Goal: Information Seeking & Learning: Learn about a topic

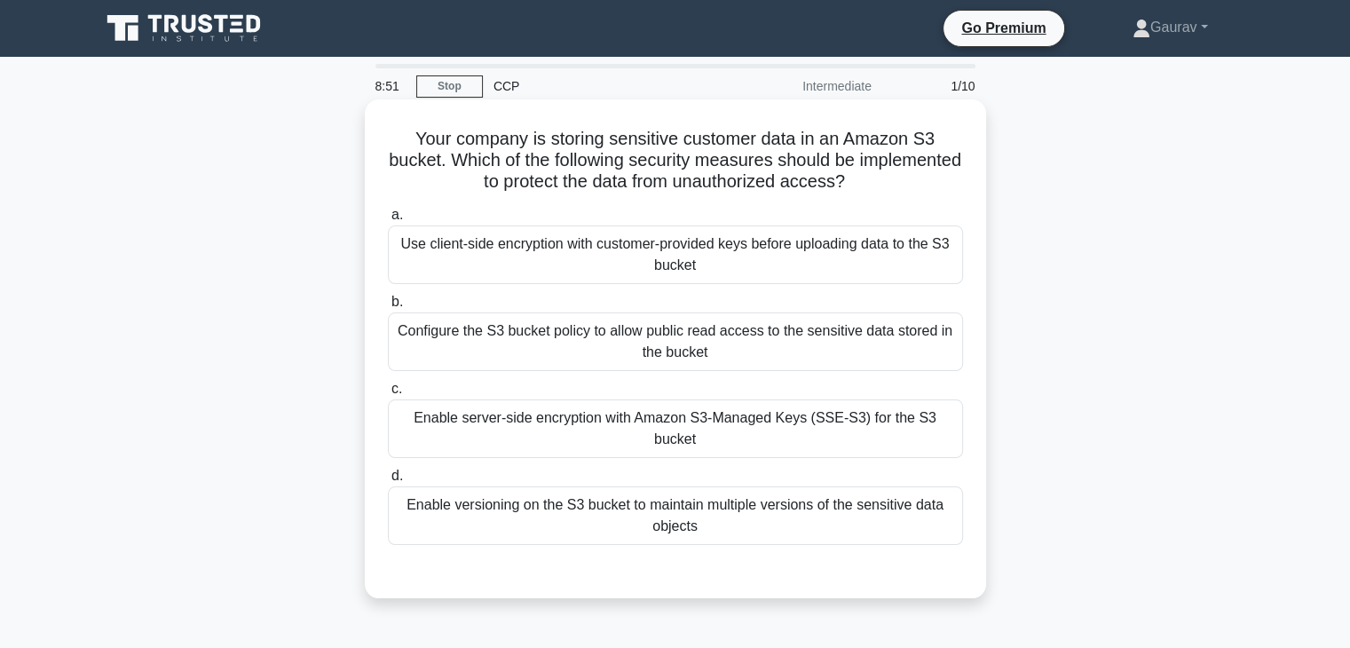
click at [672, 414] on div "Enable server-side encryption with Amazon S3-Managed Keys (SSE-S3) for the S3 b…" at bounding box center [675, 428] width 575 height 59
click at [388, 395] on input "c. Enable server-side encryption with Amazon S3-Managed Keys (SSE-S3) for the S…" at bounding box center [388, 389] width 0 height 12
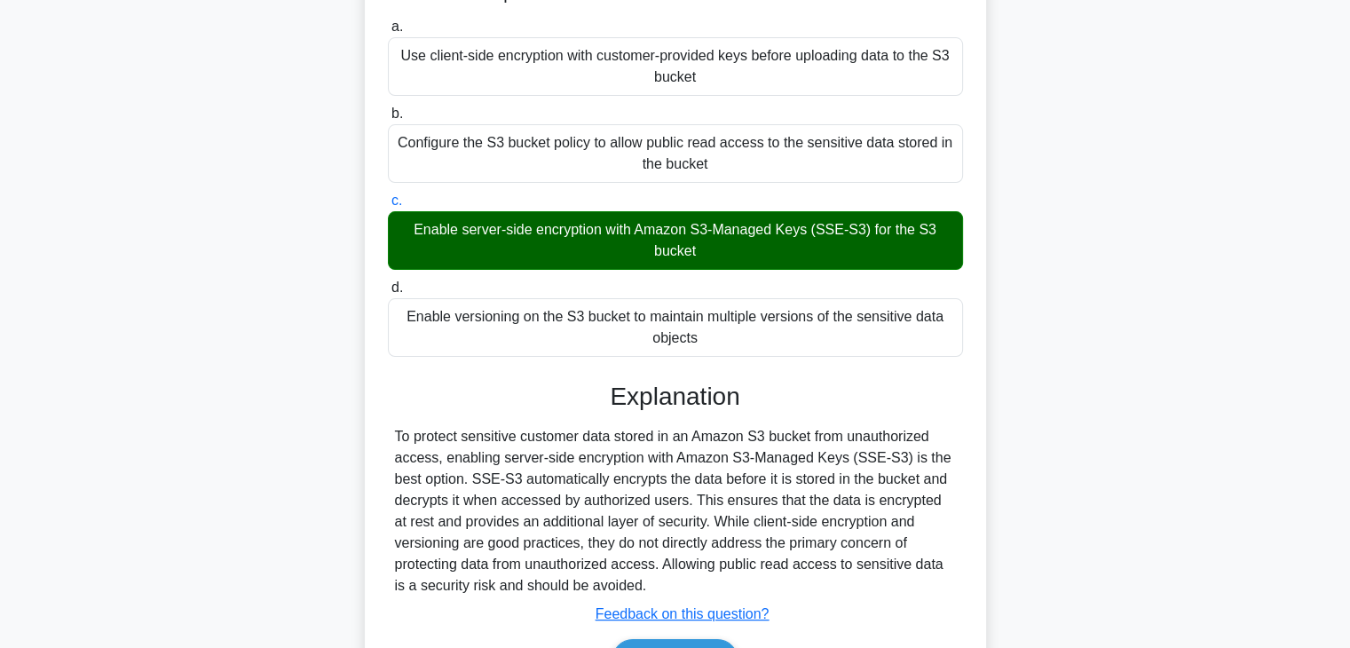
scroll to position [312, 0]
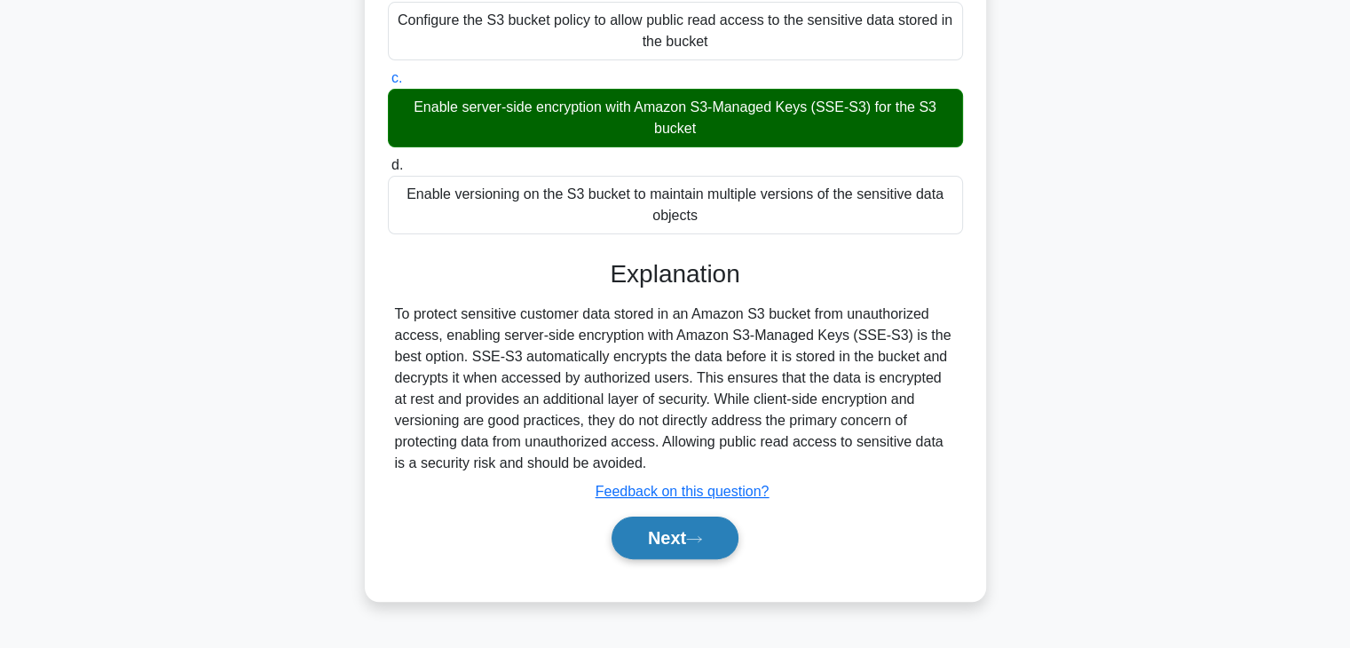
click at [643, 547] on button "Next" at bounding box center [675, 538] width 127 height 43
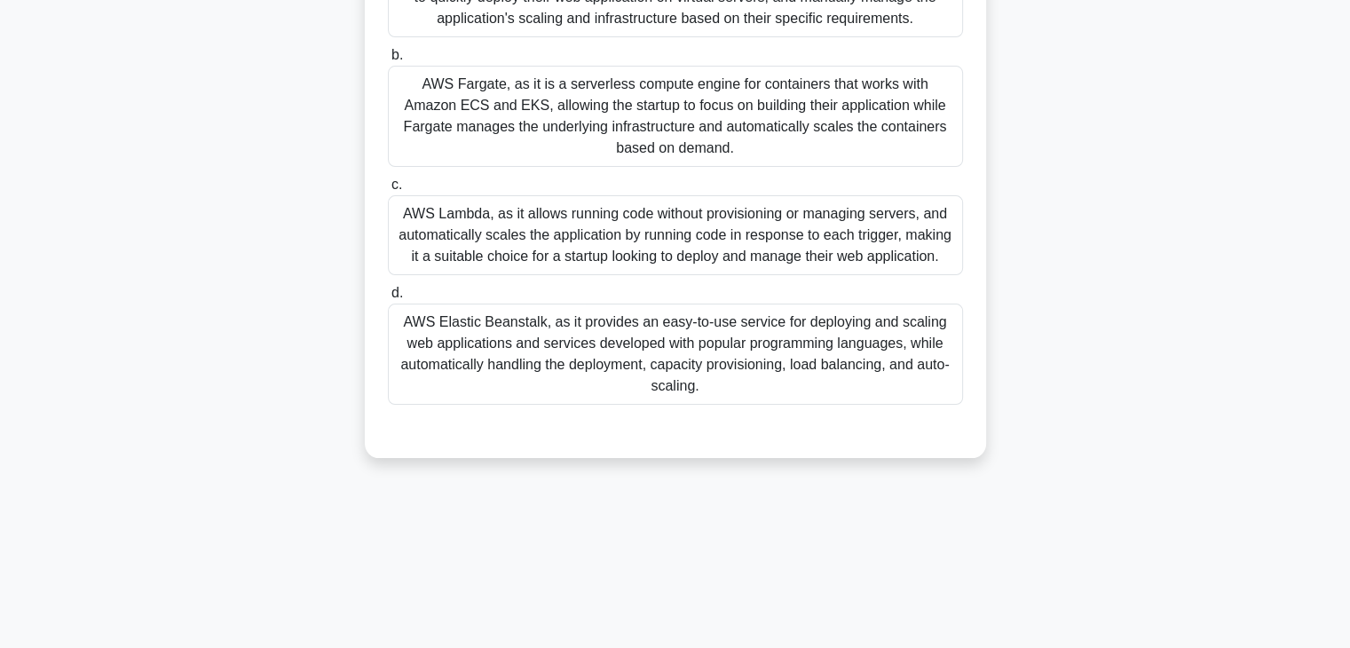
scroll to position [242, 0]
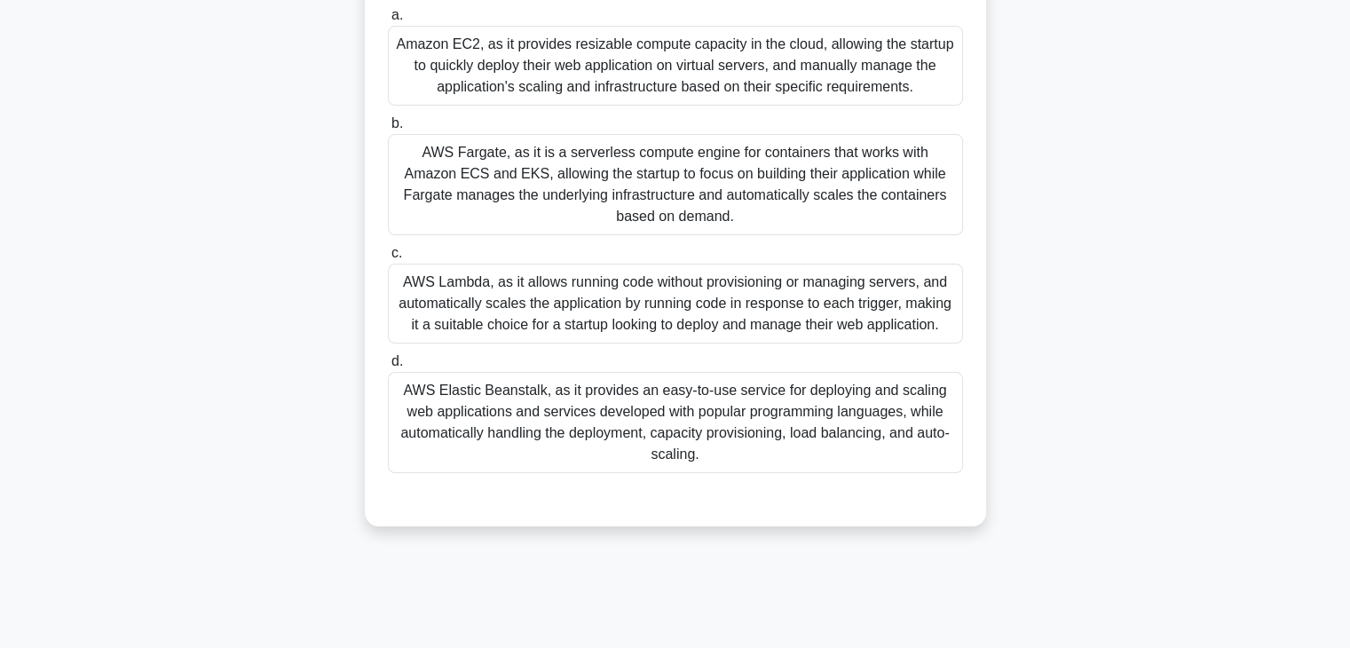
click at [635, 200] on div "AWS Fargate, as it is a serverless compute engine for containers that works wit…" at bounding box center [675, 184] width 575 height 101
click at [388, 130] on input "b. AWS Fargate, as it is a serverless compute engine for containers that works …" at bounding box center [388, 124] width 0 height 12
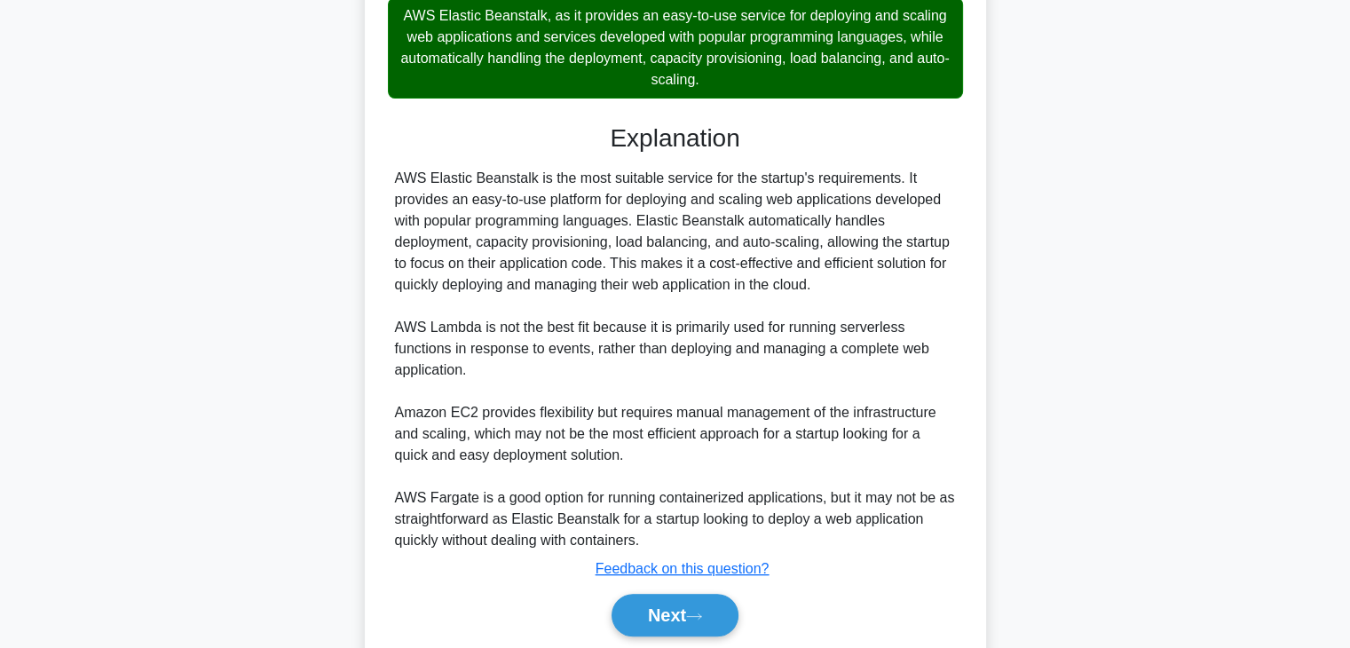
scroll to position [682, 0]
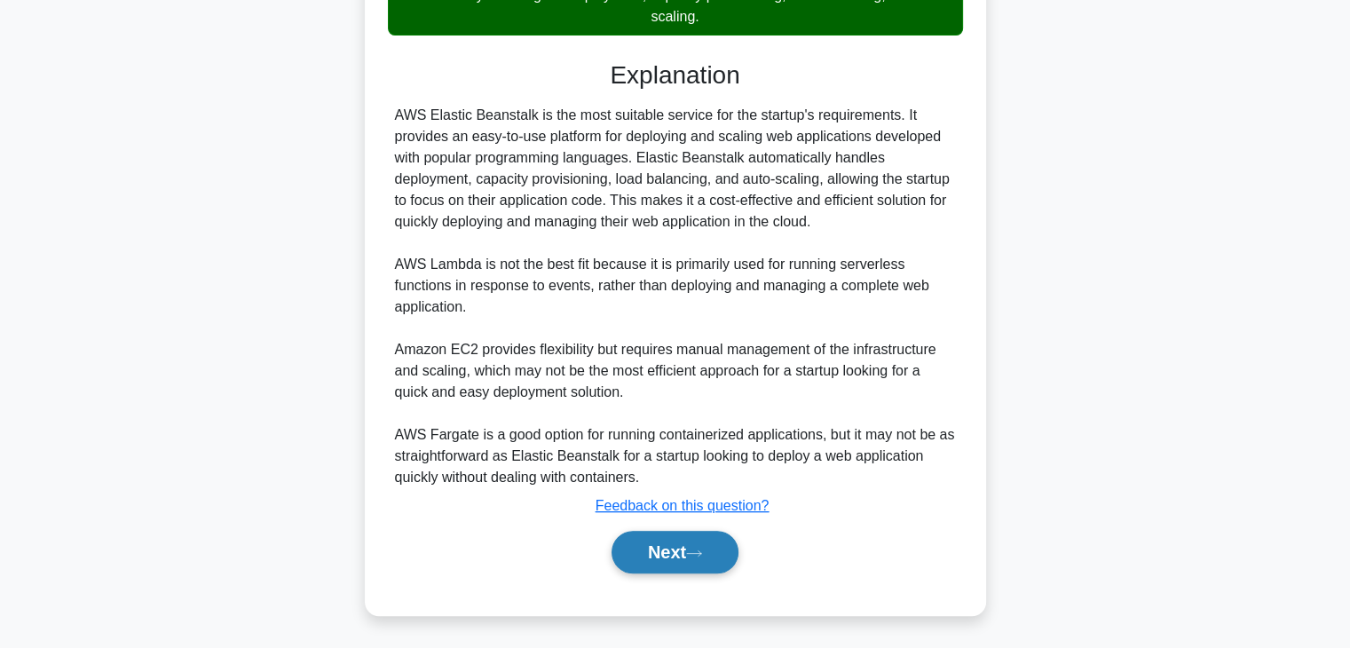
click at [656, 538] on button "Next" at bounding box center [675, 552] width 127 height 43
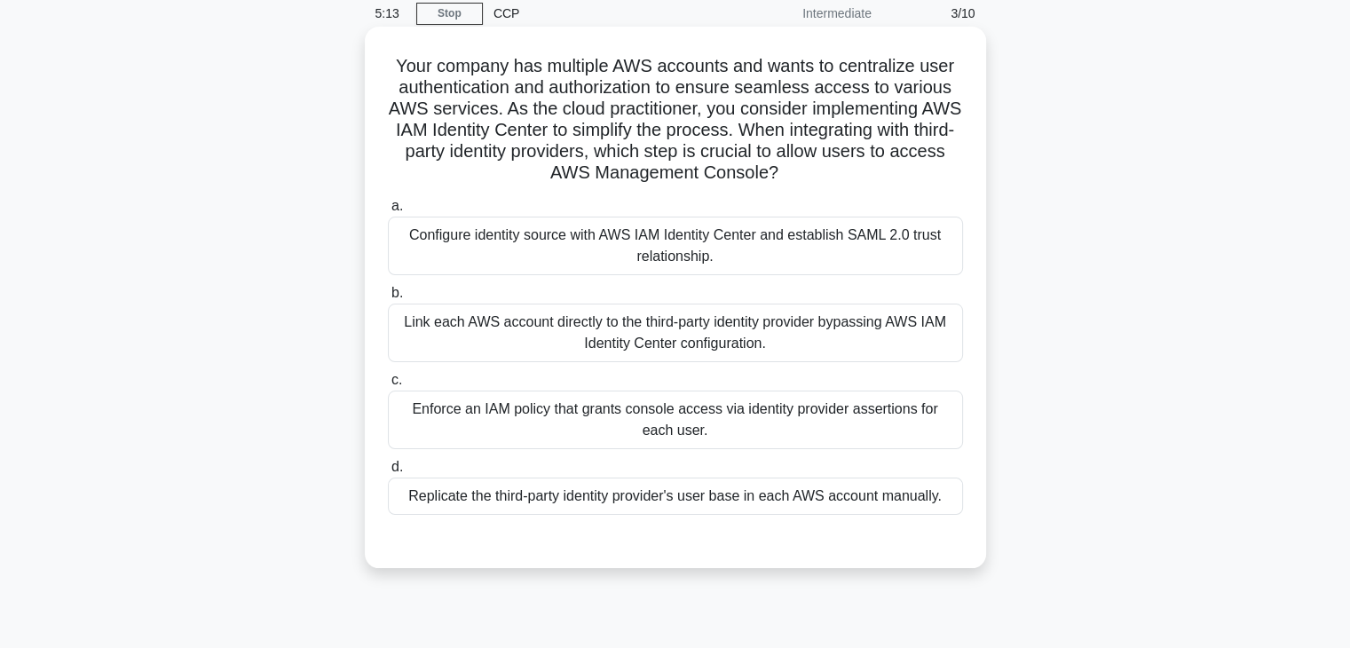
scroll to position [74, 0]
click at [838, 320] on div "Link each AWS account directly to the third-party identity provider bypassing A…" at bounding box center [675, 332] width 575 height 59
click at [388, 298] on input "b. Link each AWS account directly to the third-party identity provider bypassin…" at bounding box center [388, 293] width 0 height 12
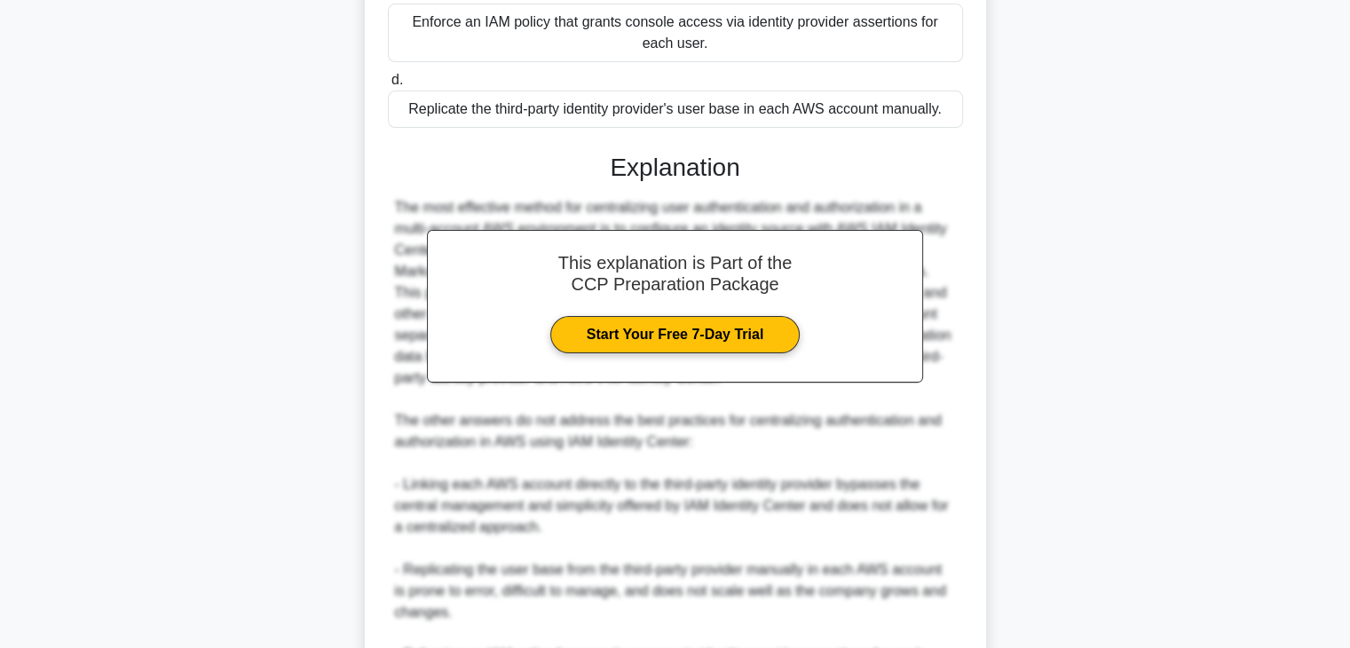
scroll to position [682, 0]
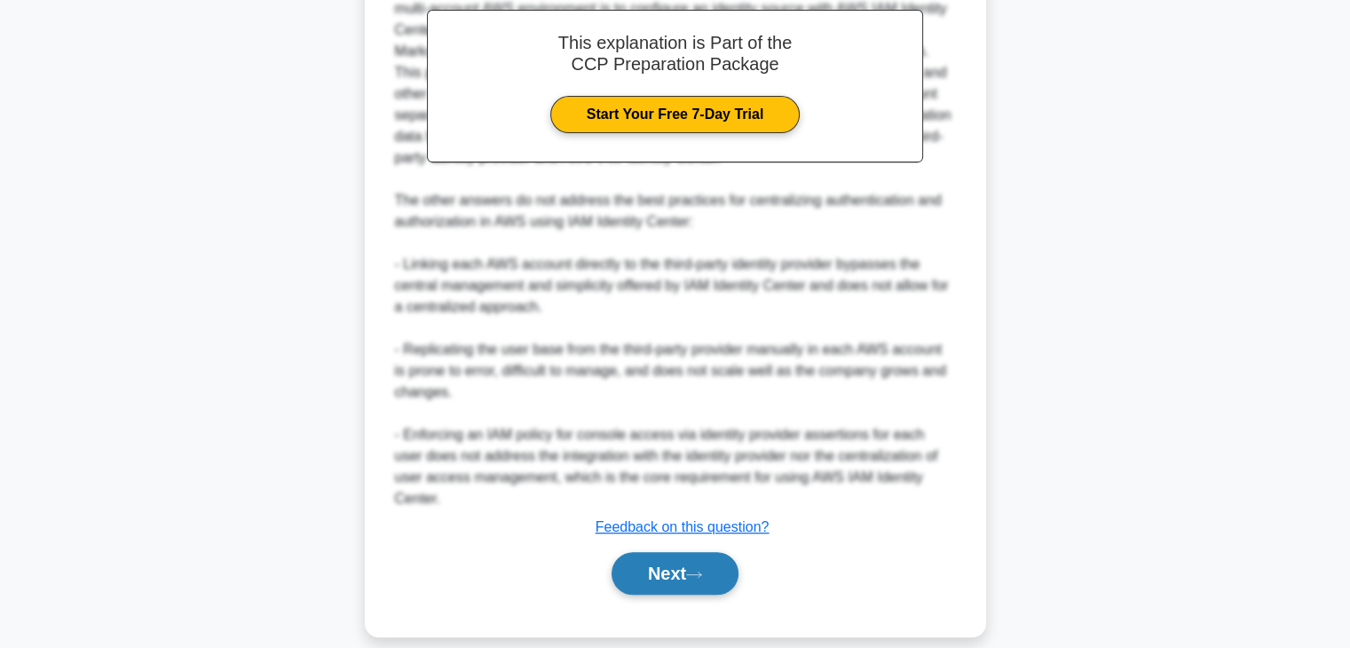
click at [664, 552] on button "Next" at bounding box center [675, 573] width 127 height 43
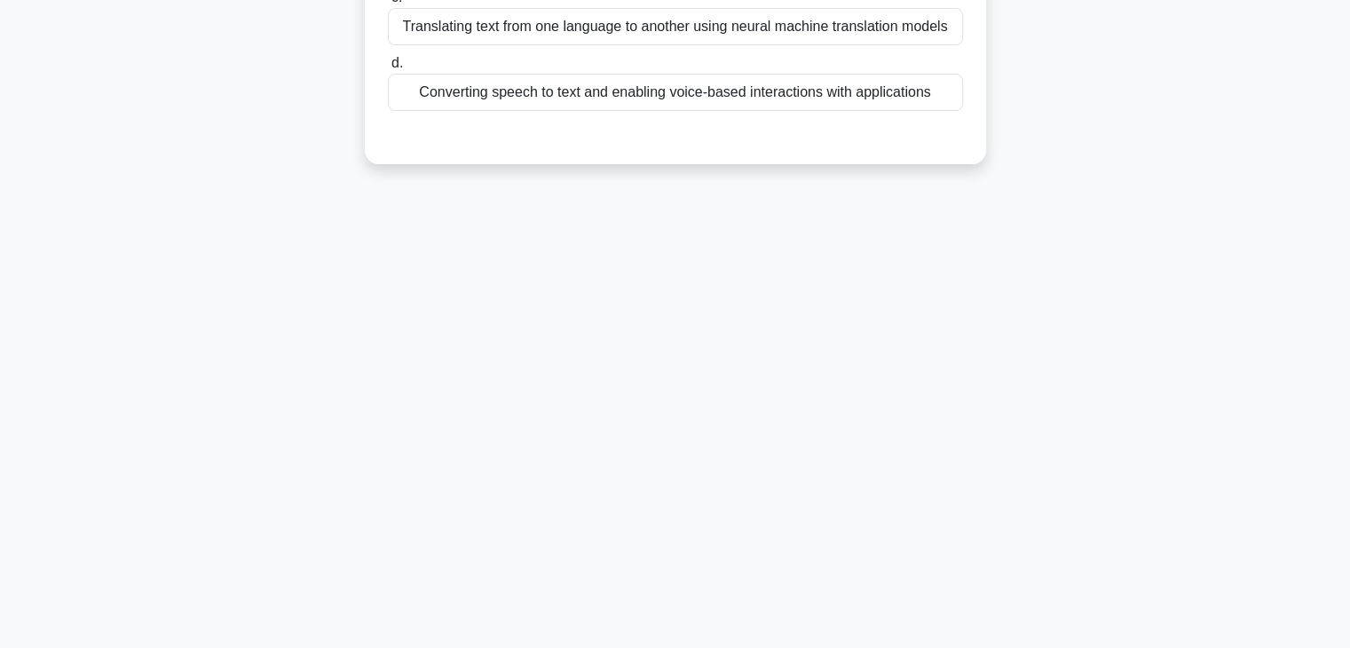
scroll to position [0, 0]
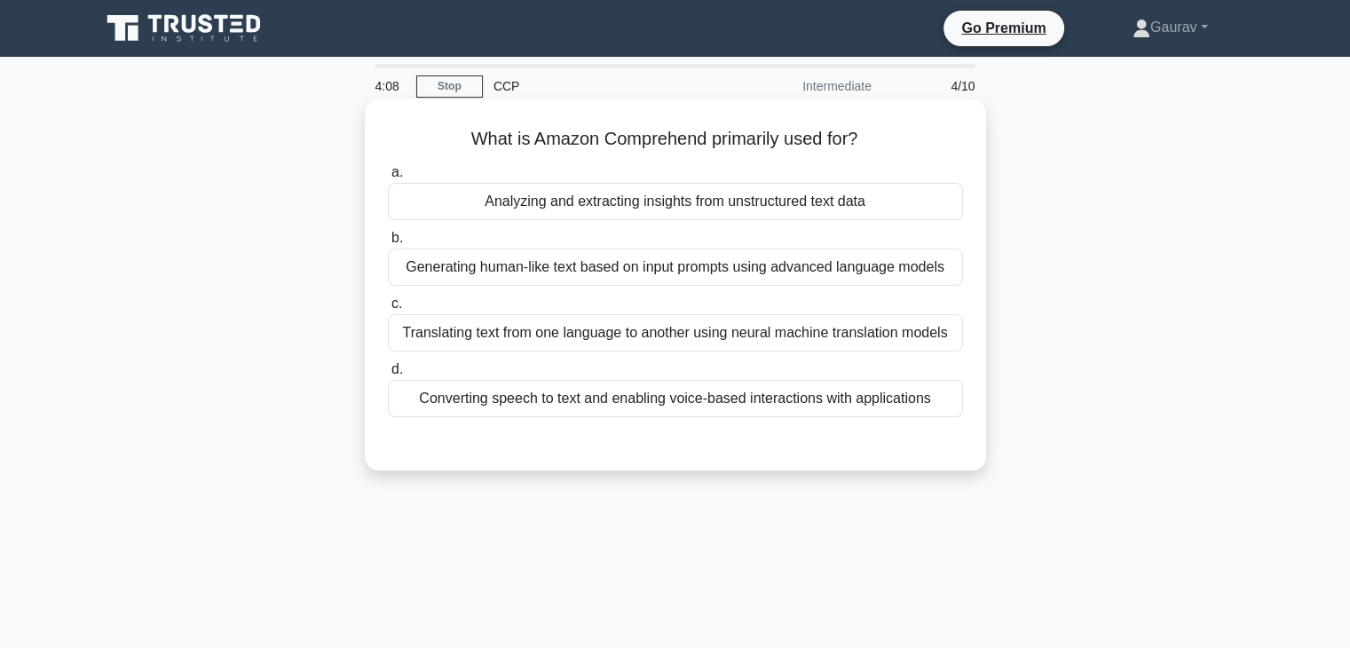
click at [660, 189] on div "Analyzing and extracting insights from unstructured text data" at bounding box center [675, 201] width 575 height 37
click at [388, 178] on input "a. Analyzing and extracting insights from unstructured text data" at bounding box center [388, 173] width 0 height 12
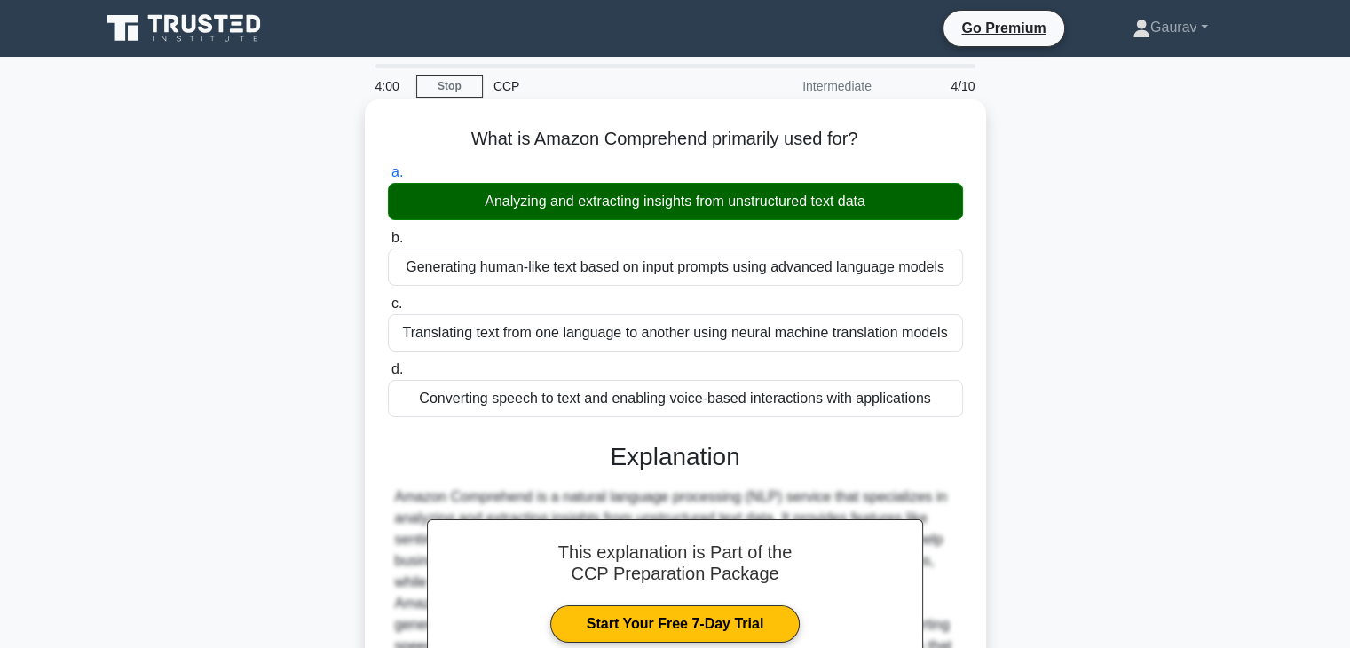
scroll to position [312, 0]
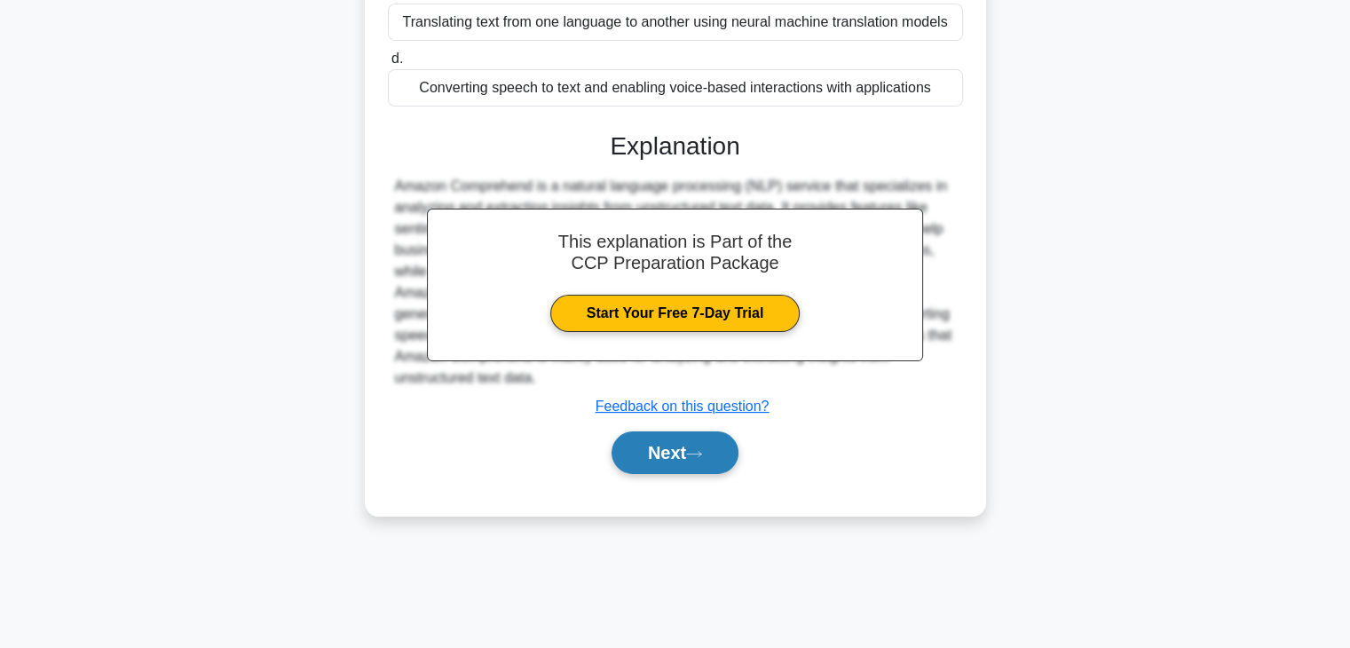
click at [657, 440] on button "Next" at bounding box center [675, 452] width 127 height 43
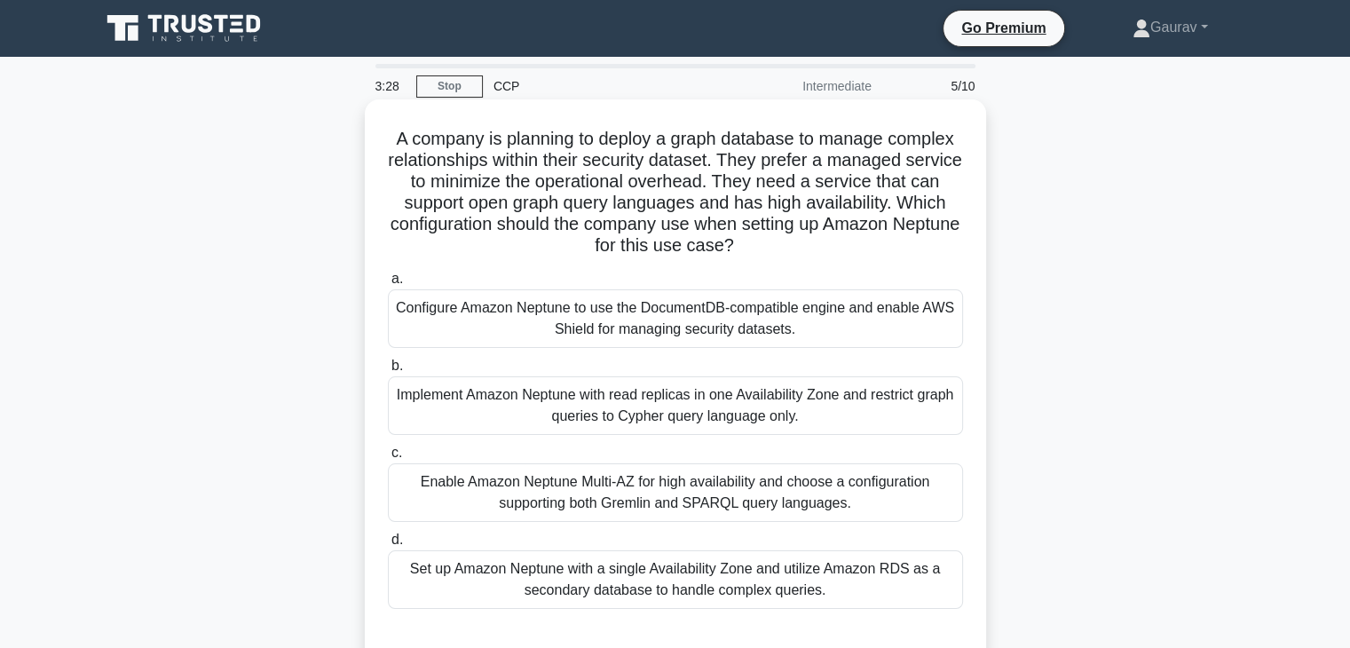
scroll to position [152, 0]
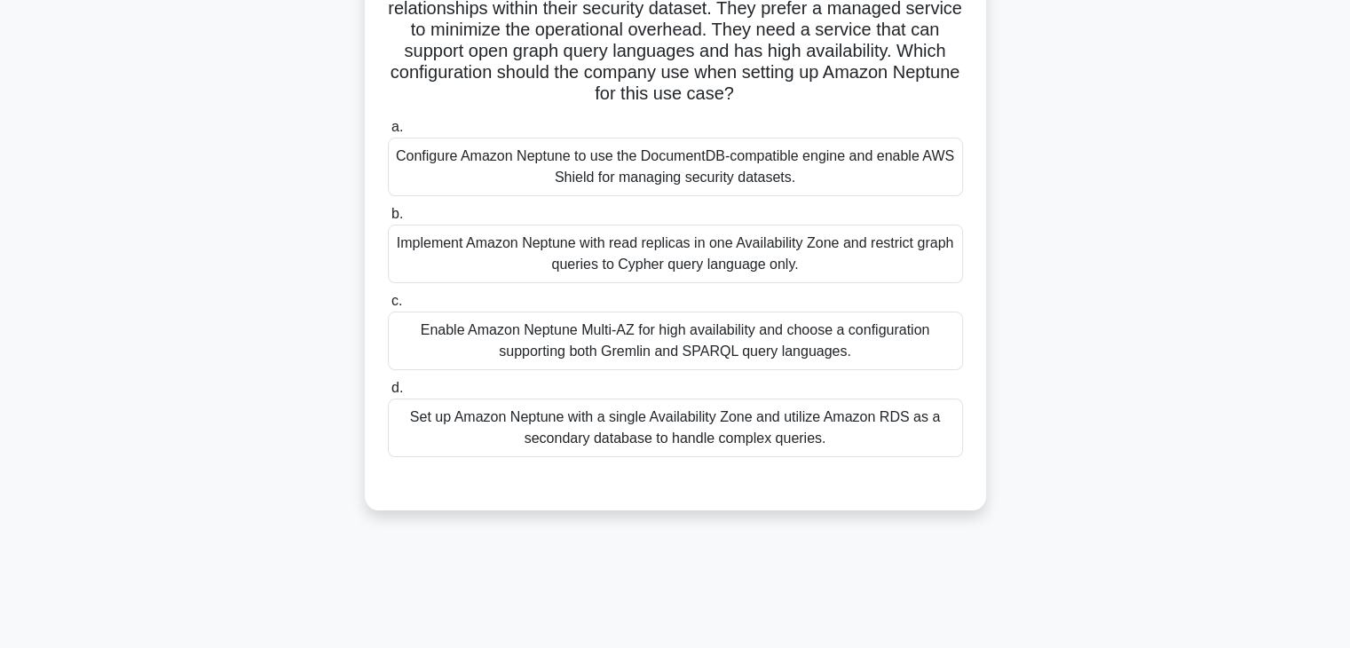
click at [678, 335] on div "Enable Amazon Neptune Multi-AZ for high availability and choose a configuration…" at bounding box center [675, 341] width 575 height 59
click at [388, 307] on input "c. Enable Amazon Neptune Multi-AZ for high availability and choose a configurat…" at bounding box center [388, 302] width 0 height 12
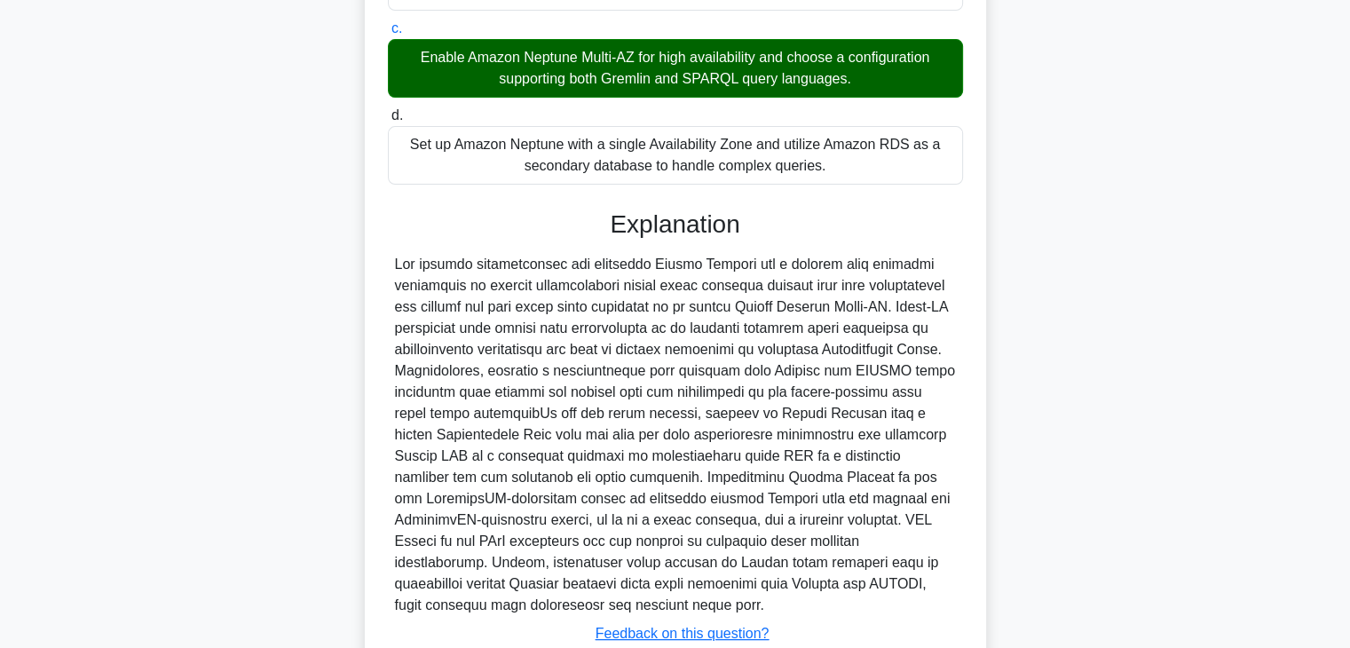
scroll to position [552, 0]
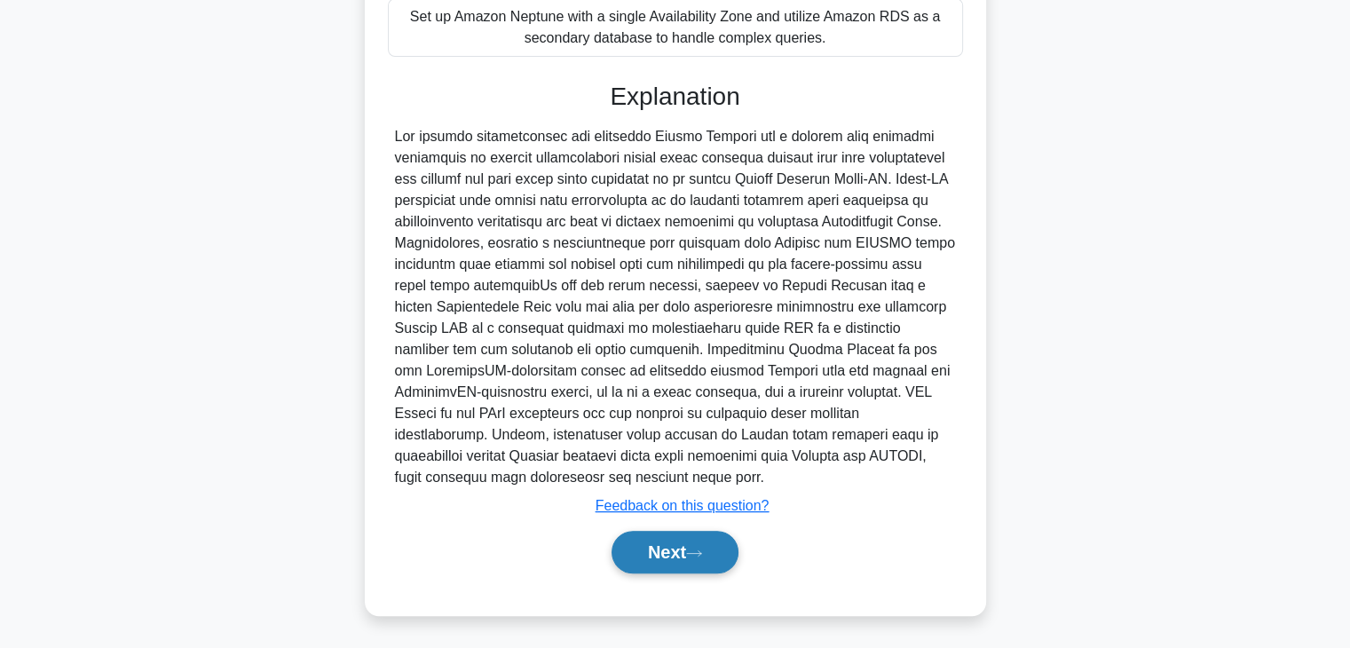
click at [653, 551] on button "Next" at bounding box center [675, 552] width 127 height 43
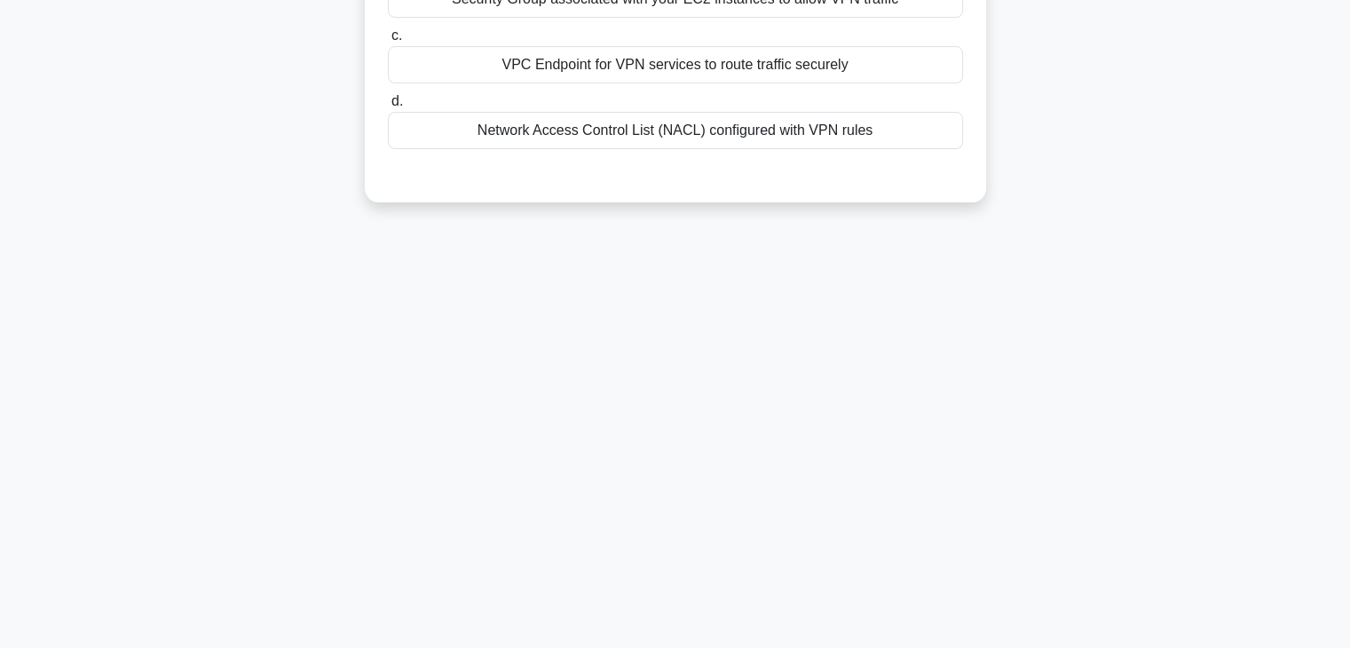
scroll to position [0, 0]
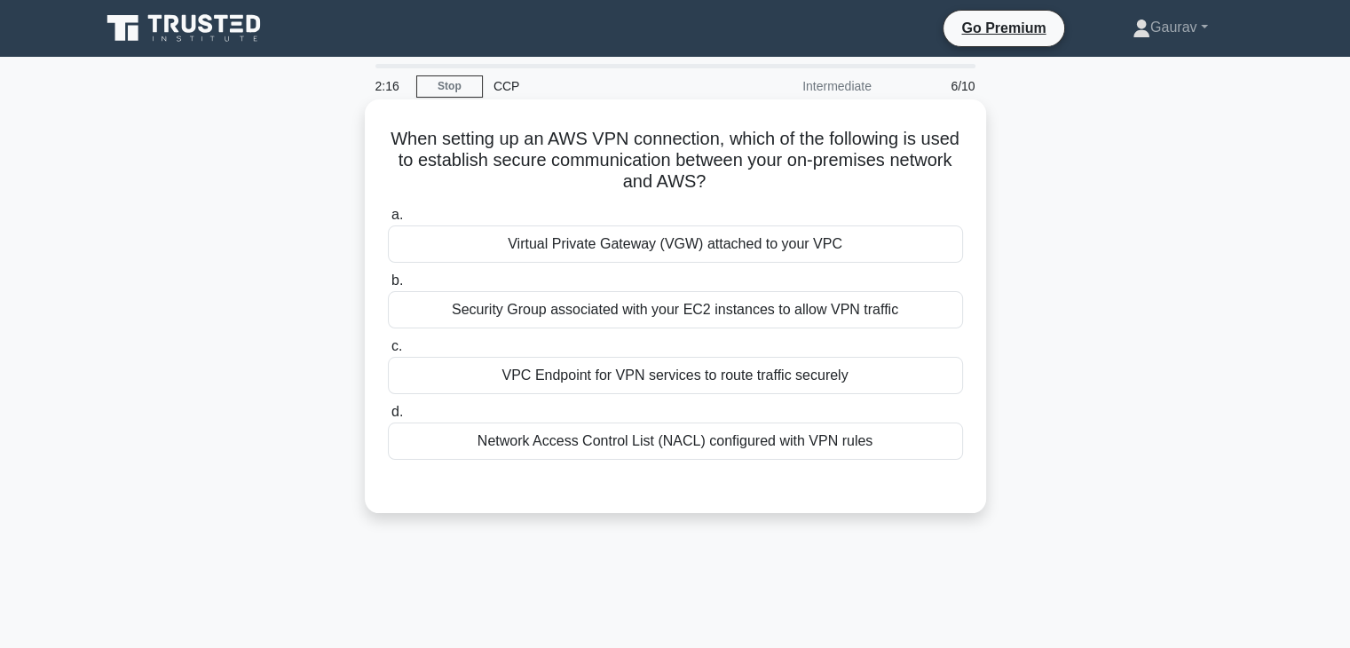
click at [659, 249] on div "Virtual Private Gateway (VGW) attached to your VPC" at bounding box center [675, 243] width 575 height 37
click at [388, 221] on input "a. Virtual Private Gateway (VGW) attached to your VPC" at bounding box center [388, 215] width 0 height 12
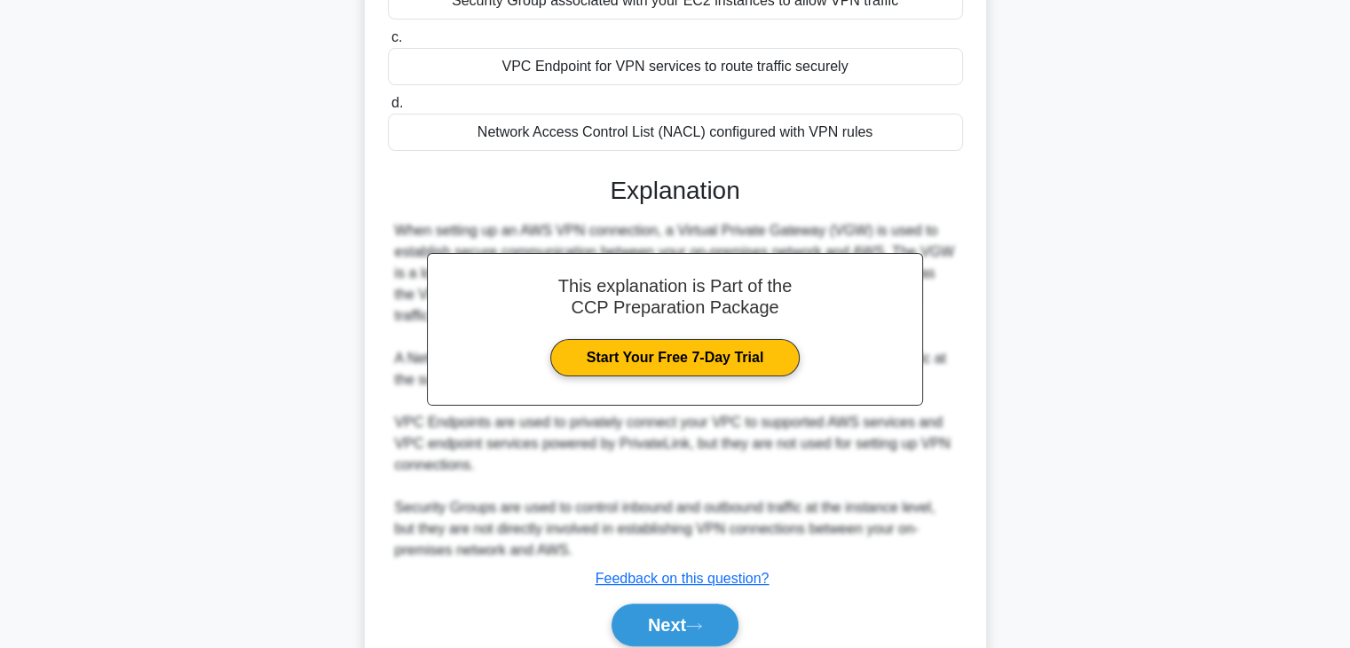
scroll to position [382, 0]
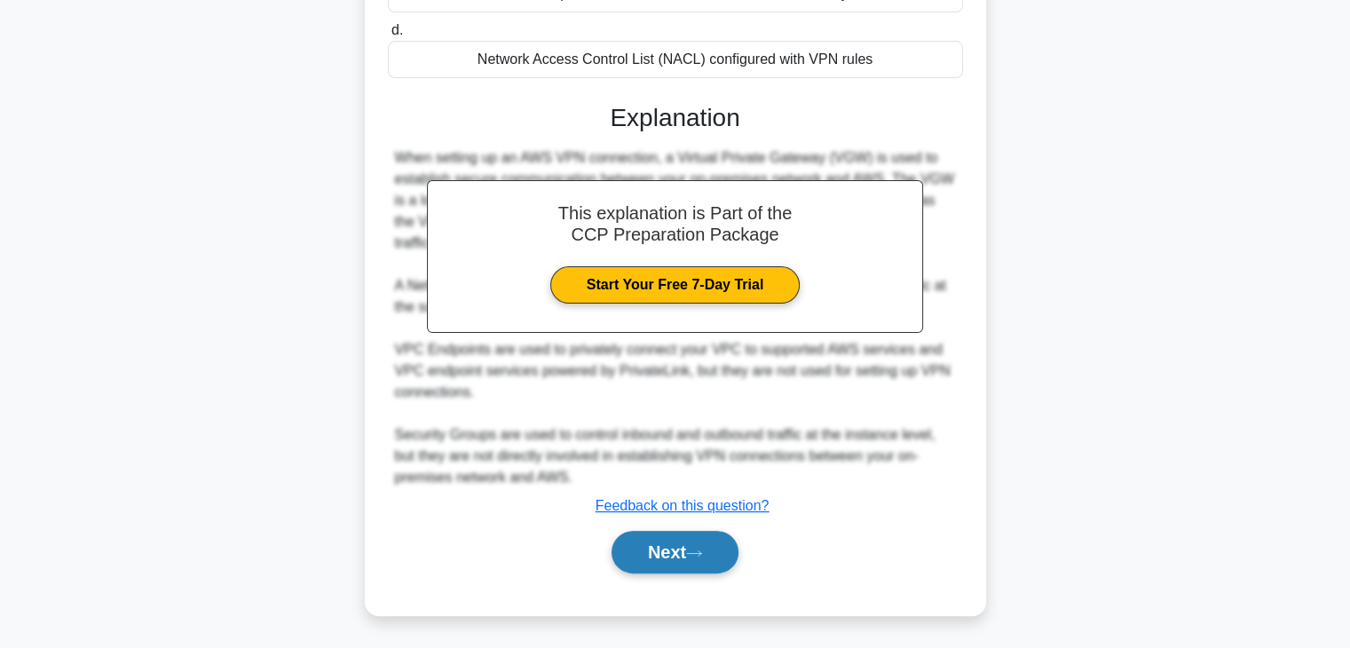
click at [692, 556] on icon at bounding box center [694, 554] width 16 height 10
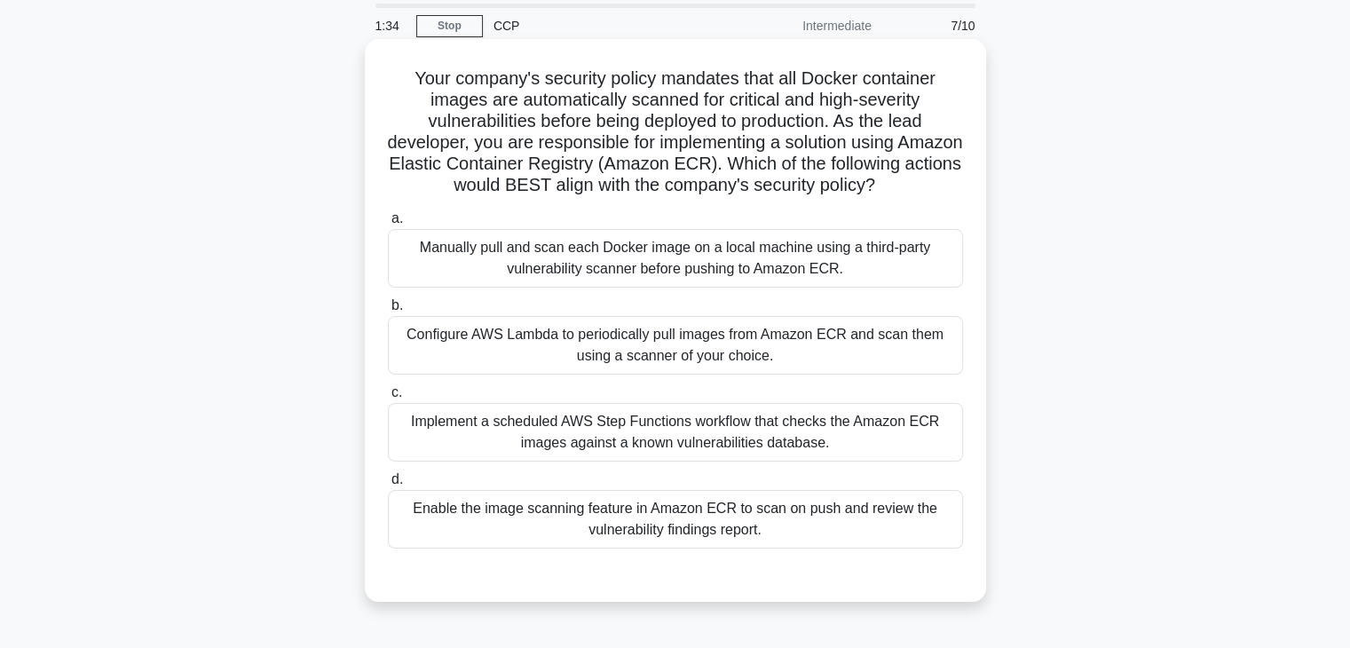
scroll to position [181, 0]
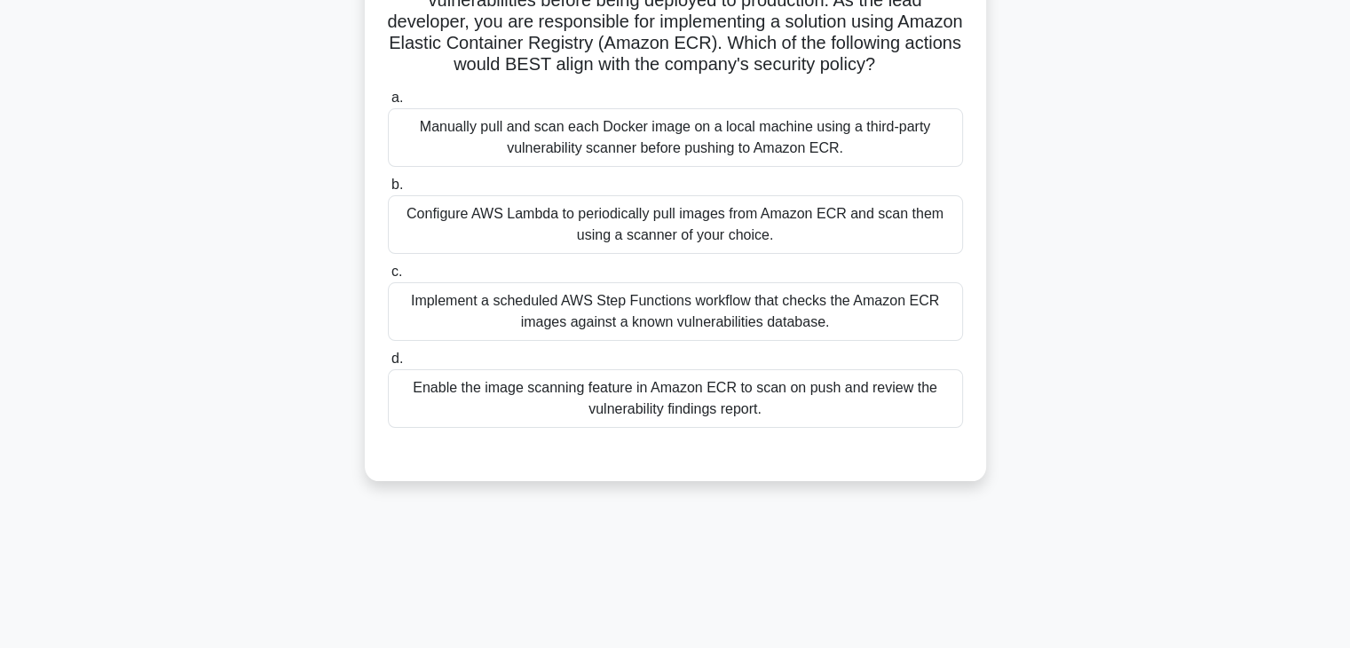
click at [668, 427] on div "Enable the image scanning feature in Amazon ECR to scan on push and review the …" at bounding box center [675, 398] width 575 height 59
click at [388, 365] on input "d. Enable the image scanning feature in Amazon ECR to scan on push and review t…" at bounding box center [388, 359] width 0 height 12
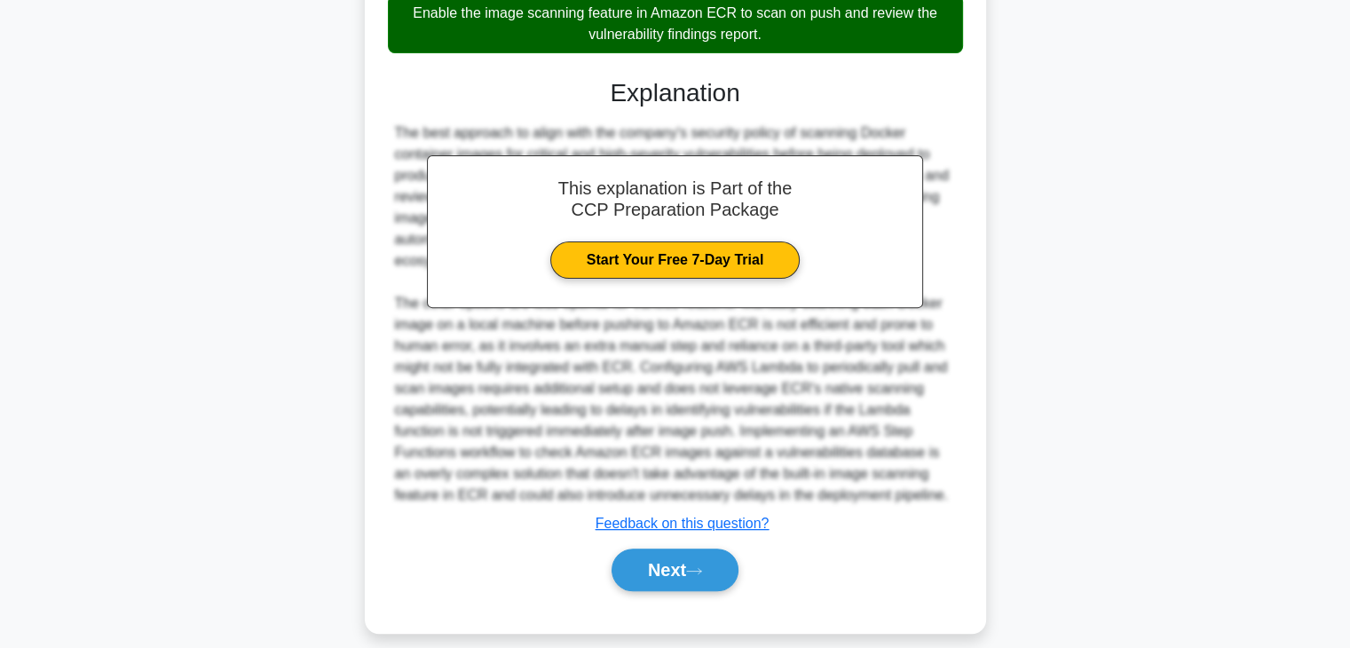
scroll to position [582, 0]
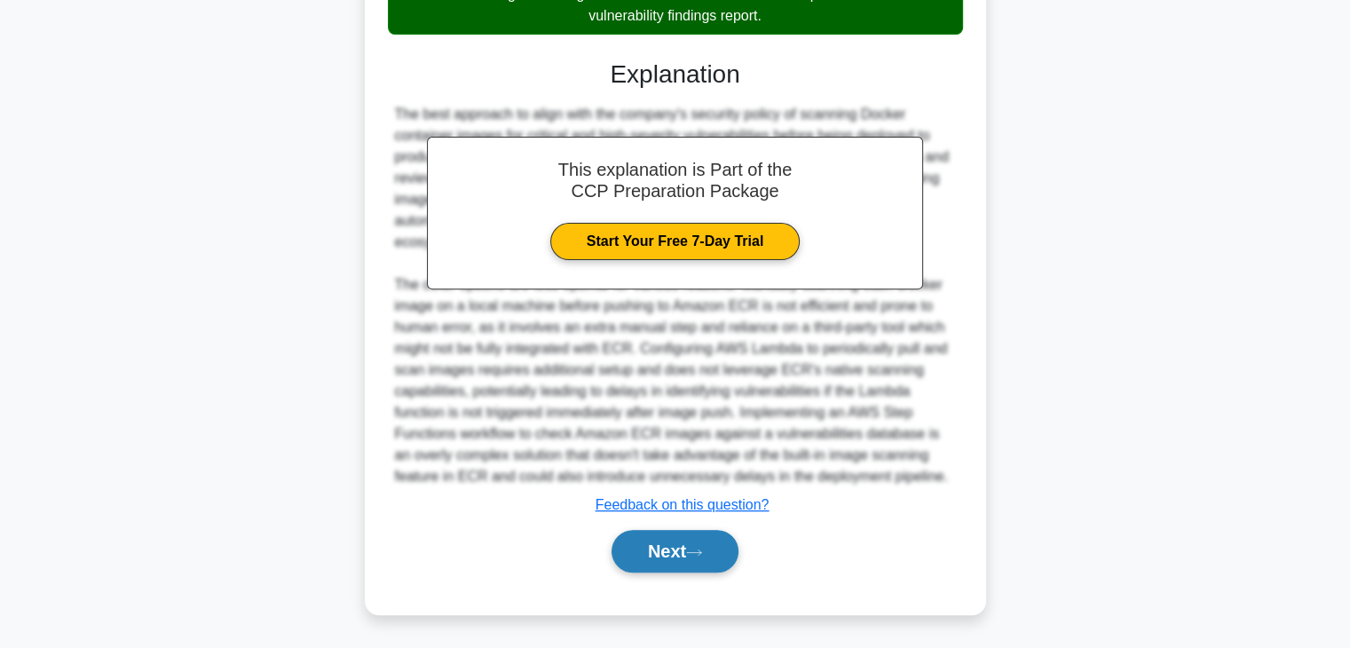
click at [678, 559] on button "Next" at bounding box center [675, 551] width 127 height 43
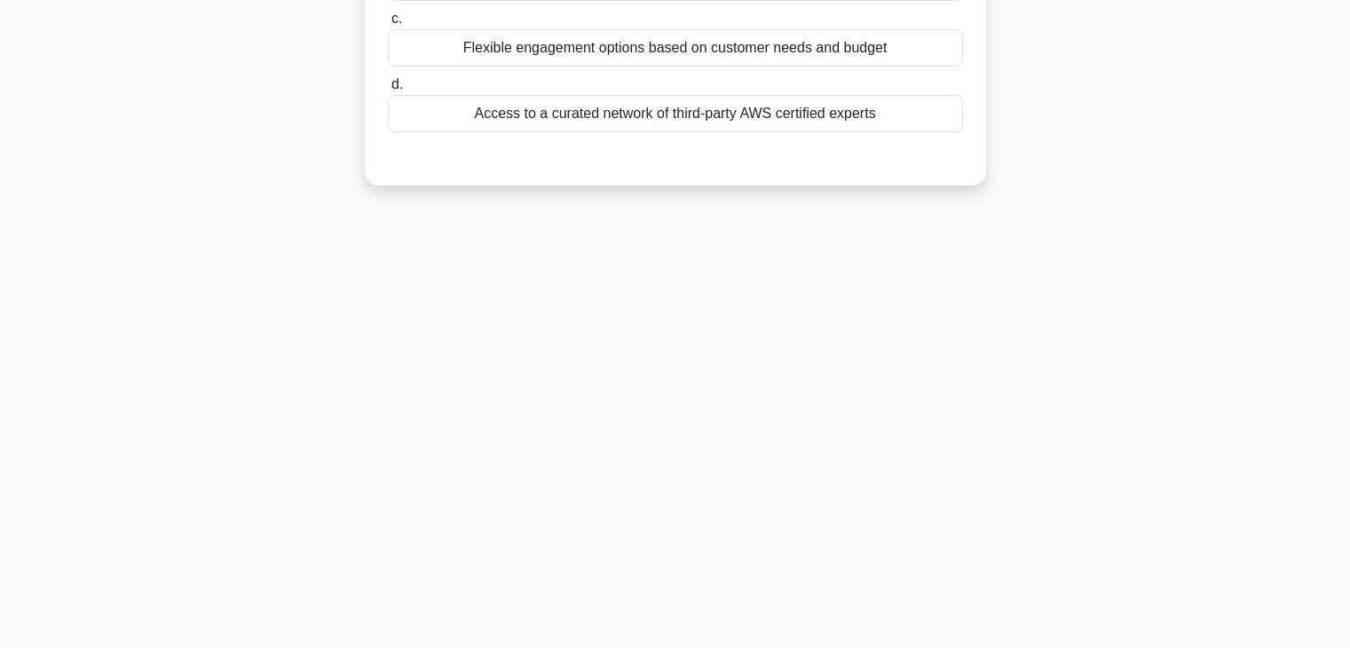
scroll to position [0, 0]
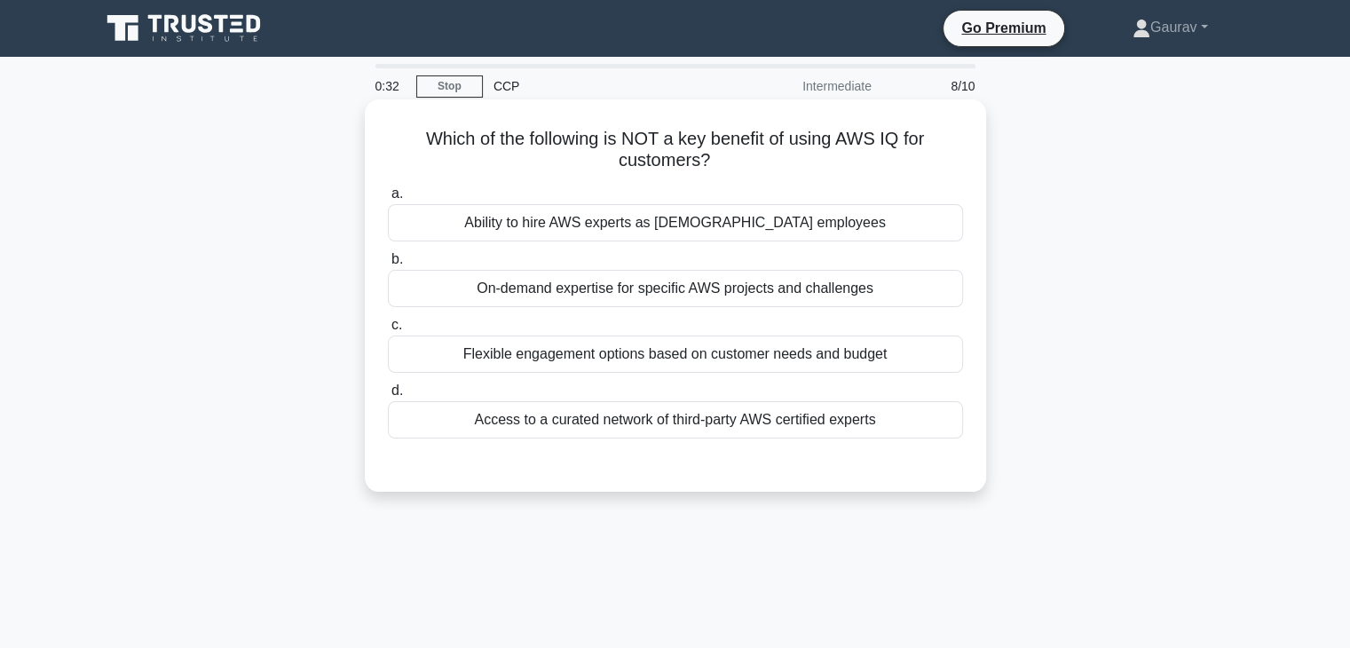
click at [608, 366] on div "Flexible engagement options based on customer needs and budget" at bounding box center [675, 353] width 575 height 37
click at [388, 331] on input "c. Flexible engagement options based on customer needs and budget" at bounding box center [388, 326] width 0 height 12
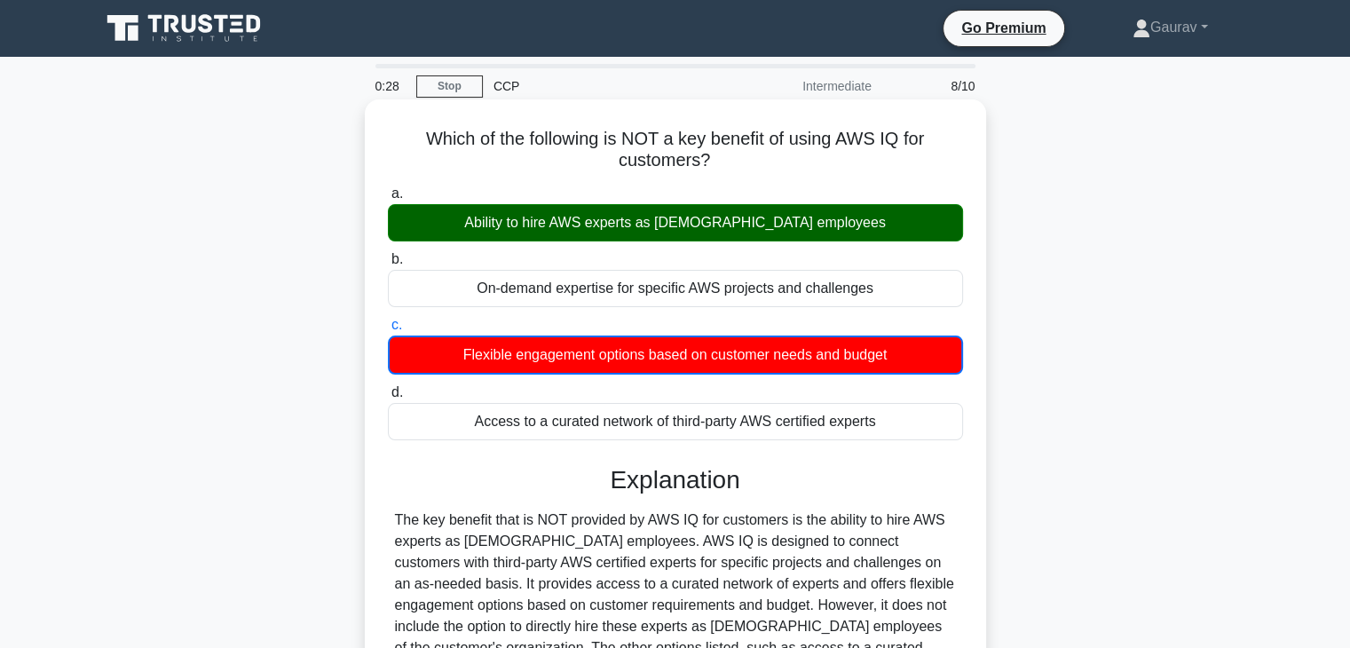
scroll to position [312, 0]
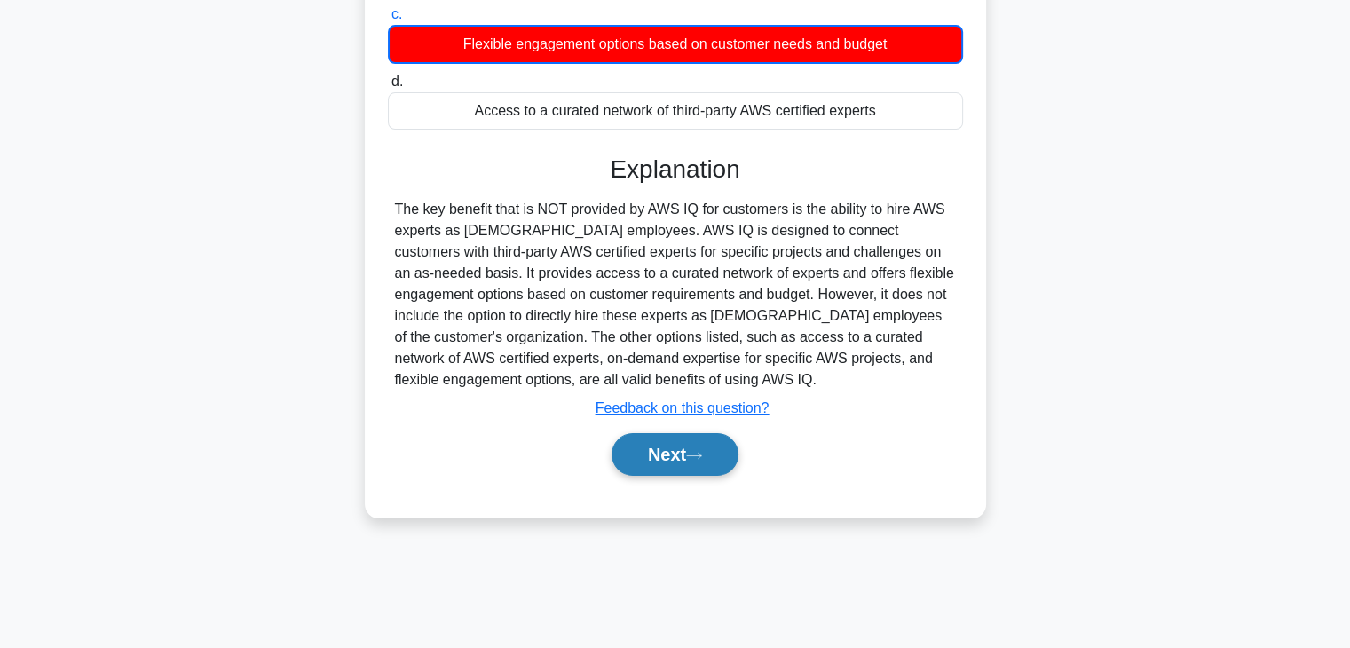
click at [624, 469] on button "Next" at bounding box center [675, 454] width 127 height 43
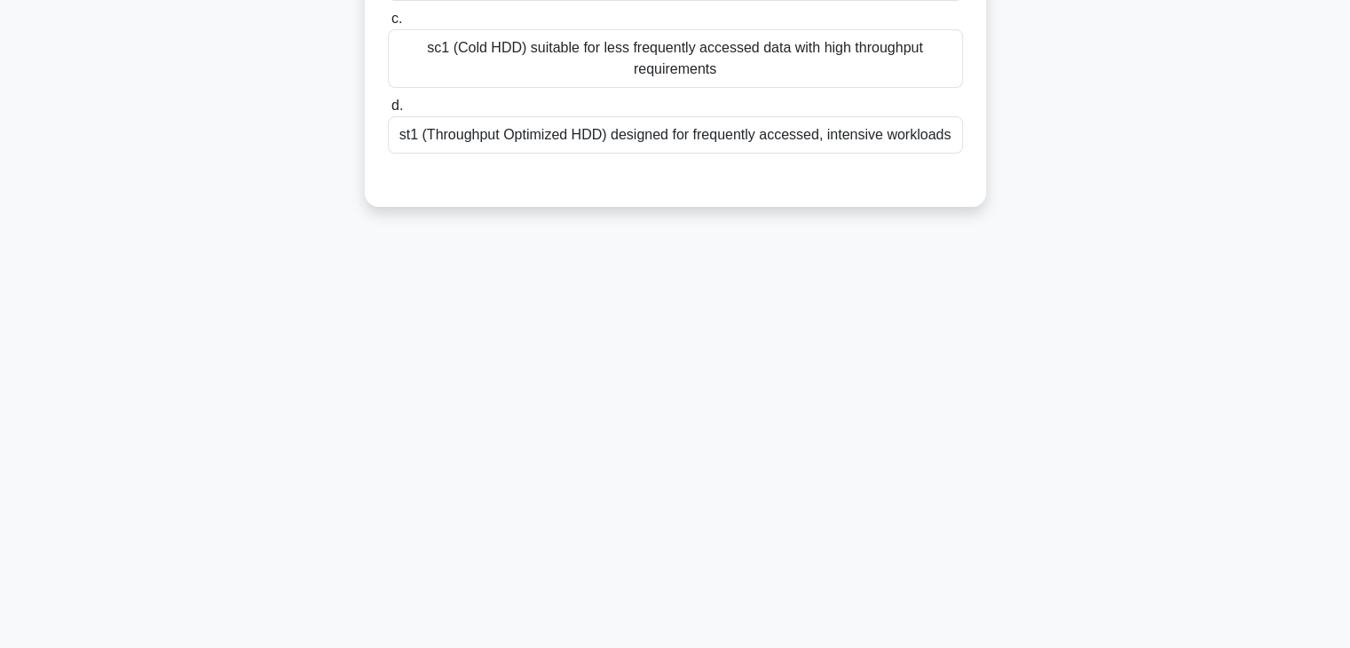
scroll to position [0, 0]
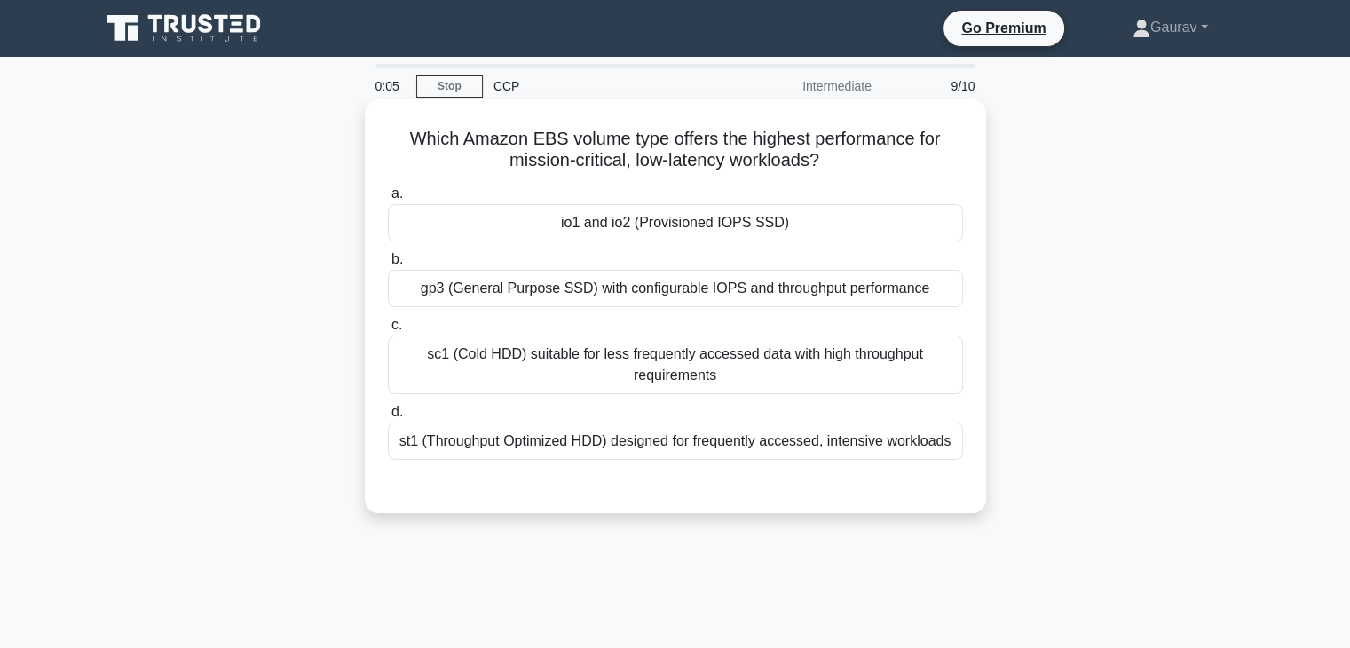
click at [605, 283] on div "gp3 (General Purpose SSD) with configurable IOPS and throughput performance" at bounding box center [675, 288] width 575 height 37
click at [388, 265] on input "b. gp3 (General Purpose SSD) with configurable IOPS and throughput performance" at bounding box center [388, 260] width 0 height 12
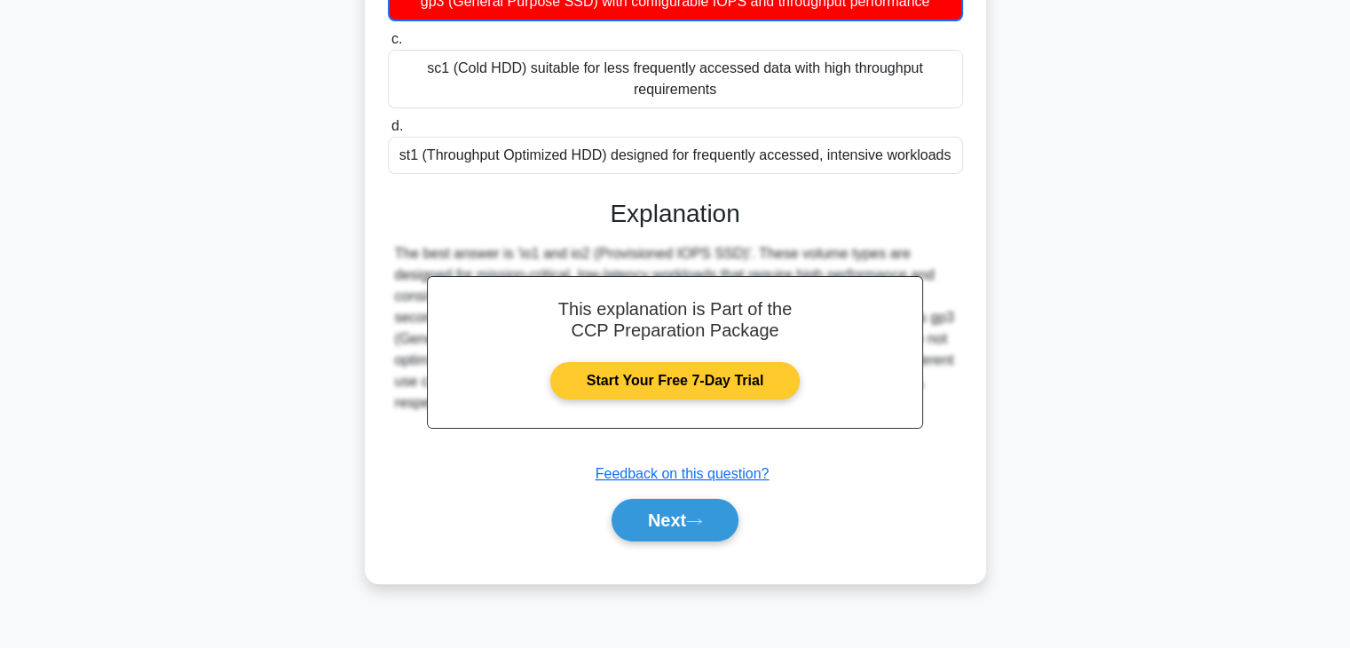
scroll to position [312, 0]
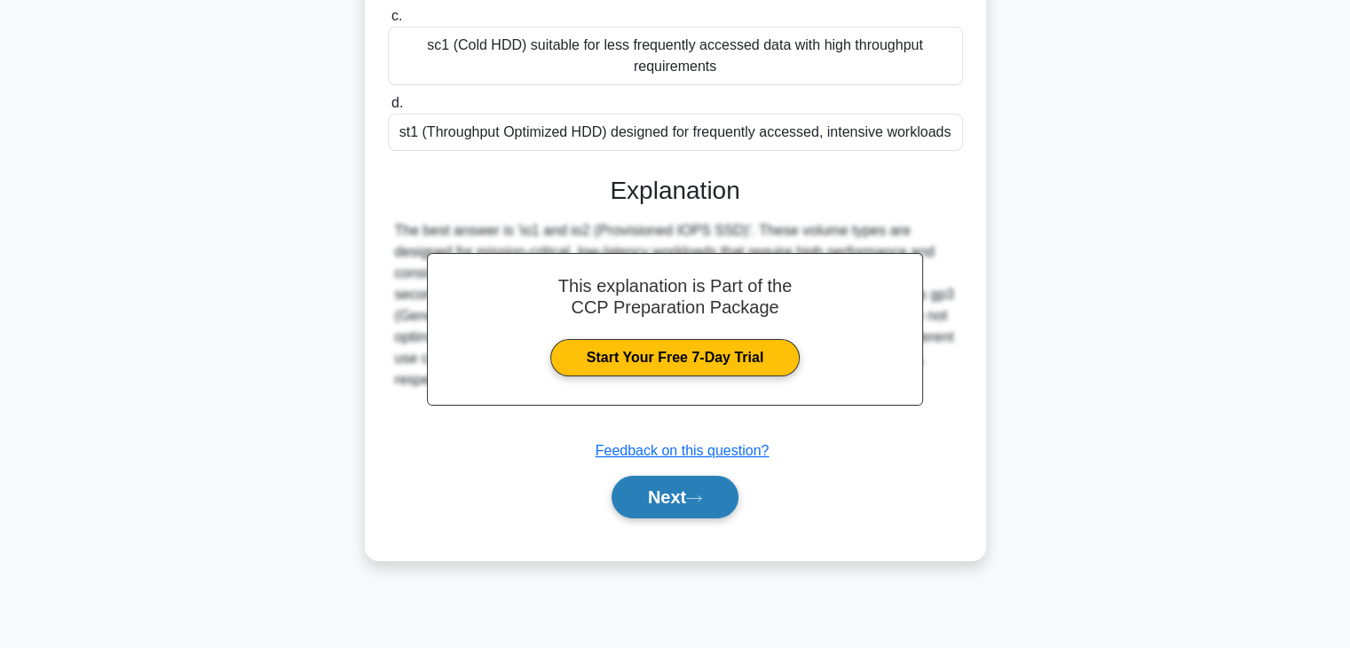
click at [634, 489] on button "Next" at bounding box center [675, 497] width 127 height 43
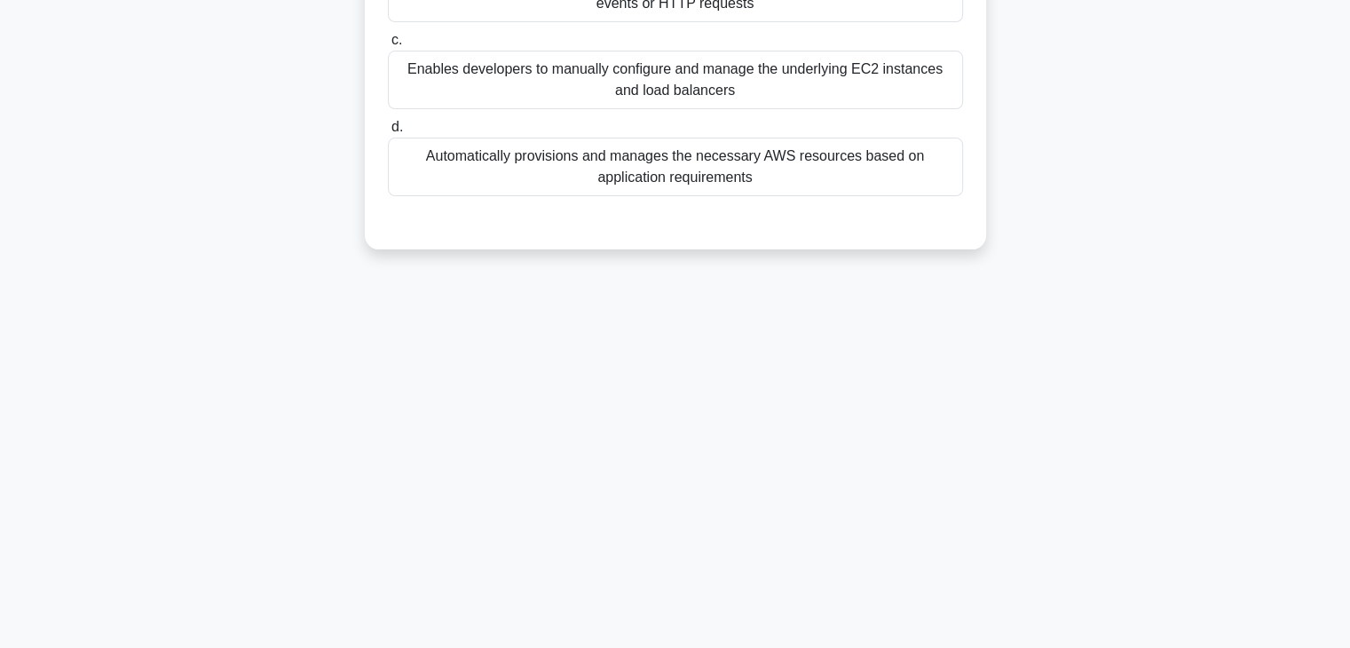
scroll to position [0, 0]
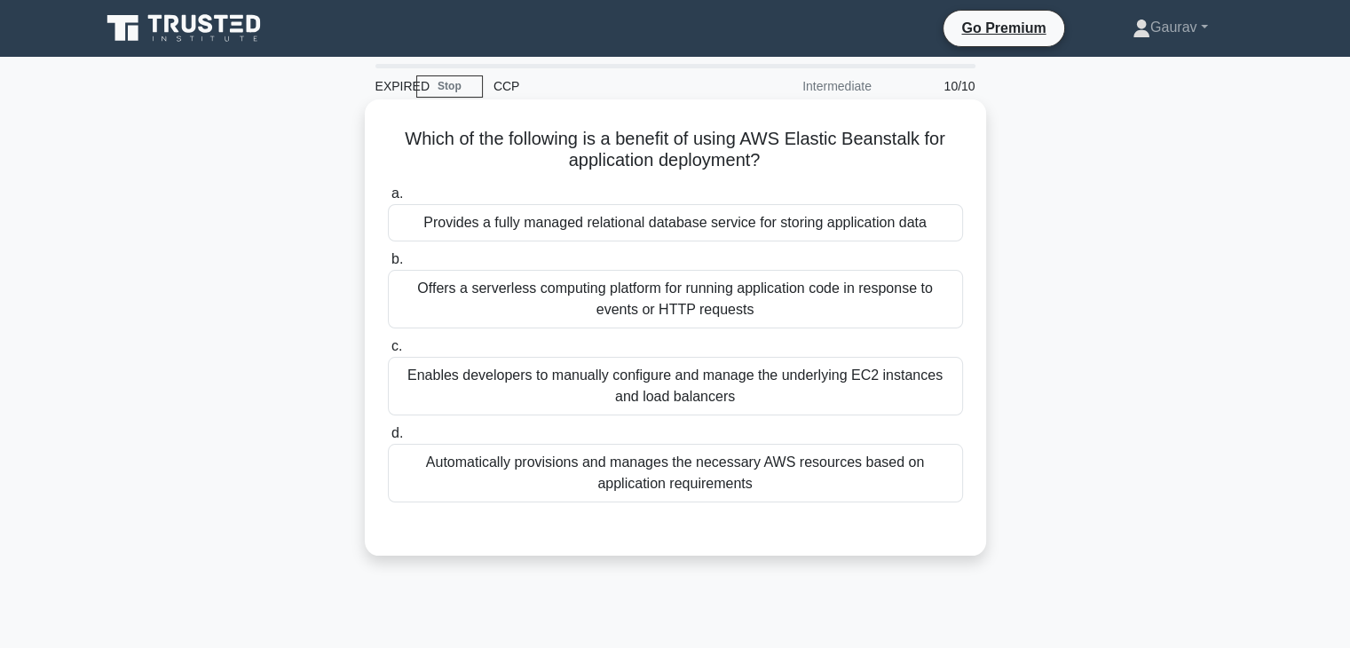
click at [713, 233] on div "Provides a fully managed relational database service for storing application da…" at bounding box center [675, 222] width 575 height 37
click at [388, 200] on input "a. Provides a fully managed relational database service for storing application…" at bounding box center [388, 194] width 0 height 12
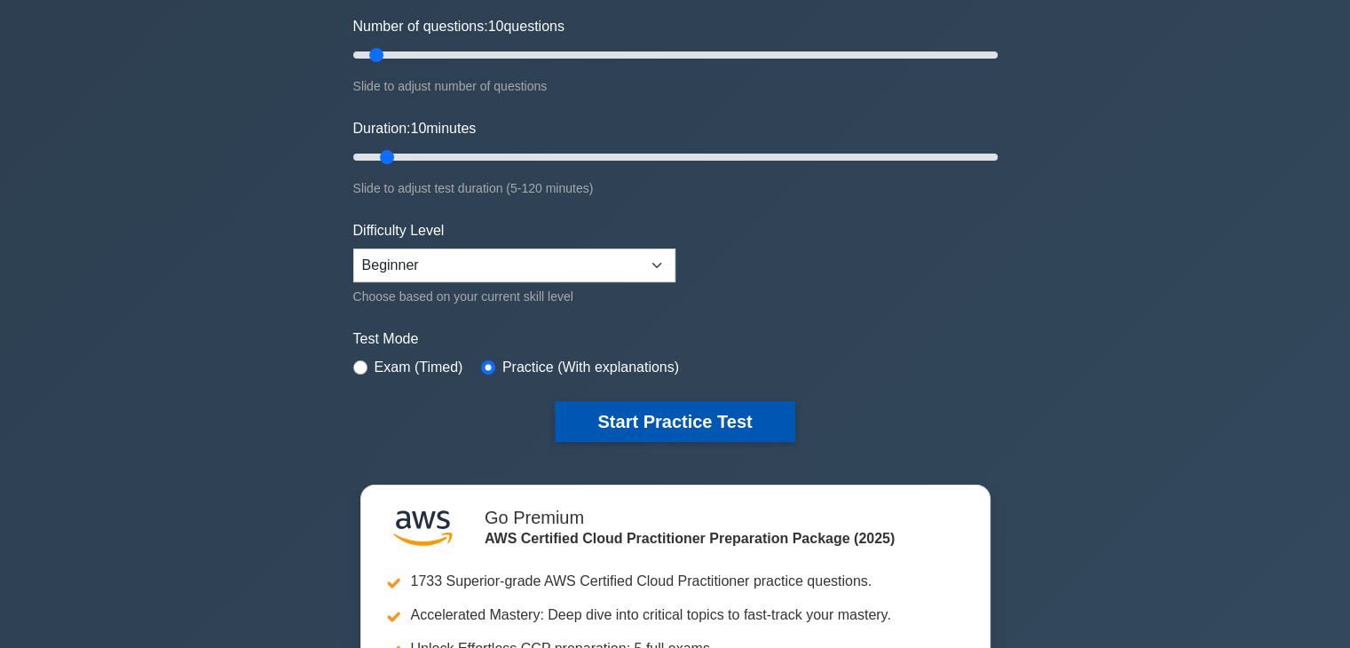
click at [666, 413] on button "Start Practice Test" at bounding box center [675, 421] width 240 height 41
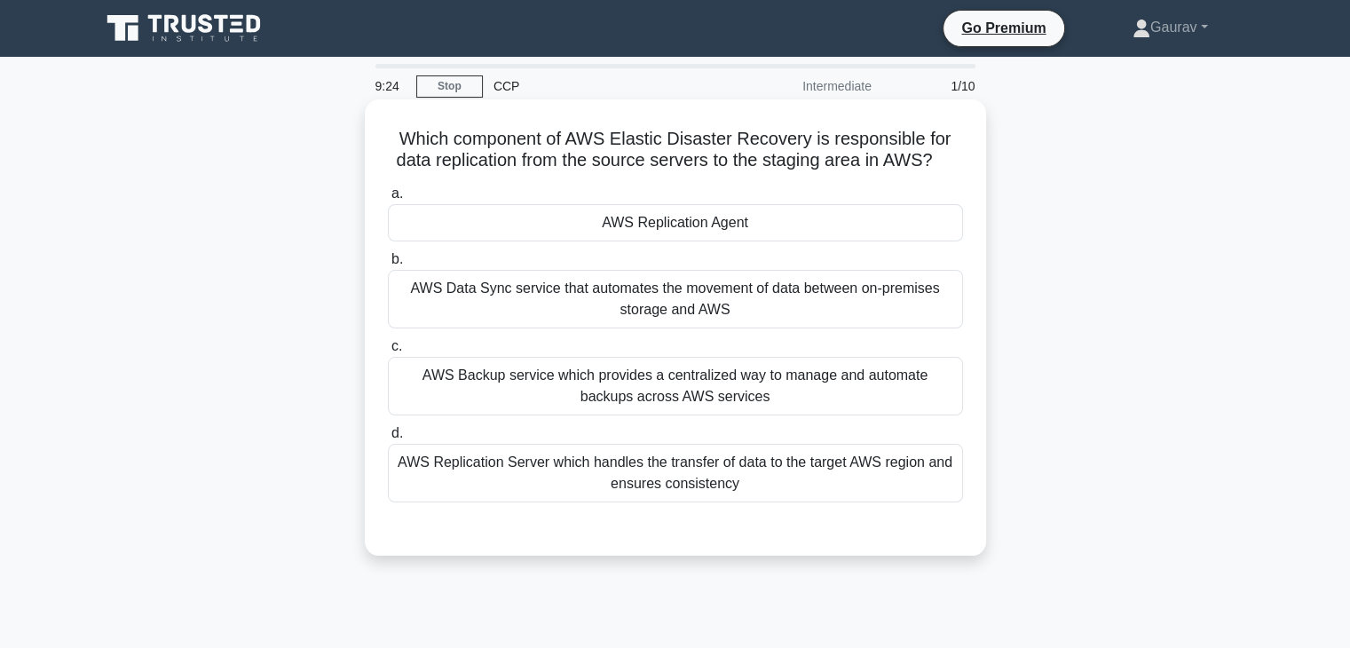
click at [623, 470] on div "AWS Replication Server which handles the transfer of data to the target AWS reg…" at bounding box center [675, 473] width 575 height 59
click at [388, 439] on input "d. AWS Replication Server which handles the transfer of data to the target AWS …" at bounding box center [388, 434] width 0 height 12
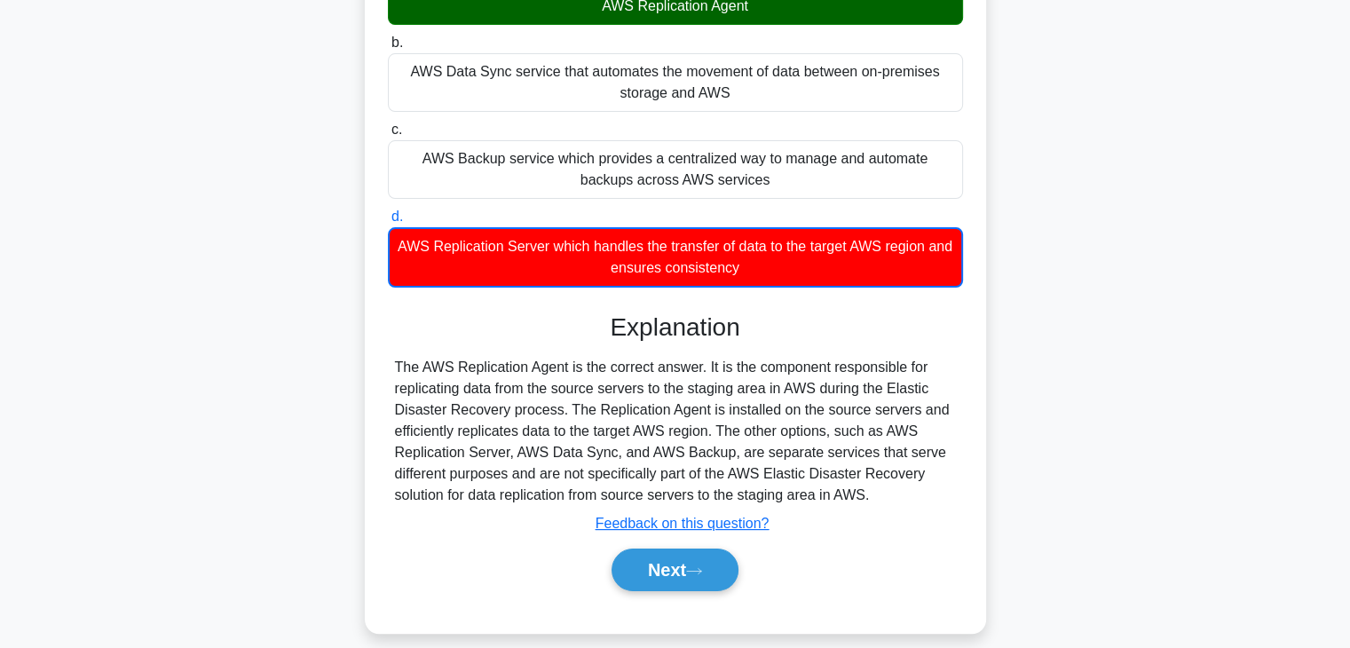
scroll to position [218, 0]
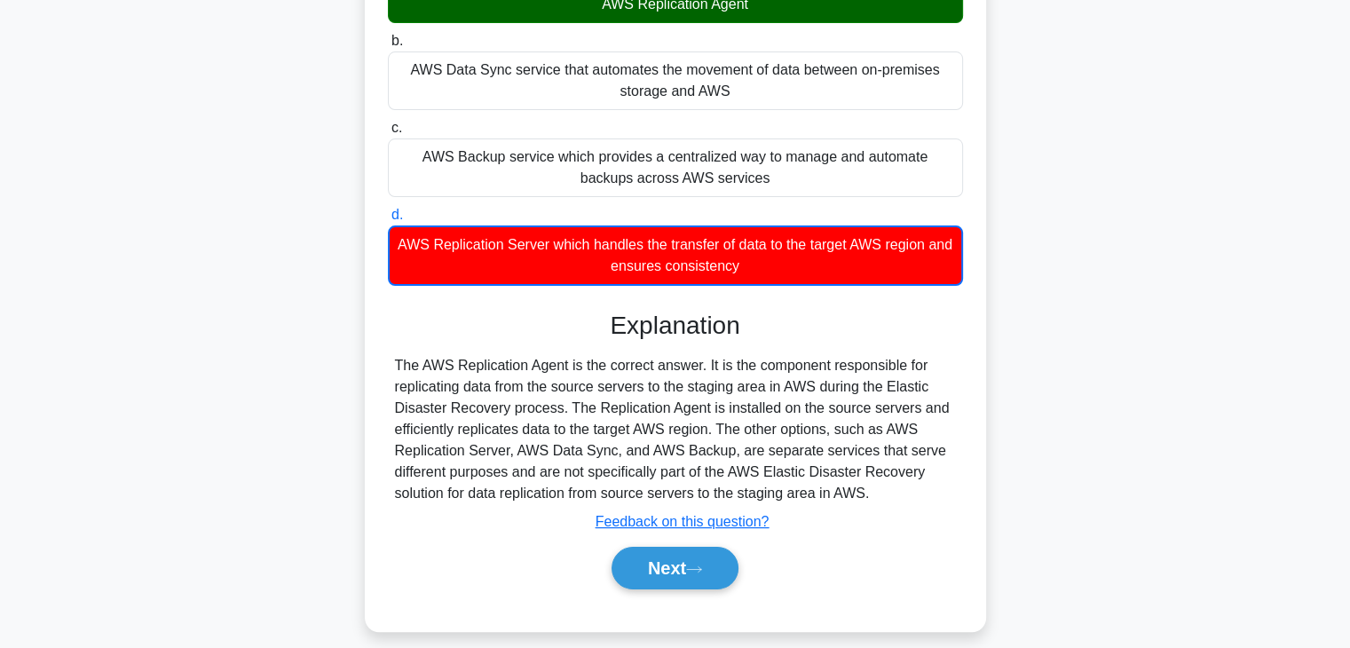
drag, startPoint x: 397, startPoint y: 368, endPoint x: 870, endPoint y: 485, distance: 487.4
click at [870, 485] on div "The AWS Replication Agent is the correct answer. It is the component responsibl…" at bounding box center [675, 429] width 561 height 149
copy div "The AWS Replication Agent is the correct answer. It is the component responsibl…"
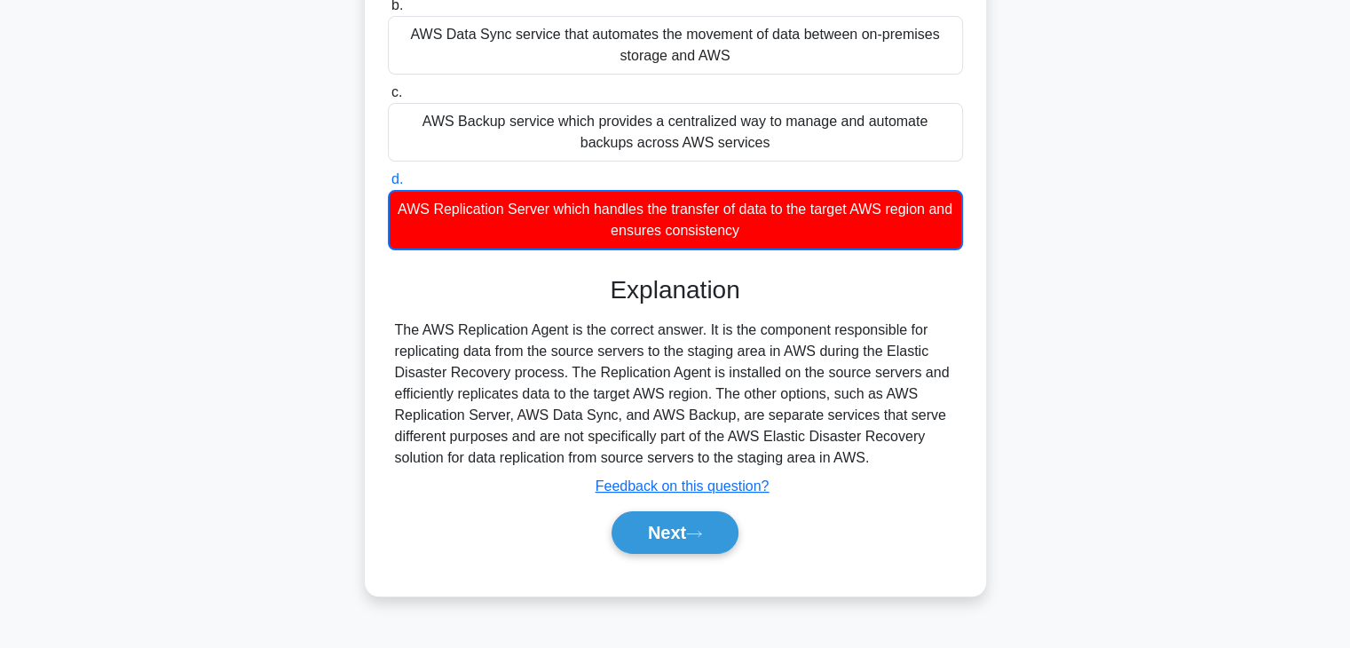
scroll to position [257, 0]
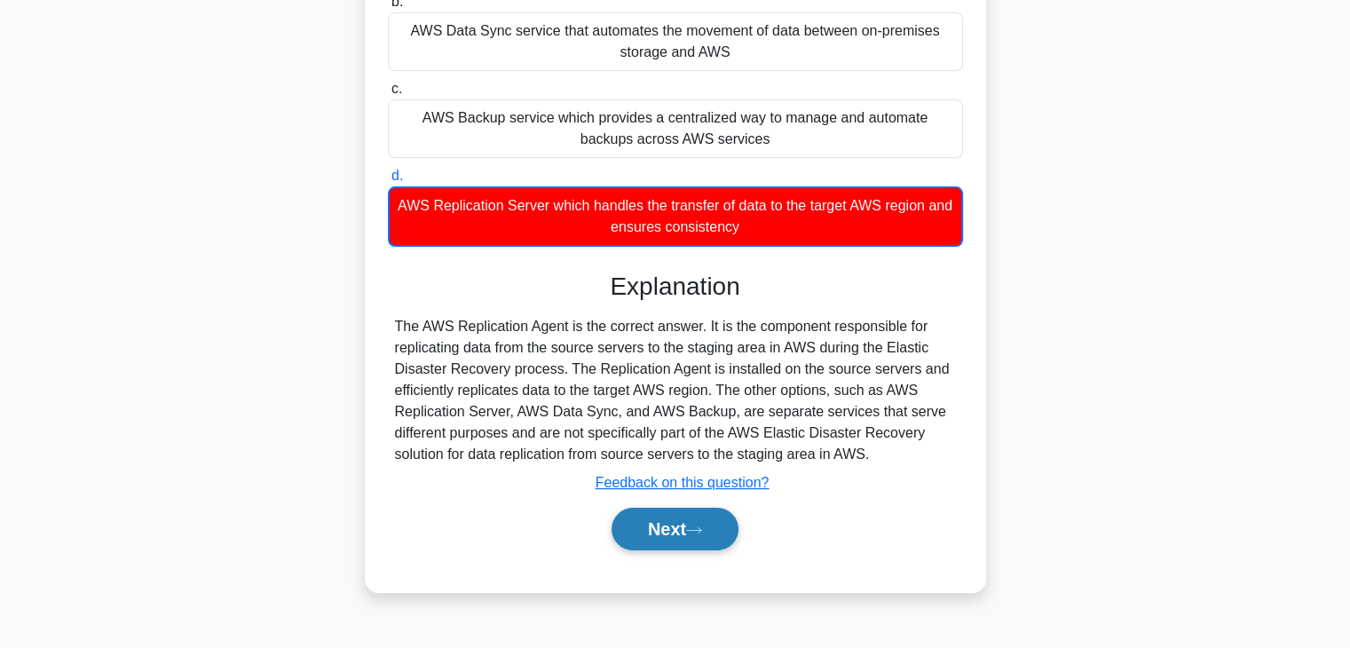
click at [683, 531] on button "Next" at bounding box center [675, 529] width 127 height 43
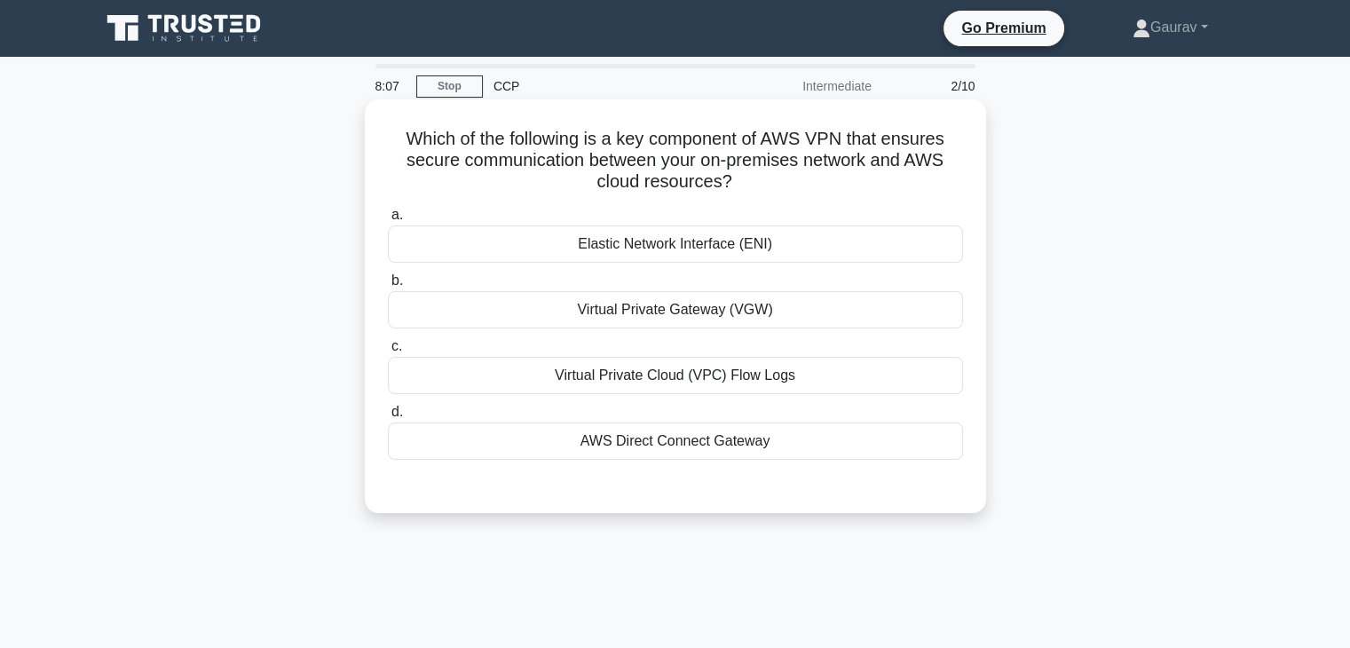
click at [614, 310] on div "Virtual Private Gateway (VGW)" at bounding box center [675, 309] width 575 height 37
click at [388, 287] on input "b. Virtual Private Gateway (VGW)" at bounding box center [388, 281] width 0 height 12
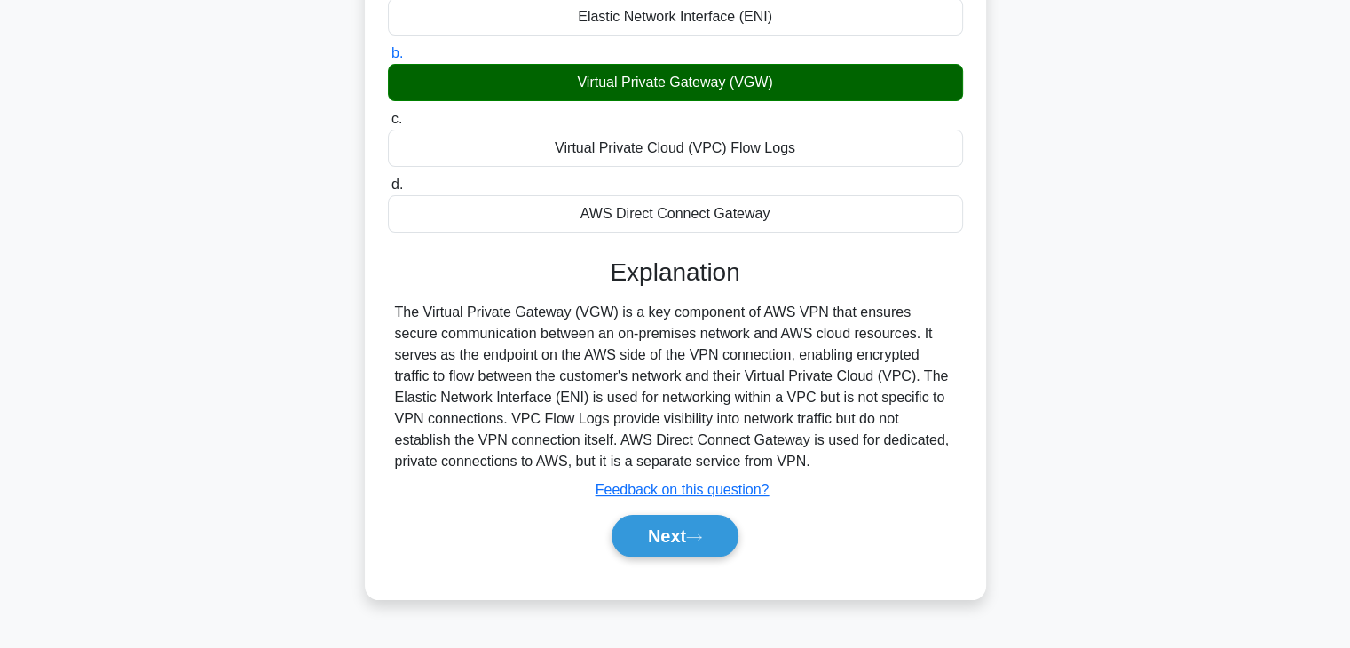
scroll to position [249, 0]
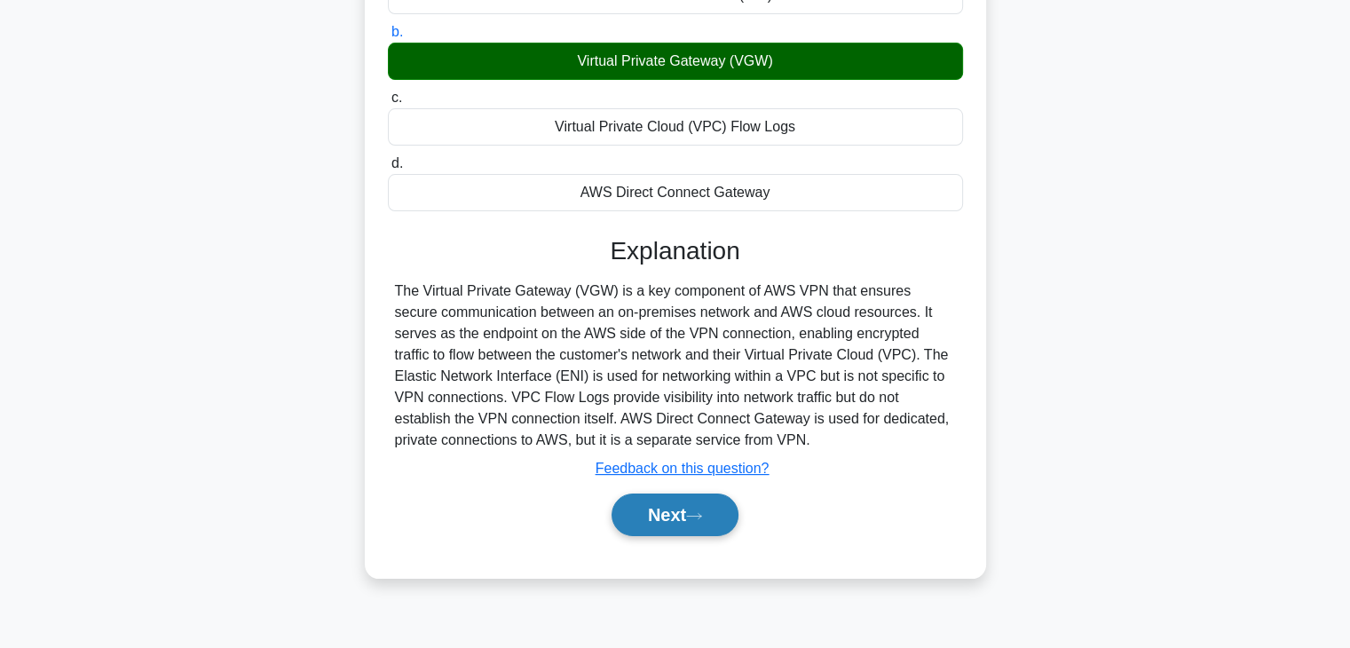
click at [690, 509] on button "Next" at bounding box center [675, 514] width 127 height 43
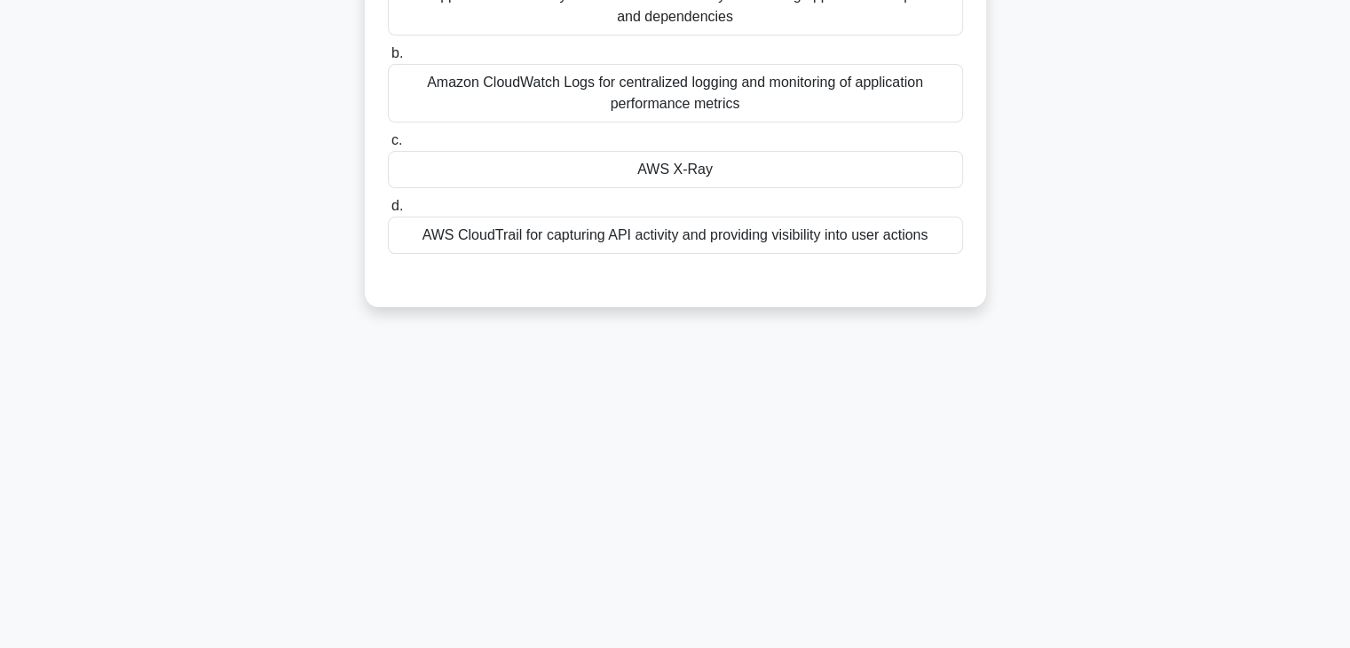
scroll to position [0, 0]
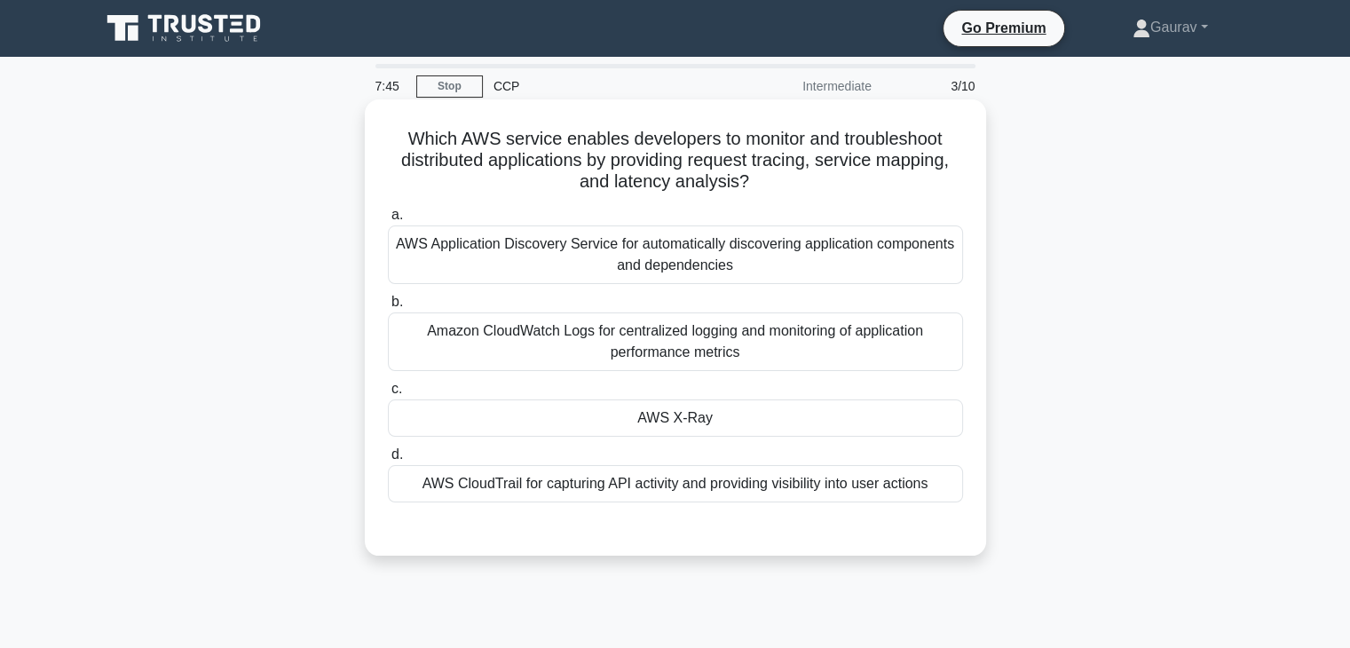
click at [660, 423] on div "AWS X-Ray" at bounding box center [675, 417] width 575 height 37
click at [388, 395] on input "c. AWS X-Ray" at bounding box center [388, 389] width 0 height 12
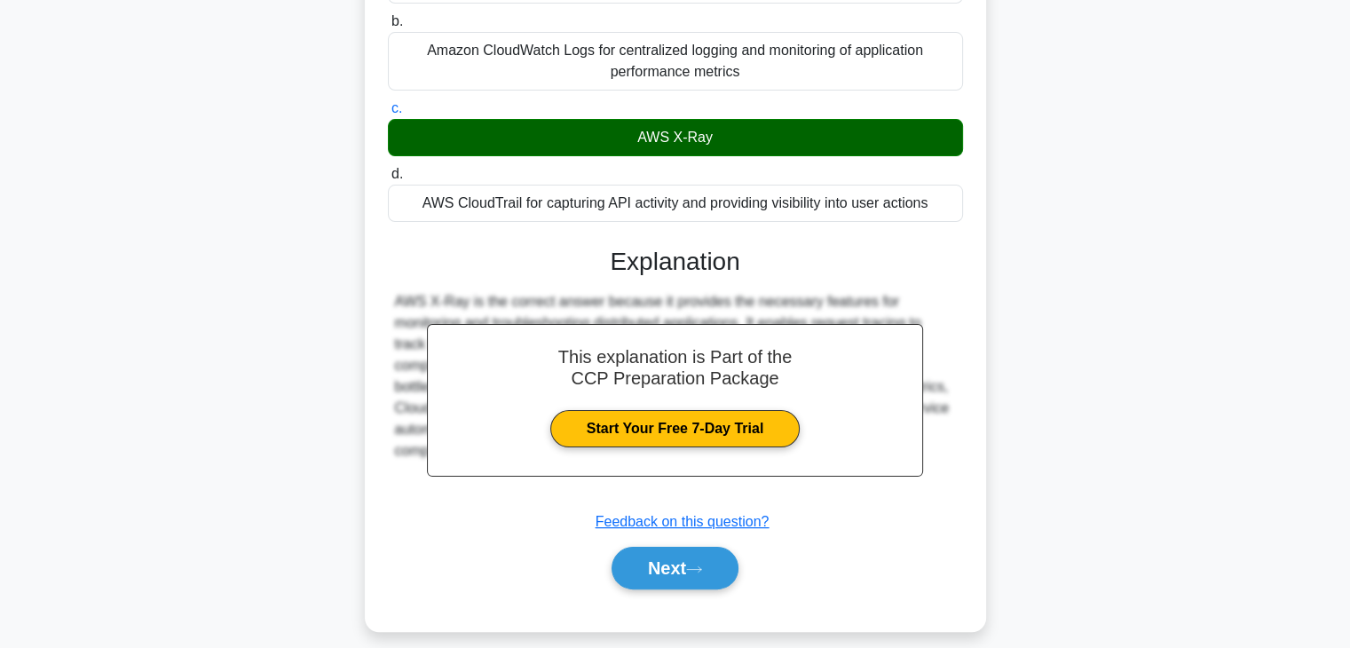
scroll to position [312, 0]
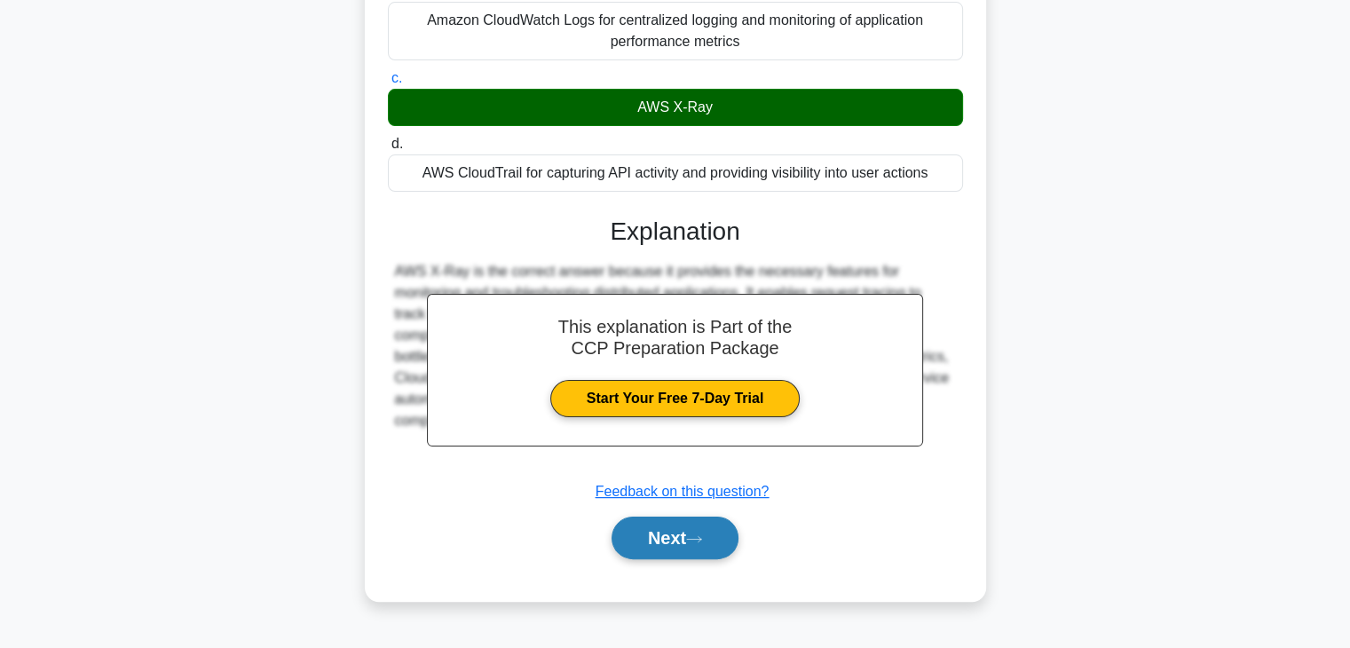
click at [683, 517] on button "Next" at bounding box center [675, 538] width 127 height 43
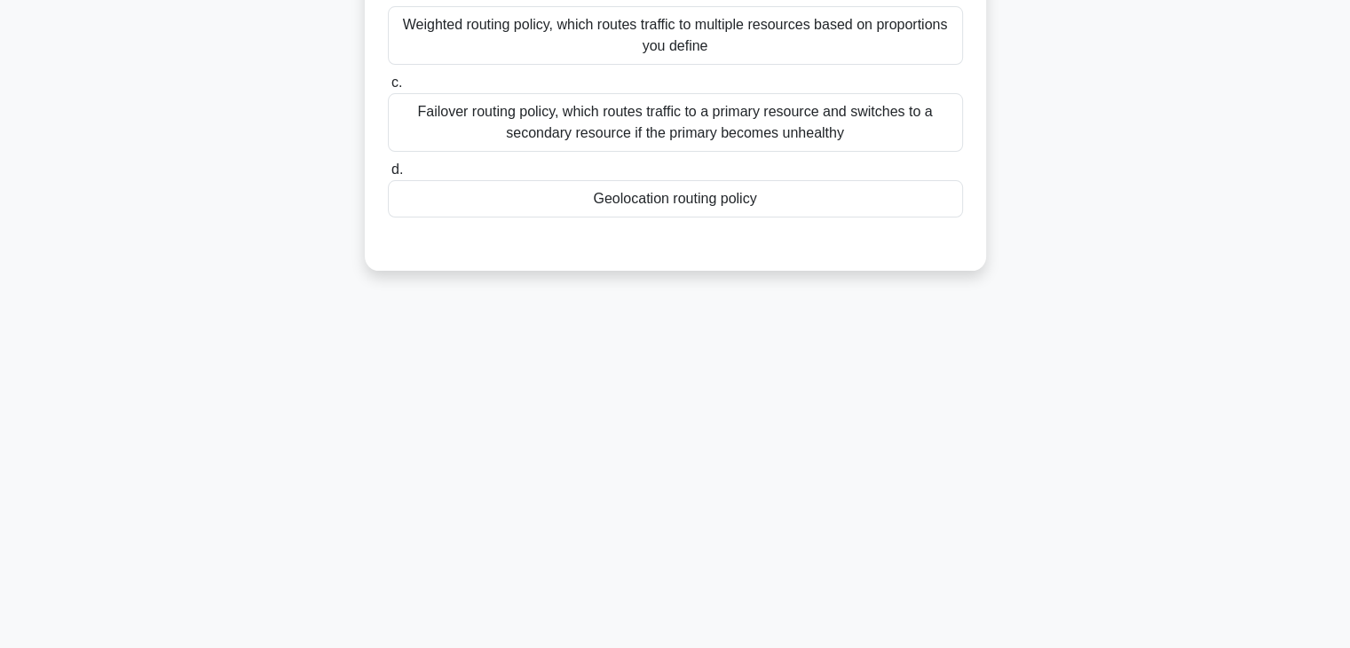
scroll to position [0, 0]
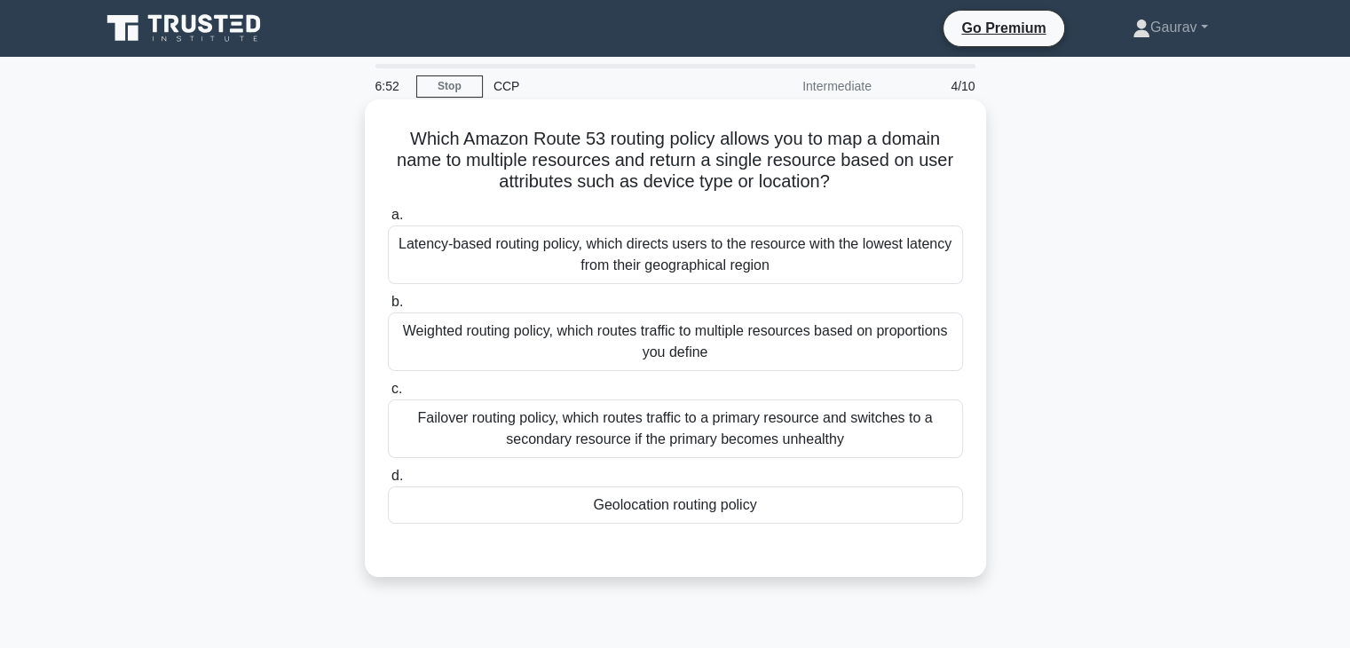
click at [714, 268] on div "Latency-based routing policy, which directs users to the resource with the lowe…" at bounding box center [675, 254] width 575 height 59
click at [388, 221] on input "a. Latency-based routing policy, which directs users to the resource with the l…" at bounding box center [388, 215] width 0 height 12
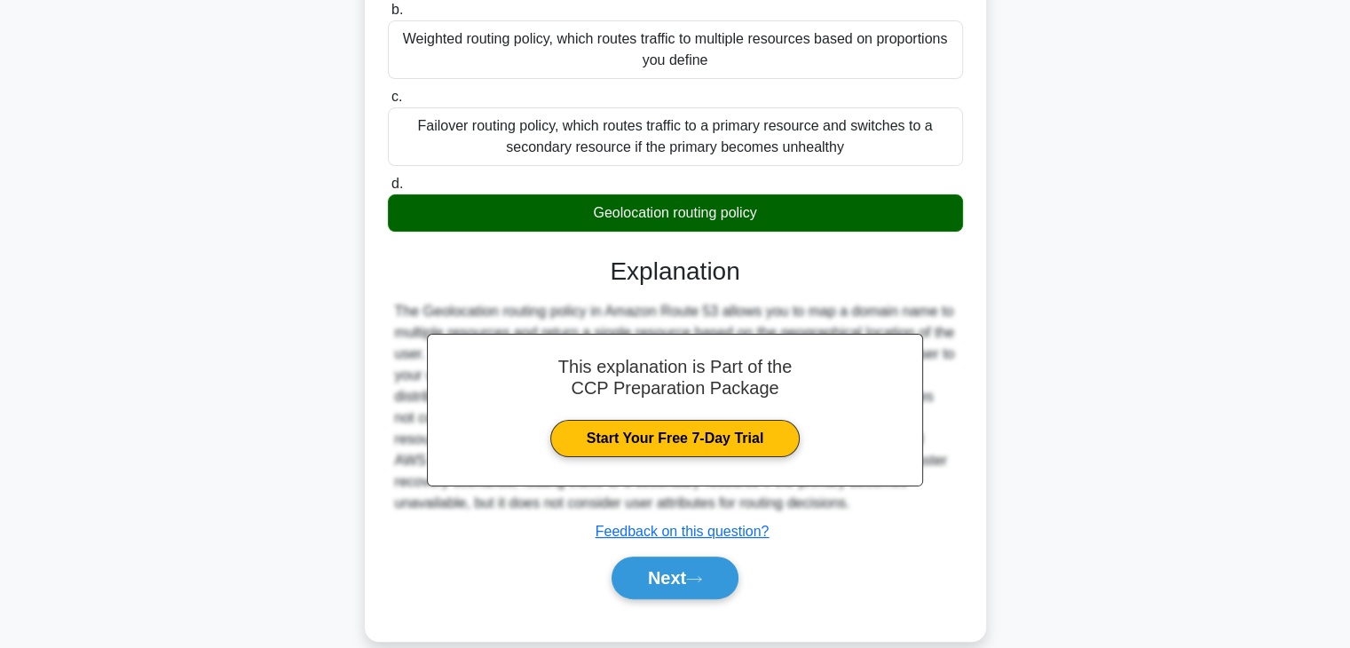
scroll to position [320, 0]
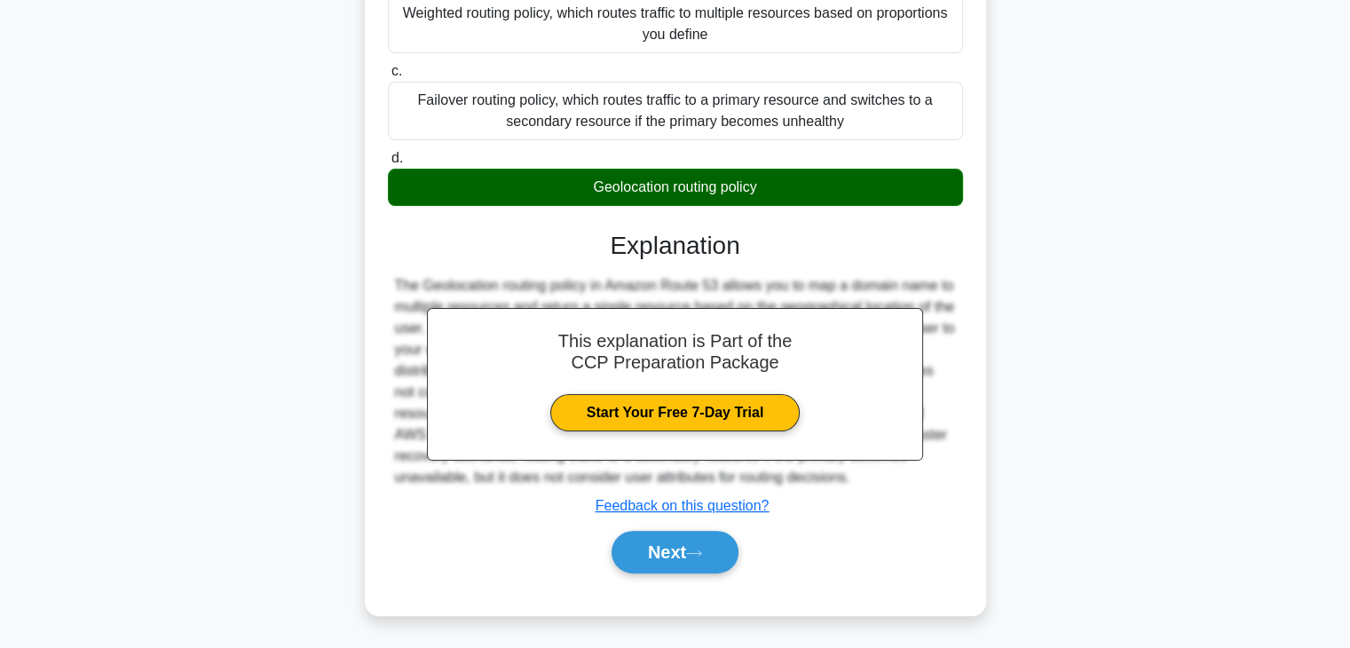
click at [666, 195] on div "Geolocation routing policy" at bounding box center [675, 187] width 575 height 37
click at [388, 164] on input "d. Geolocation routing policy" at bounding box center [388, 159] width 0 height 12
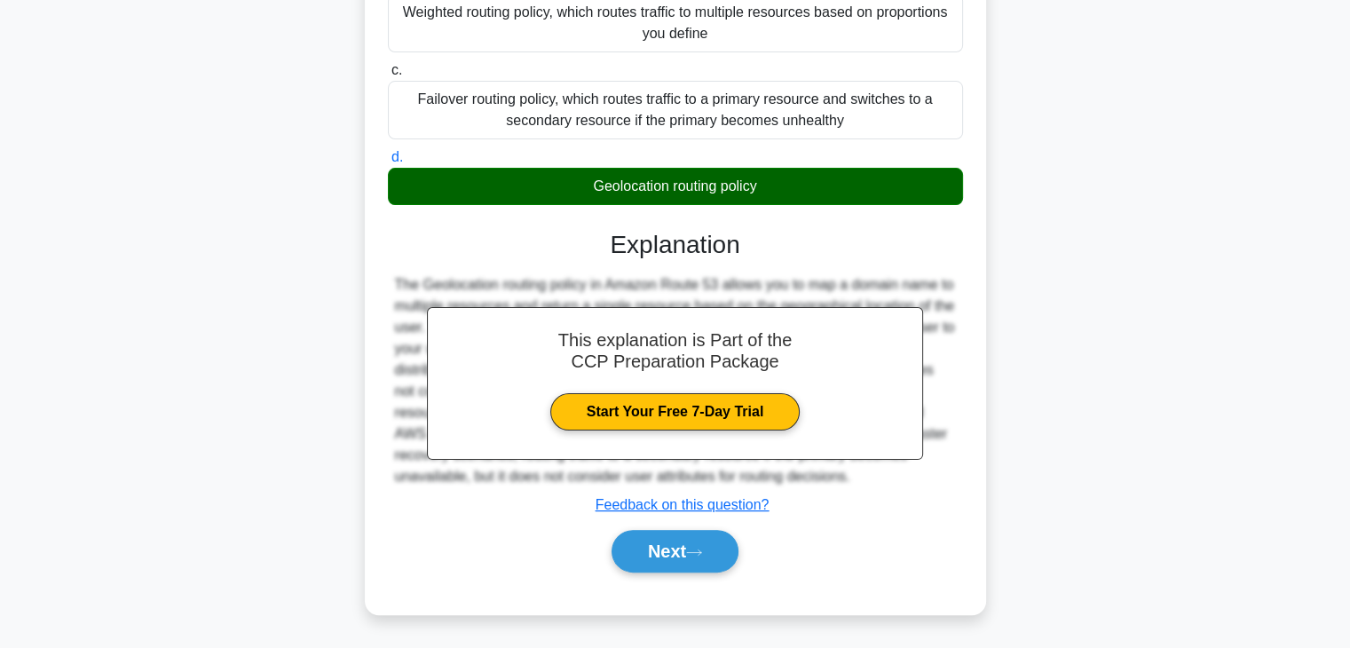
scroll to position [318, 0]
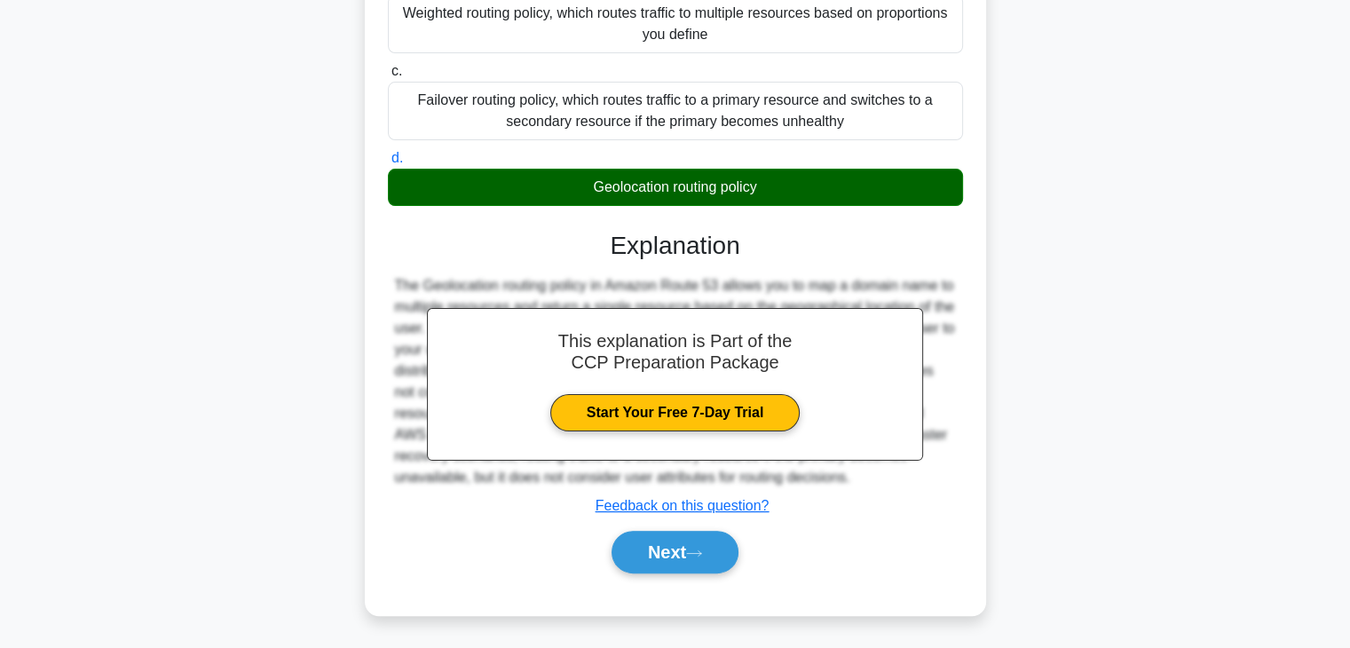
click at [666, 195] on div "Geolocation routing policy" at bounding box center [675, 187] width 575 height 37
click at [388, 164] on input "d. Geolocation routing policy" at bounding box center [388, 159] width 0 height 12
click at [666, 195] on div "Geolocation routing policy" at bounding box center [675, 187] width 575 height 37
click at [388, 164] on input "d. Geolocation routing policy" at bounding box center [388, 159] width 0 height 12
click at [666, 195] on div "Geolocation routing policy" at bounding box center [675, 187] width 575 height 37
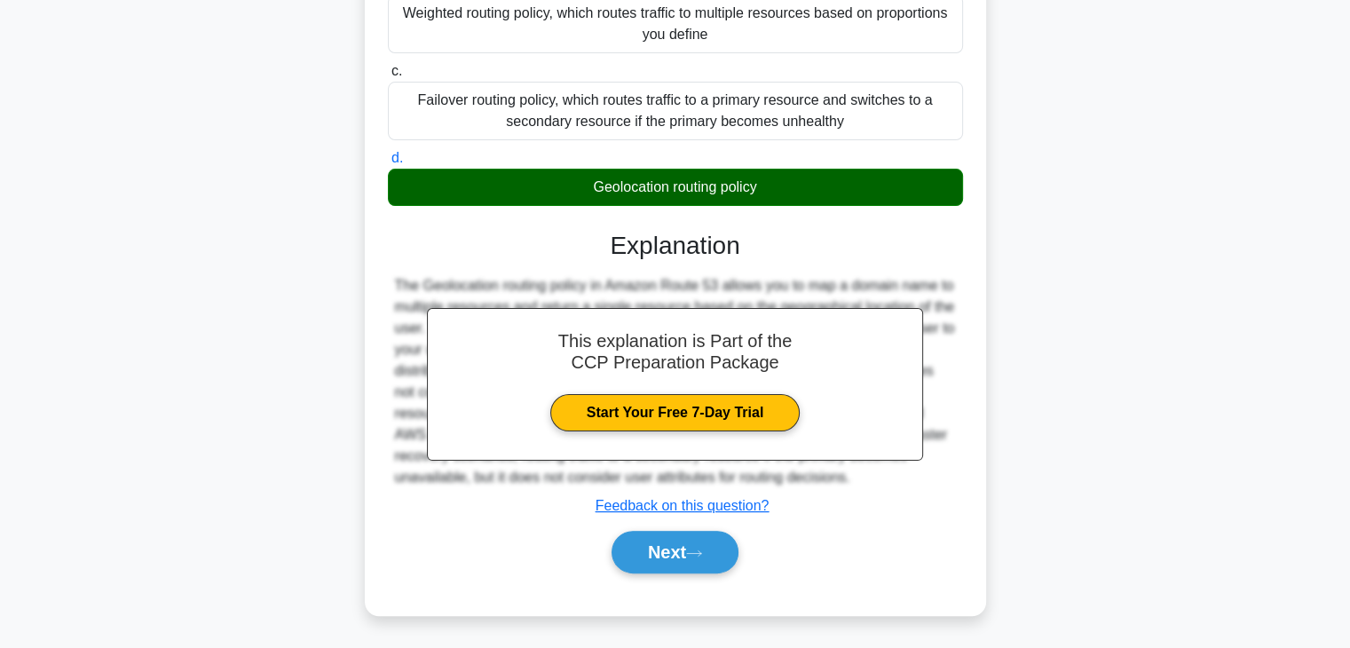
click at [388, 164] on input "d. Geolocation routing policy" at bounding box center [388, 159] width 0 height 12
click at [666, 553] on button "Next" at bounding box center [675, 552] width 127 height 43
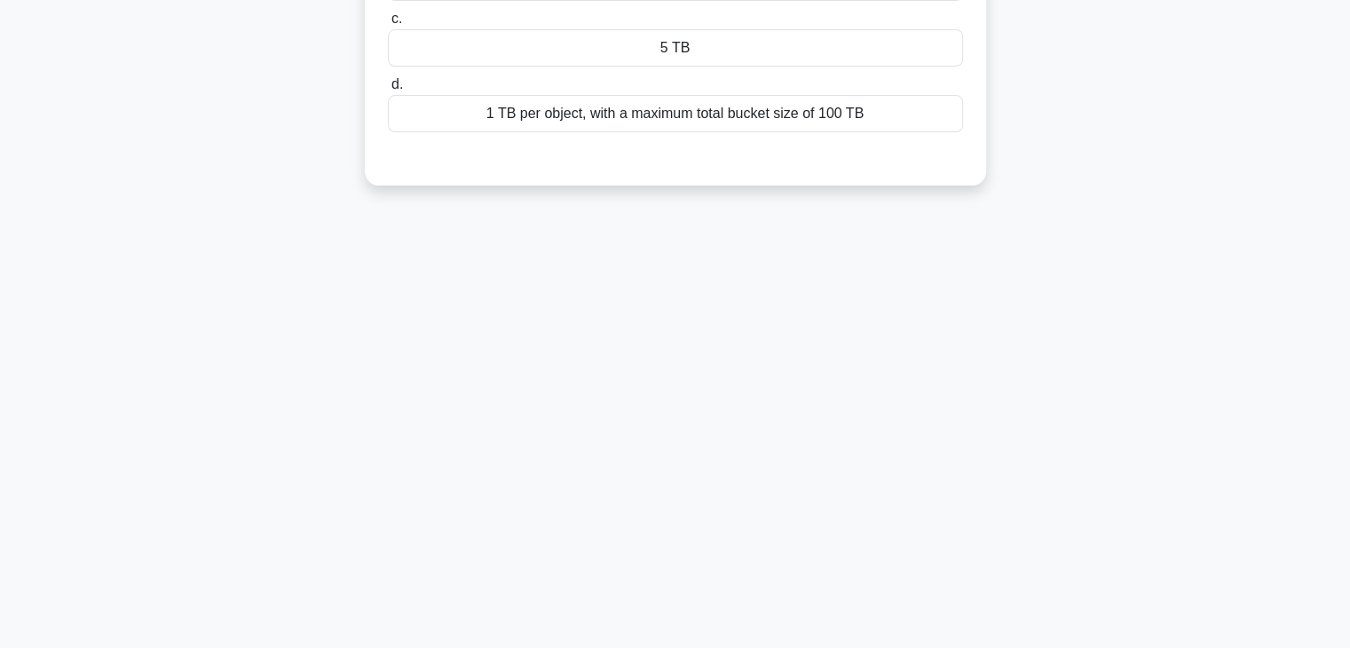
scroll to position [0, 0]
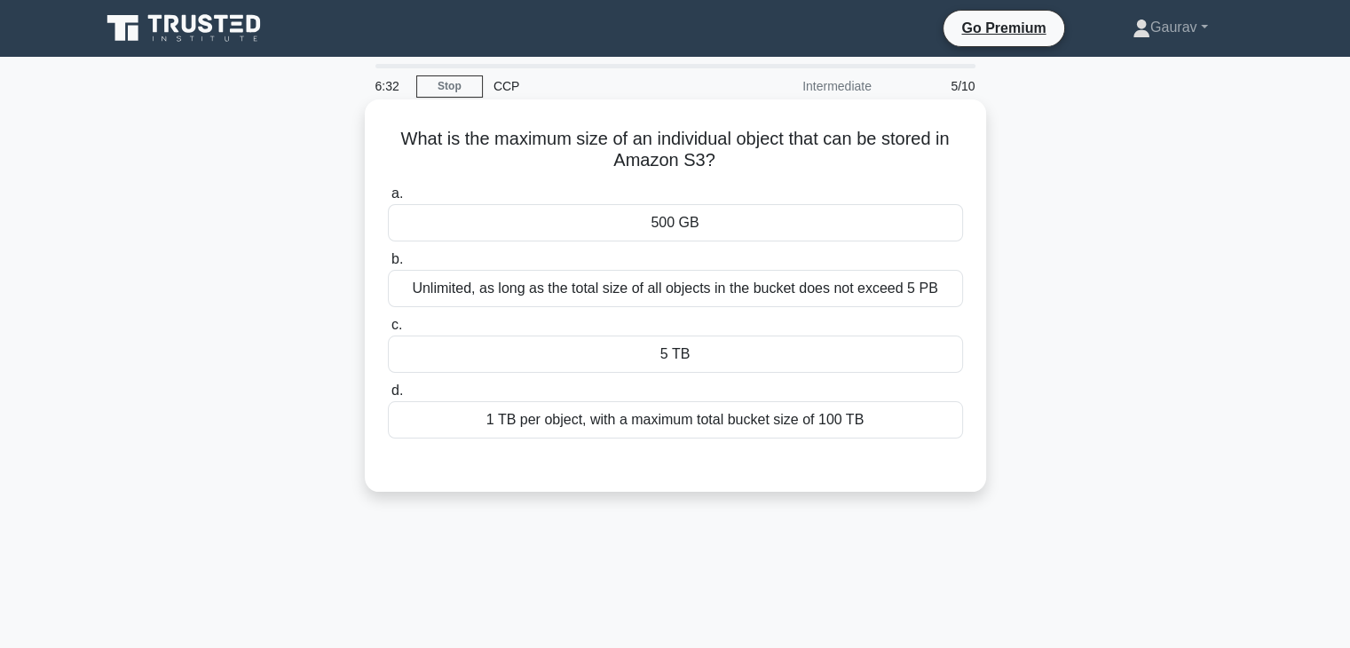
click at [639, 357] on div "5 TB" at bounding box center [675, 353] width 575 height 37
click at [388, 331] on input "c. 5 TB" at bounding box center [388, 326] width 0 height 12
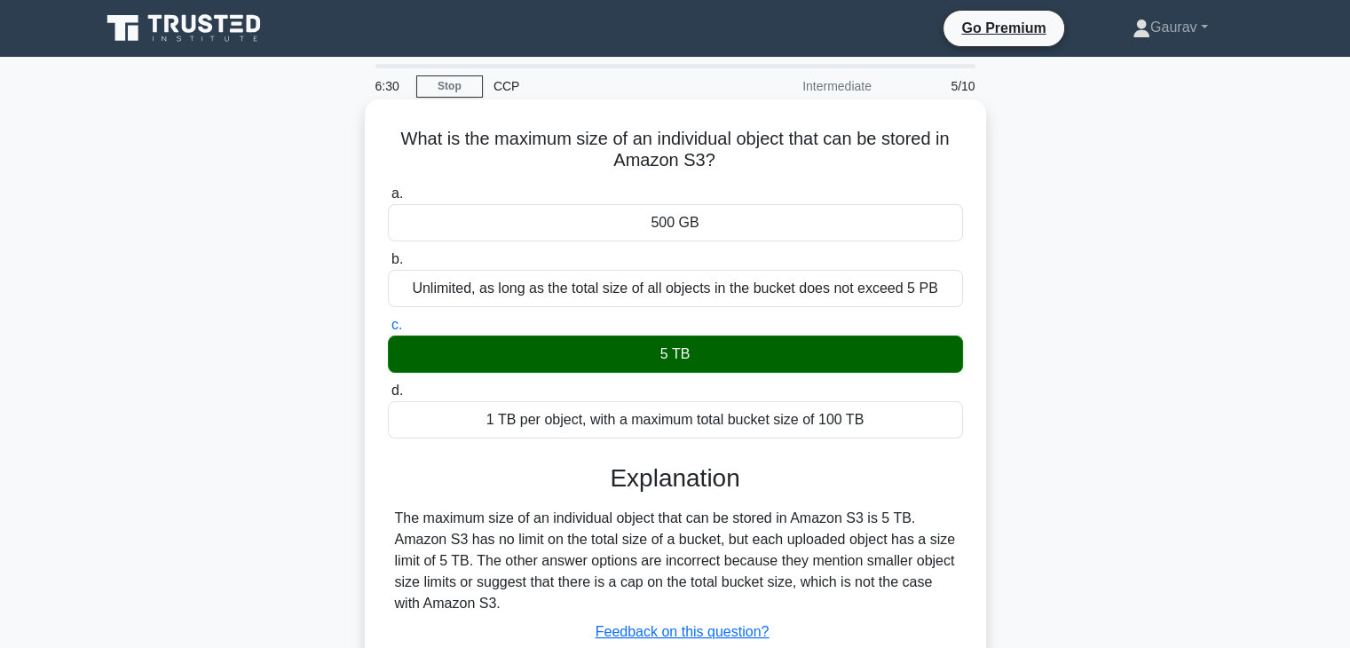
scroll to position [312, 0]
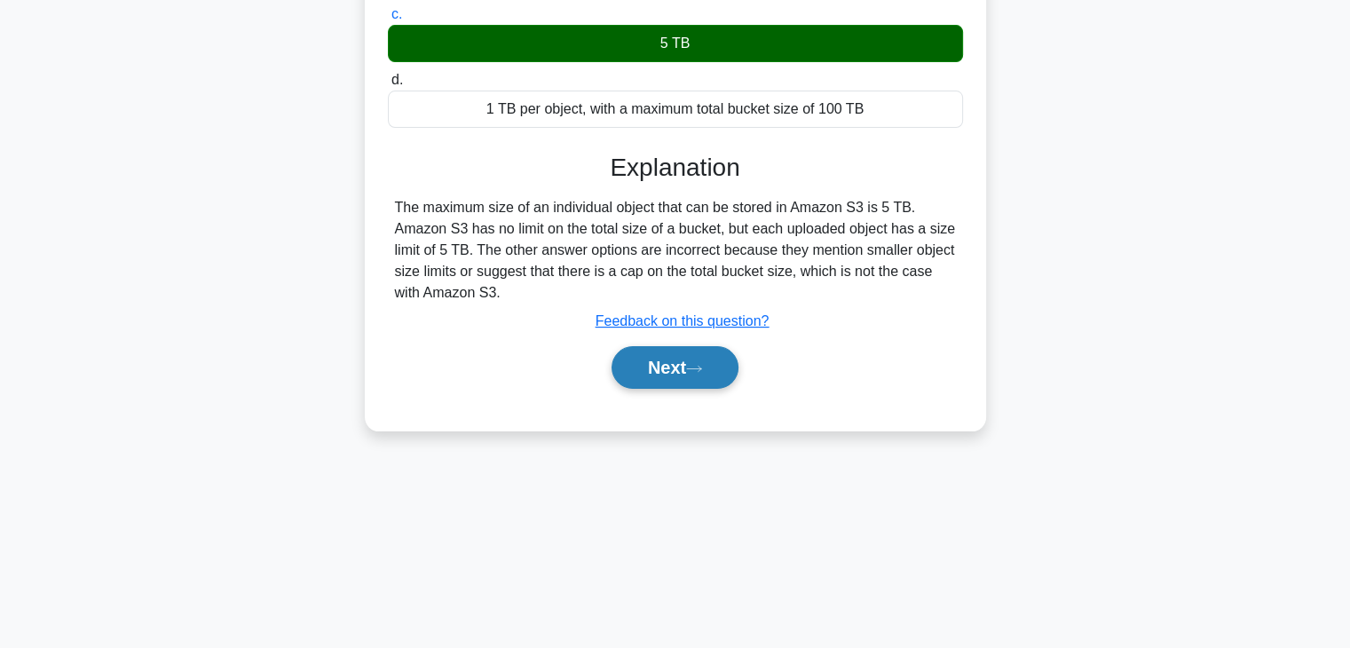
click at [679, 372] on button "Next" at bounding box center [675, 367] width 127 height 43
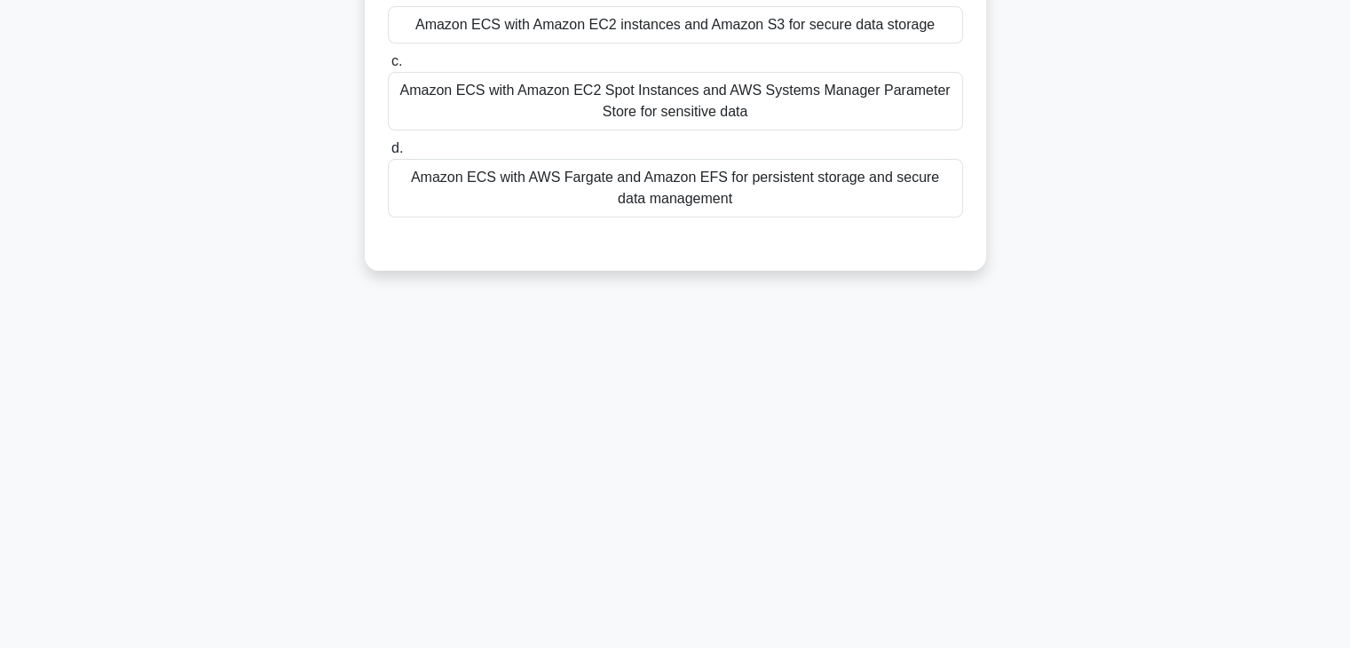
scroll to position [0, 0]
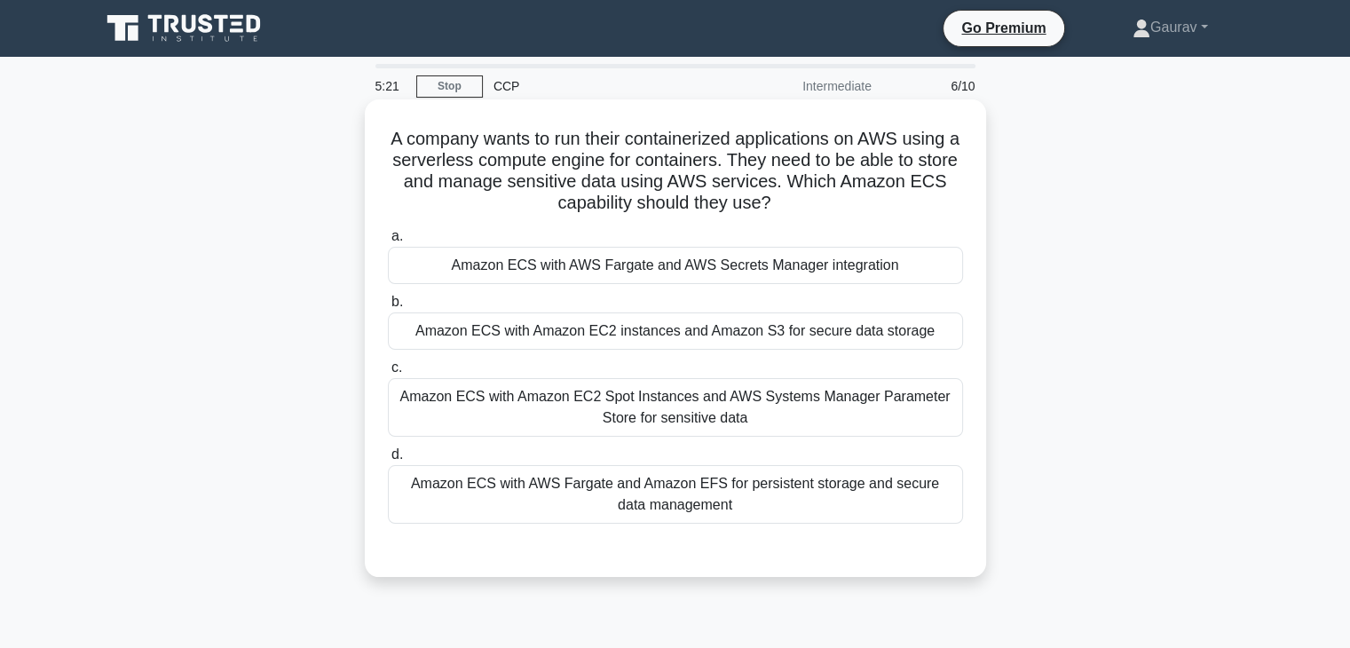
click at [596, 267] on div "Amazon ECS with AWS Fargate and AWS Secrets Manager integration" at bounding box center [675, 265] width 575 height 37
click at [388, 242] on input "a. Amazon ECS with AWS Fargate and AWS Secrets Manager integration" at bounding box center [388, 237] width 0 height 12
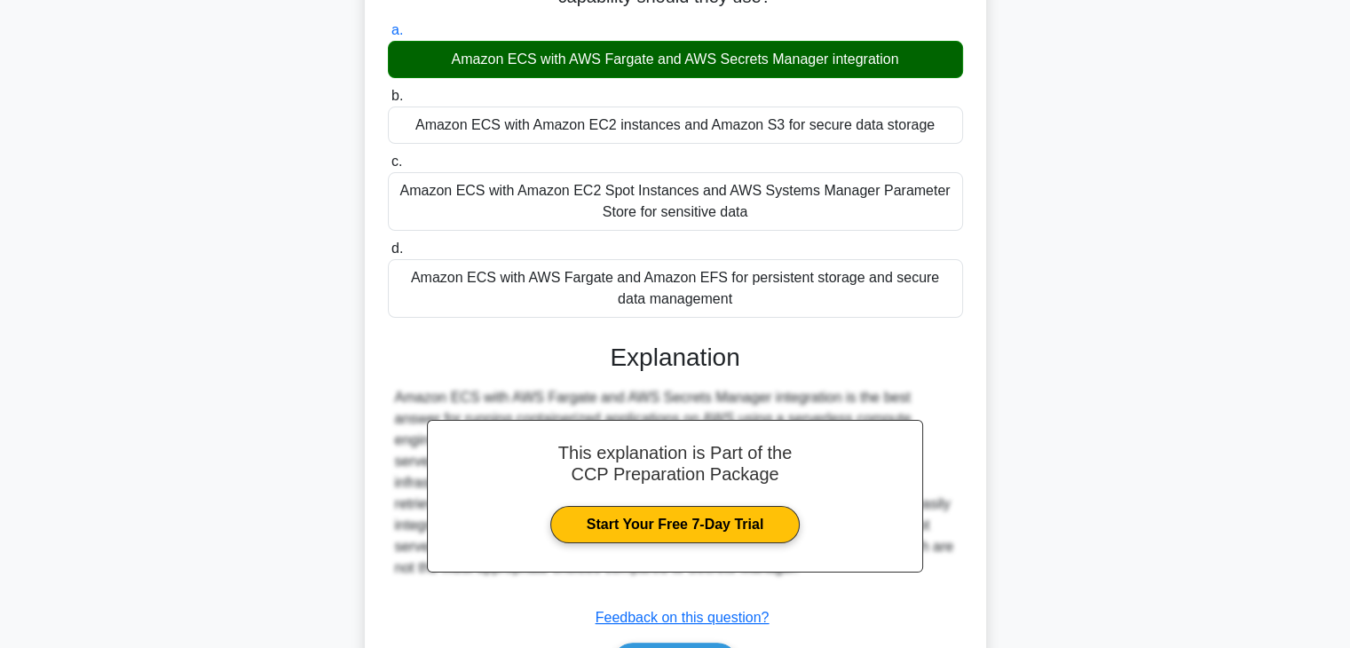
scroll to position [318, 0]
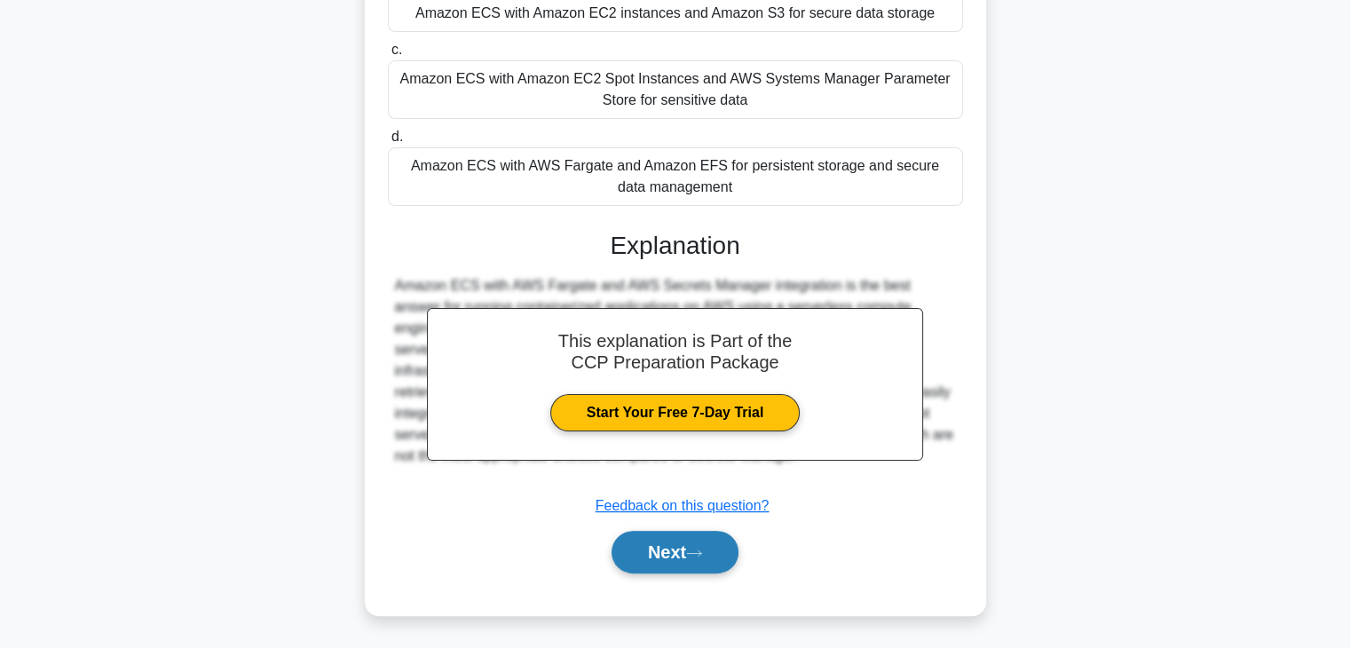
click at [666, 564] on button "Next" at bounding box center [675, 552] width 127 height 43
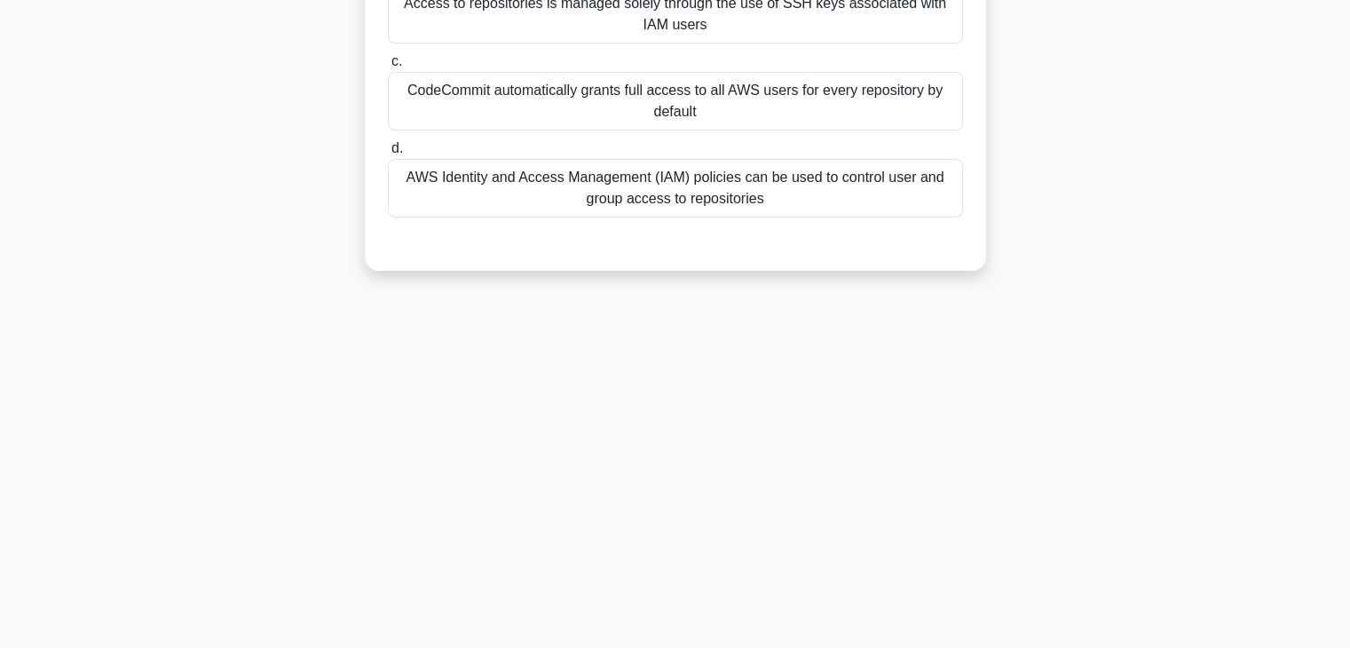
scroll to position [0, 0]
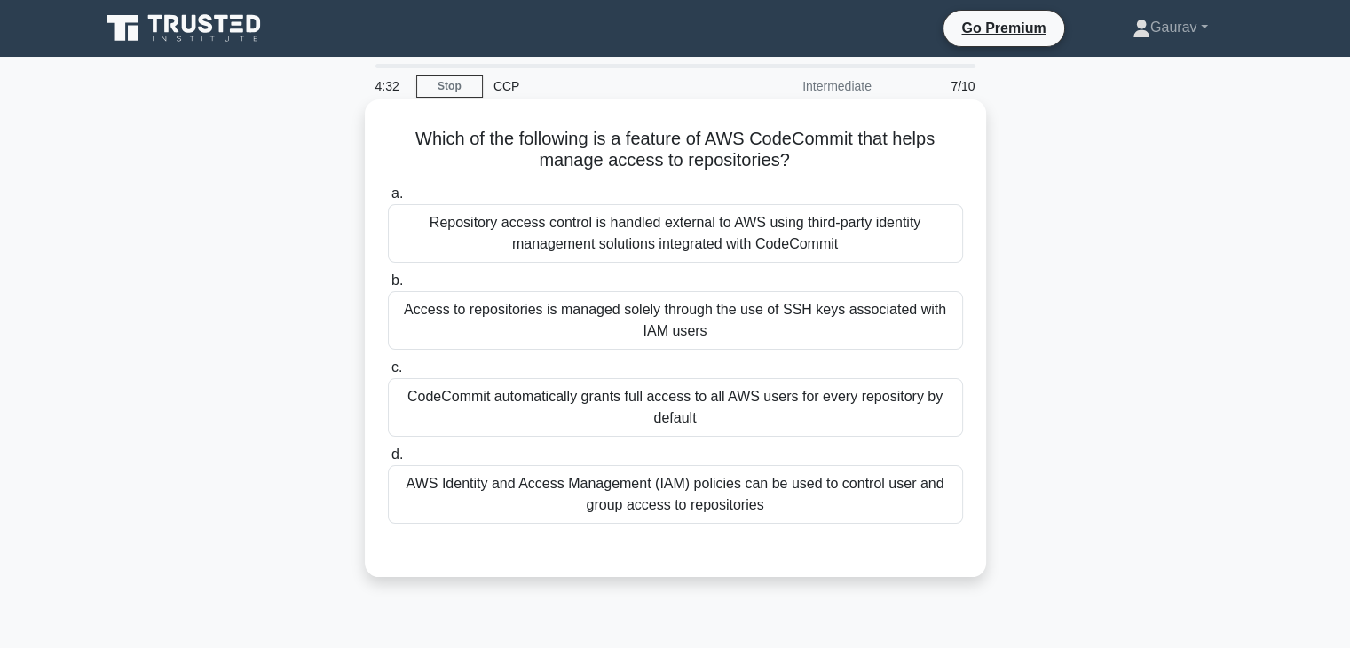
click at [510, 491] on div "AWS Identity and Access Management (IAM) policies can be used to control user a…" at bounding box center [675, 494] width 575 height 59
click at [388, 461] on input "d. AWS Identity and Access Management (IAM) policies can be used to control use…" at bounding box center [388, 455] width 0 height 12
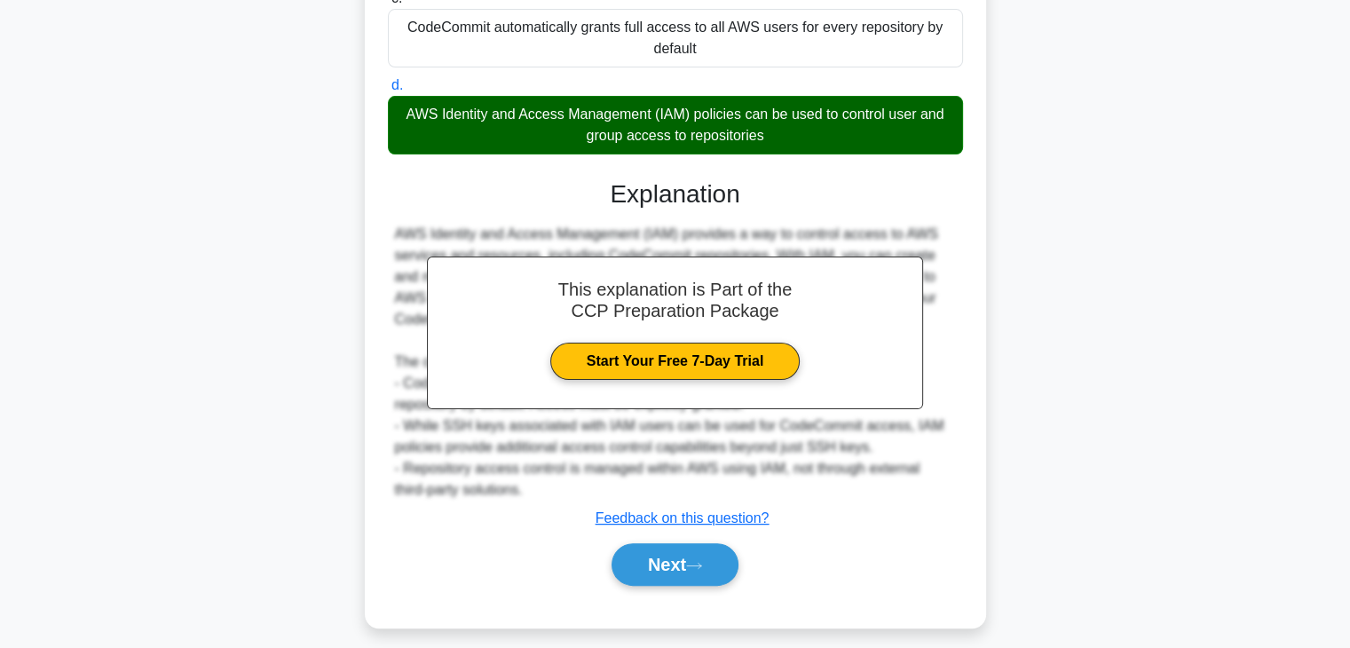
scroll to position [382, 0]
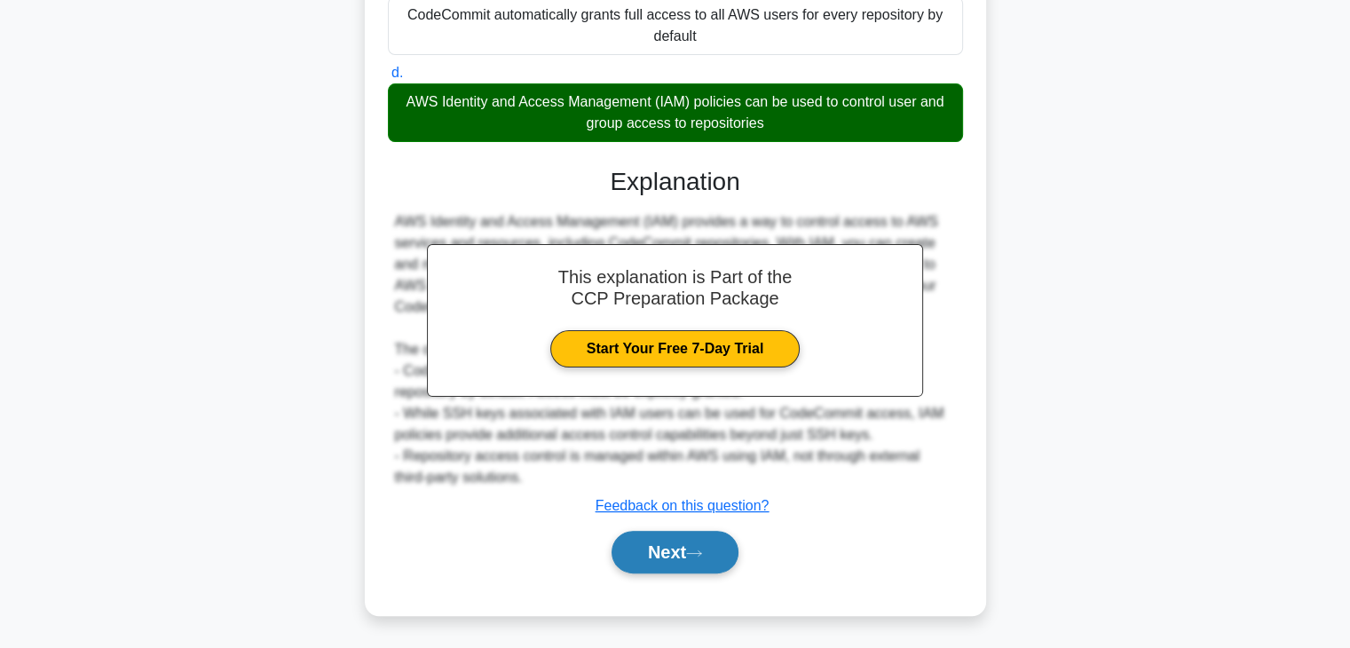
click at [630, 556] on button "Next" at bounding box center [675, 552] width 127 height 43
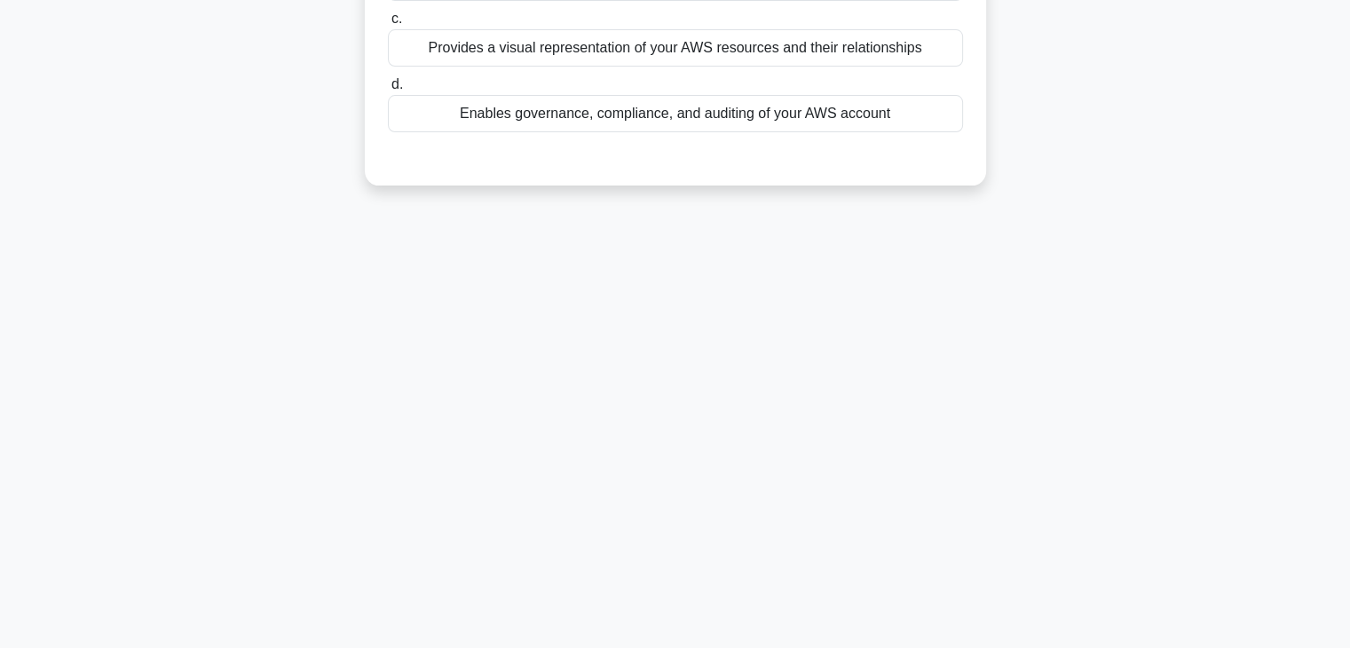
scroll to position [0, 0]
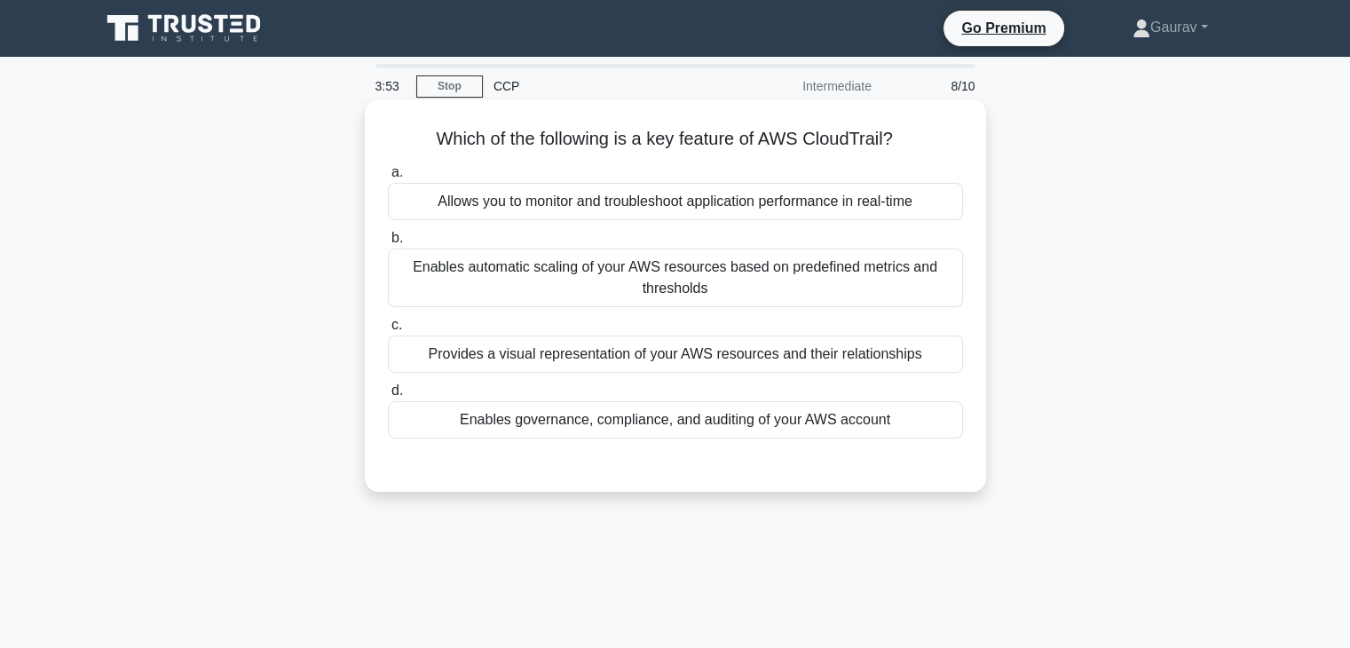
click at [579, 205] on div "Allows you to monitor and troubleshoot application performance in real-time" at bounding box center [675, 201] width 575 height 37
click at [388, 178] on input "a. Allows you to monitor and troubleshoot application performance in real-time" at bounding box center [388, 173] width 0 height 12
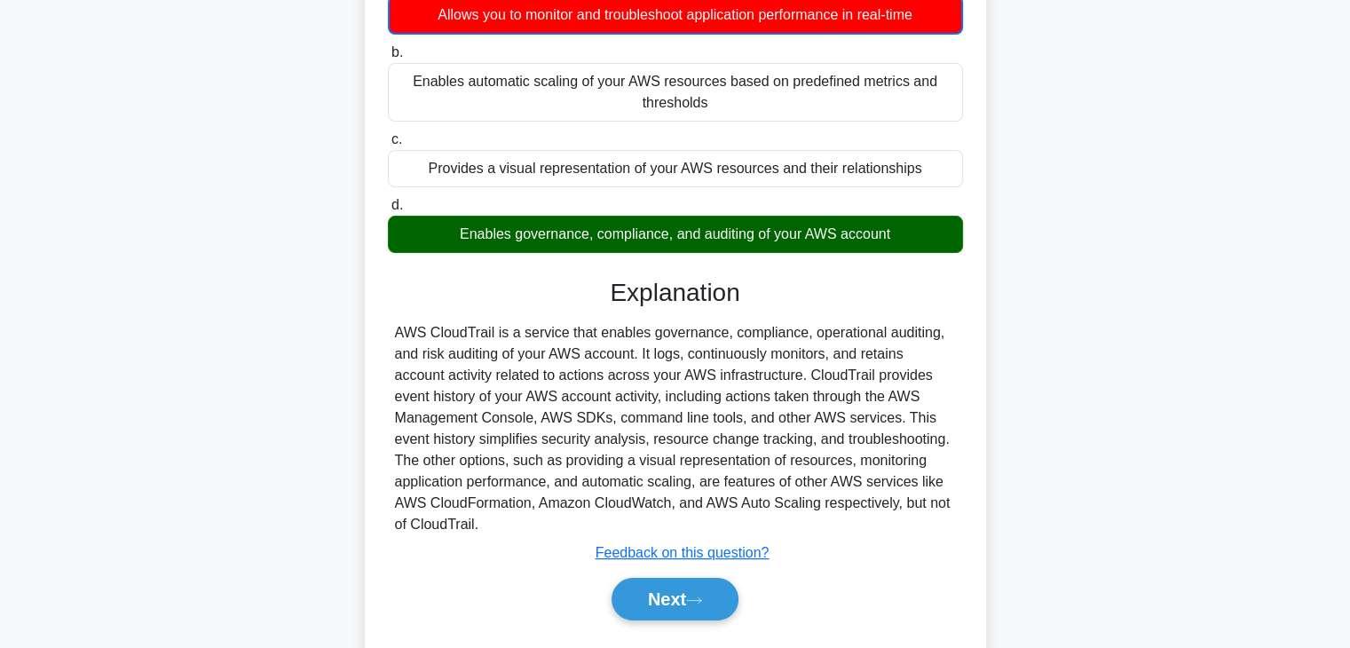
scroll to position [193, 0]
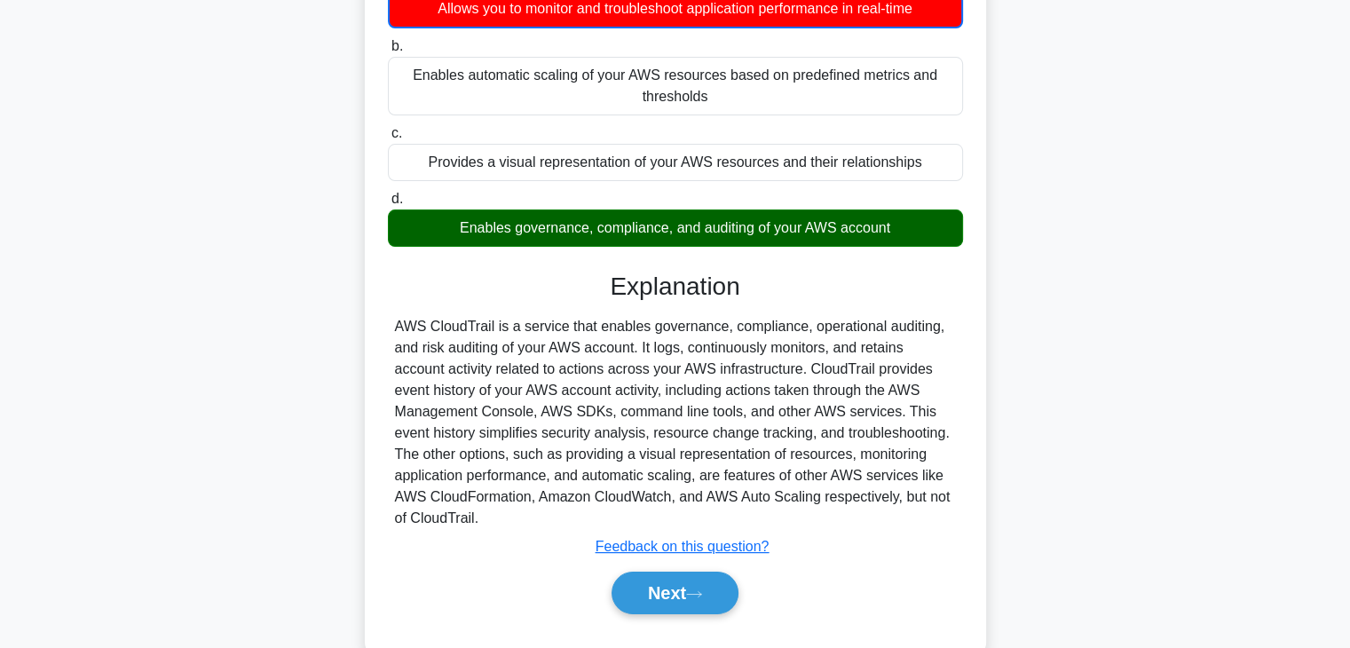
drag, startPoint x: 397, startPoint y: 328, endPoint x: 487, endPoint y: 530, distance: 221.7
click at [487, 530] on div "Explanation AWS CloudTrail is a service that enables governance, compliance, op…" at bounding box center [675, 447] width 575 height 350
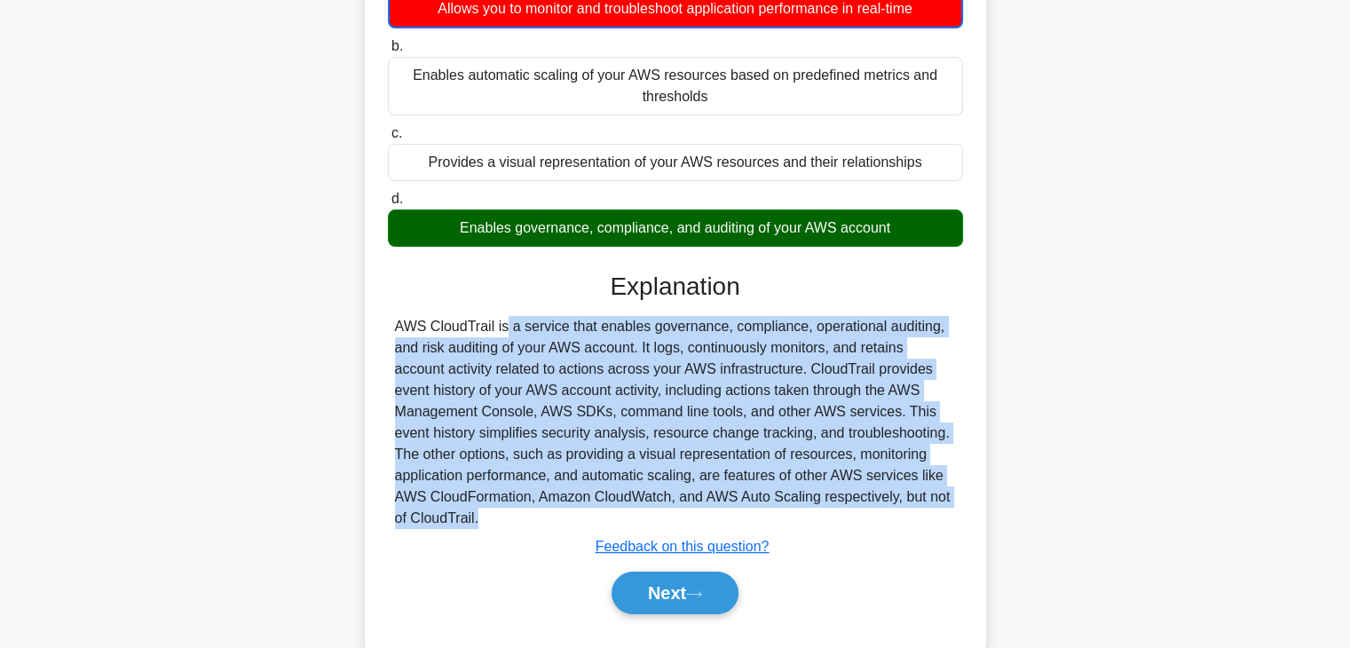
copy div "AWS CloudTrail is a service that enables governance, compliance, operational au…"
click at [666, 603] on button "Next" at bounding box center [675, 593] width 127 height 43
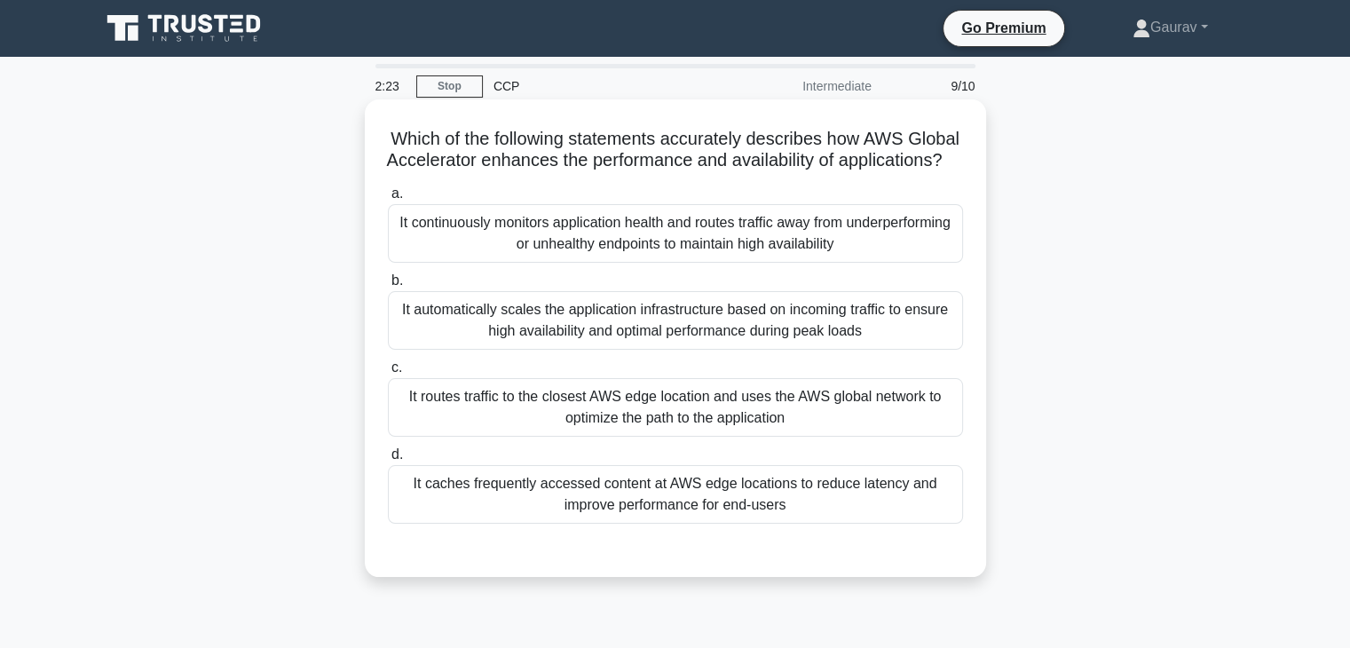
scroll to position [75, 0]
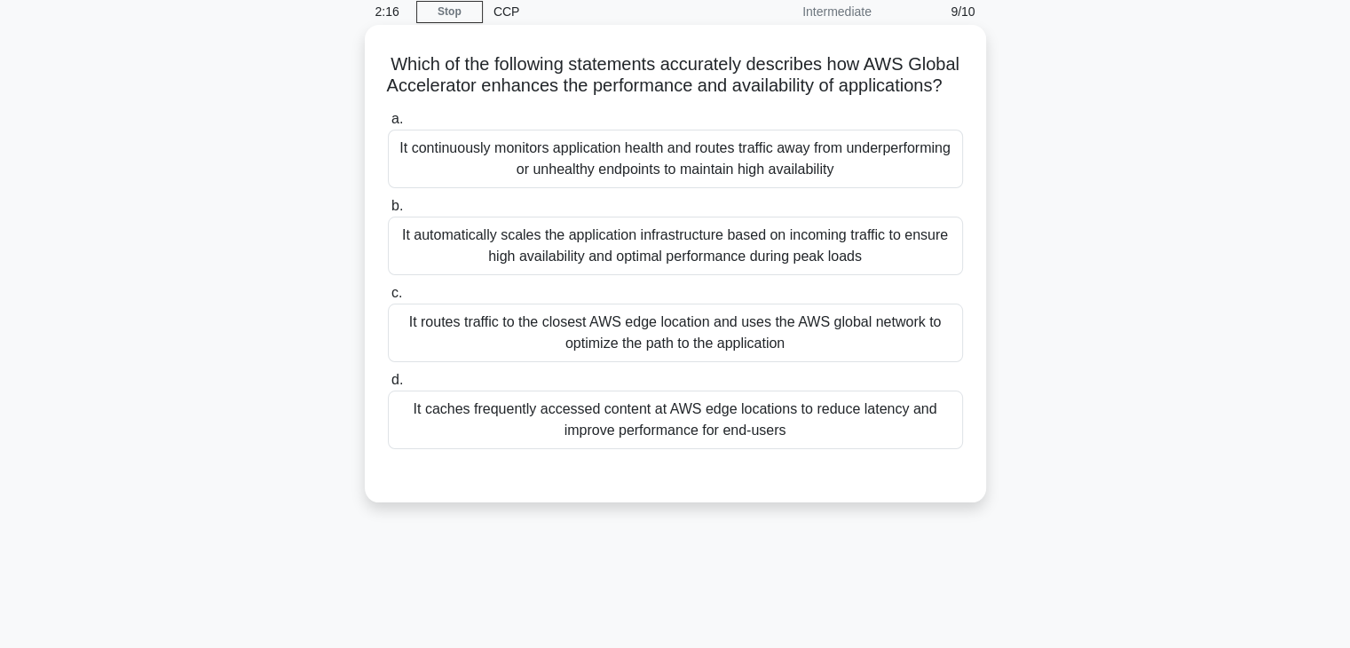
click at [651, 362] on div "It routes traffic to the closest AWS edge location and uses the AWS global netw…" at bounding box center [675, 333] width 575 height 59
click at [388, 299] on input "c. It routes traffic to the closest AWS edge location and uses the AWS global n…" at bounding box center [388, 294] width 0 height 12
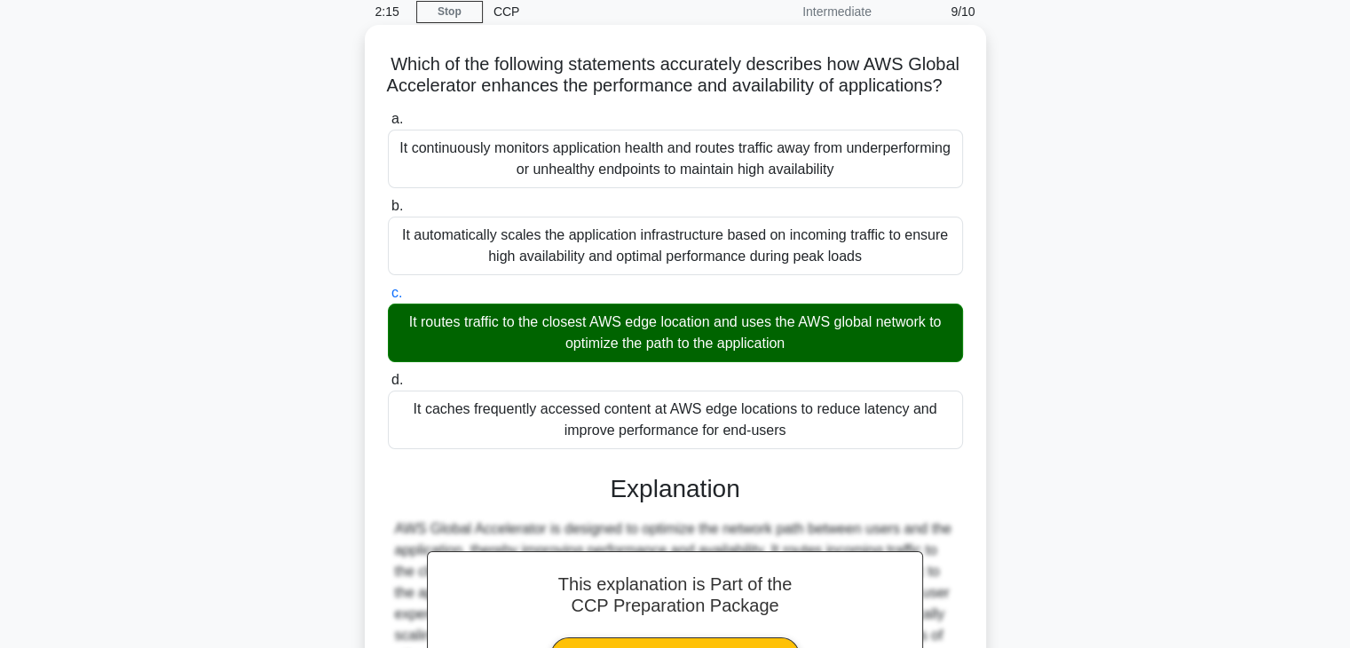
scroll to position [339, 0]
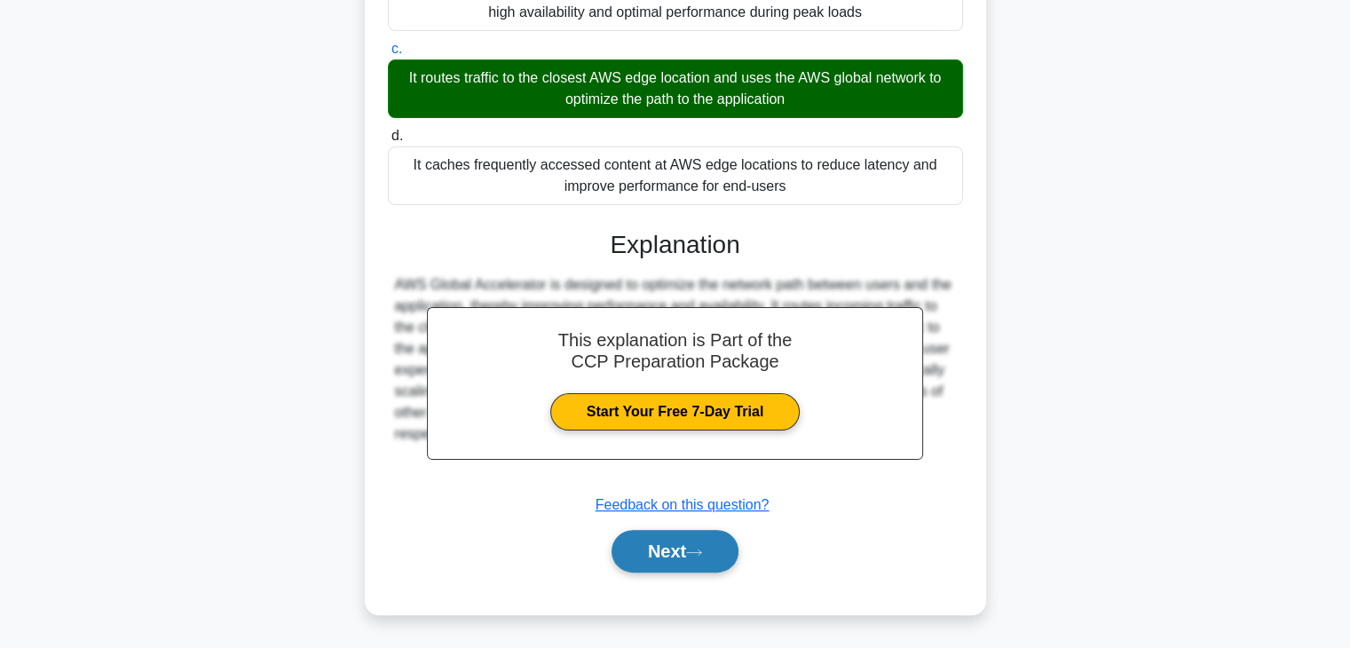
click at [656, 540] on button "Next" at bounding box center [675, 551] width 127 height 43
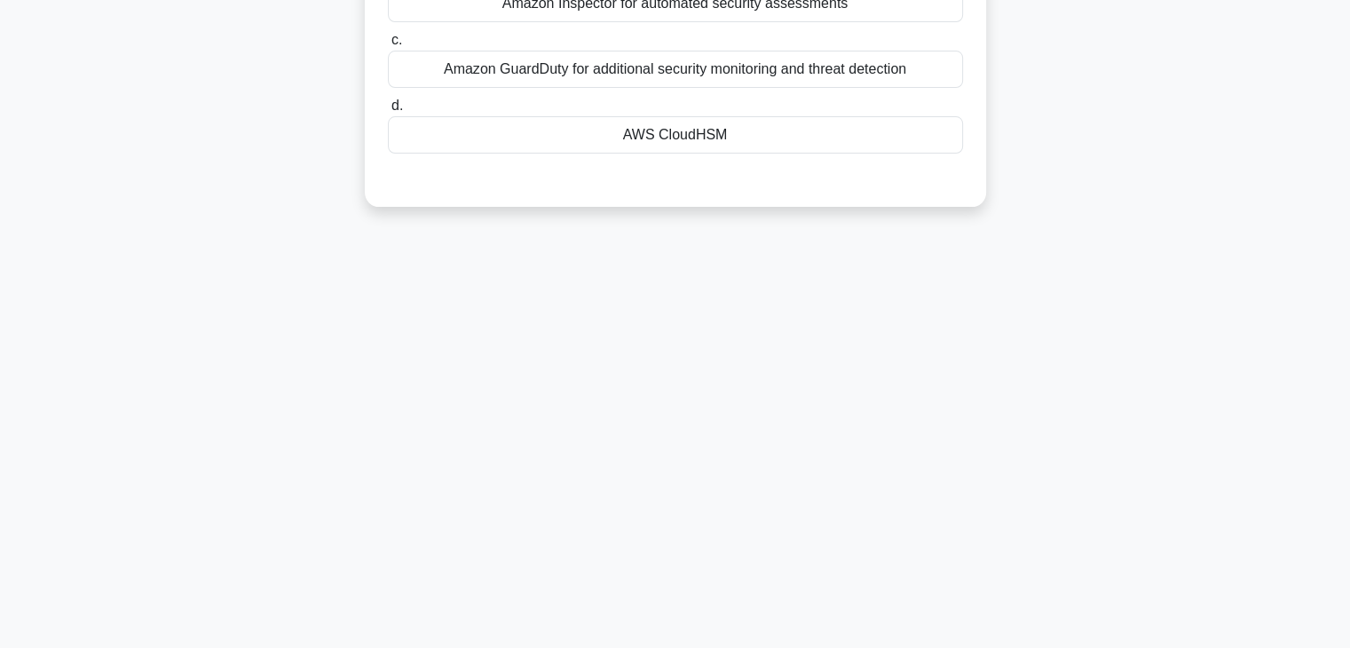
scroll to position [0, 0]
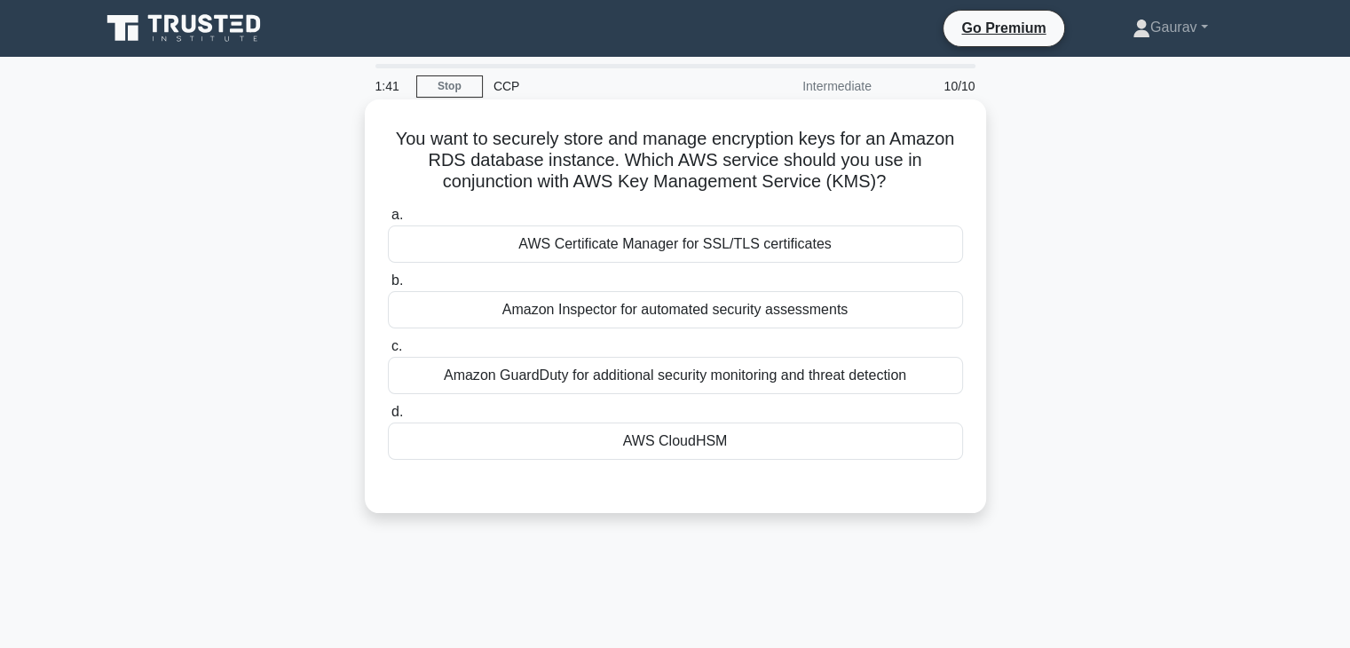
click at [647, 388] on div "Amazon GuardDuty for additional security monitoring and threat detection" at bounding box center [675, 375] width 575 height 37
click at [388, 352] on input "c. Amazon GuardDuty for additional security monitoring and threat detection" at bounding box center [388, 347] width 0 height 12
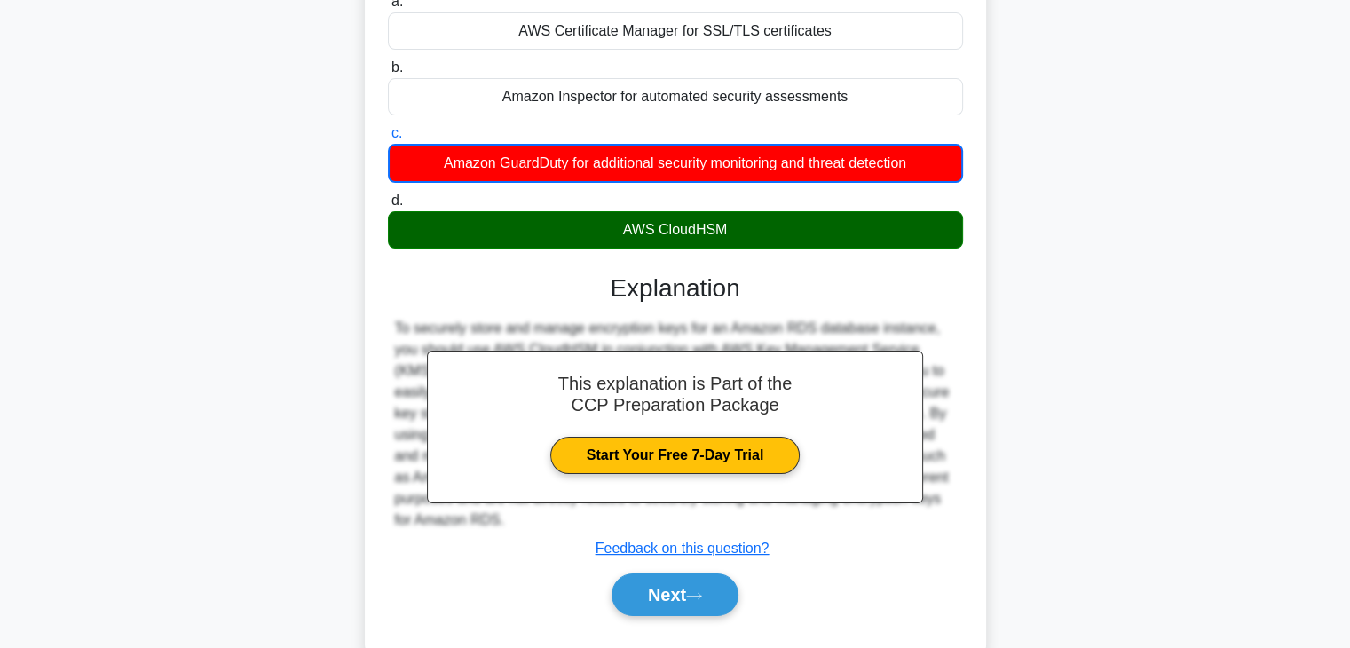
scroll to position [312, 0]
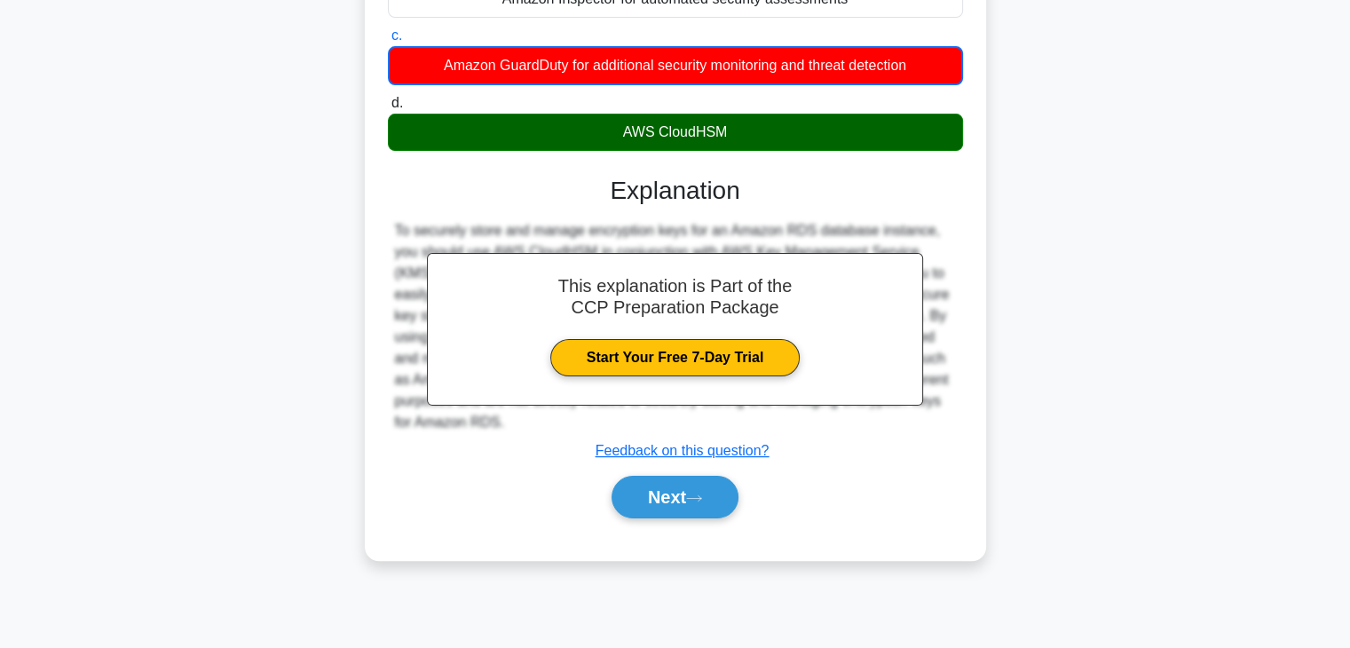
click at [625, 134] on div "AWS CloudHSM" at bounding box center [675, 132] width 575 height 37
click at [388, 109] on input "d. AWS CloudHSM" at bounding box center [388, 104] width 0 height 12
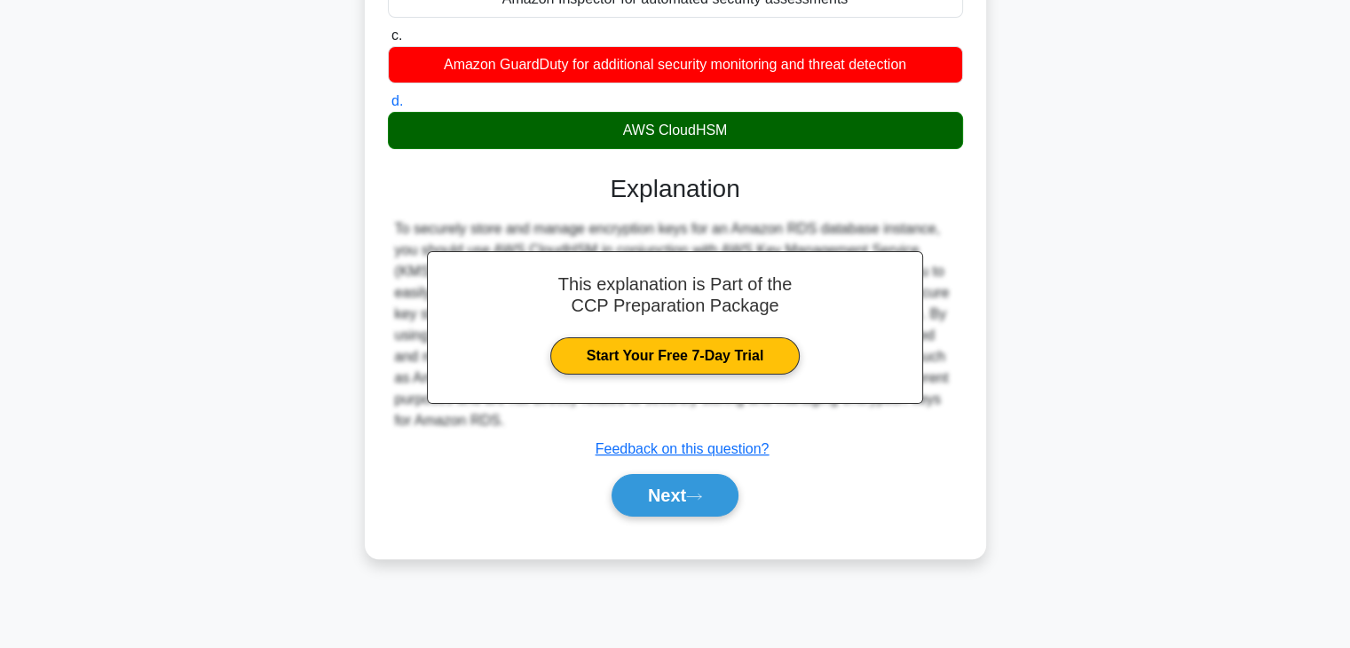
drag, startPoint x: 625, startPoint y: 134, endPoint x: 759, endPoint y: 121, distance: 134.7
click at [759, 121] on div "AWS CloudHSM" at bounding box center [675, 130] width 575 height 37
copy div "AWS CloudHSM"
click at [660, 477] on button "Next" at bounding box center [675, 495] width 127 height 43
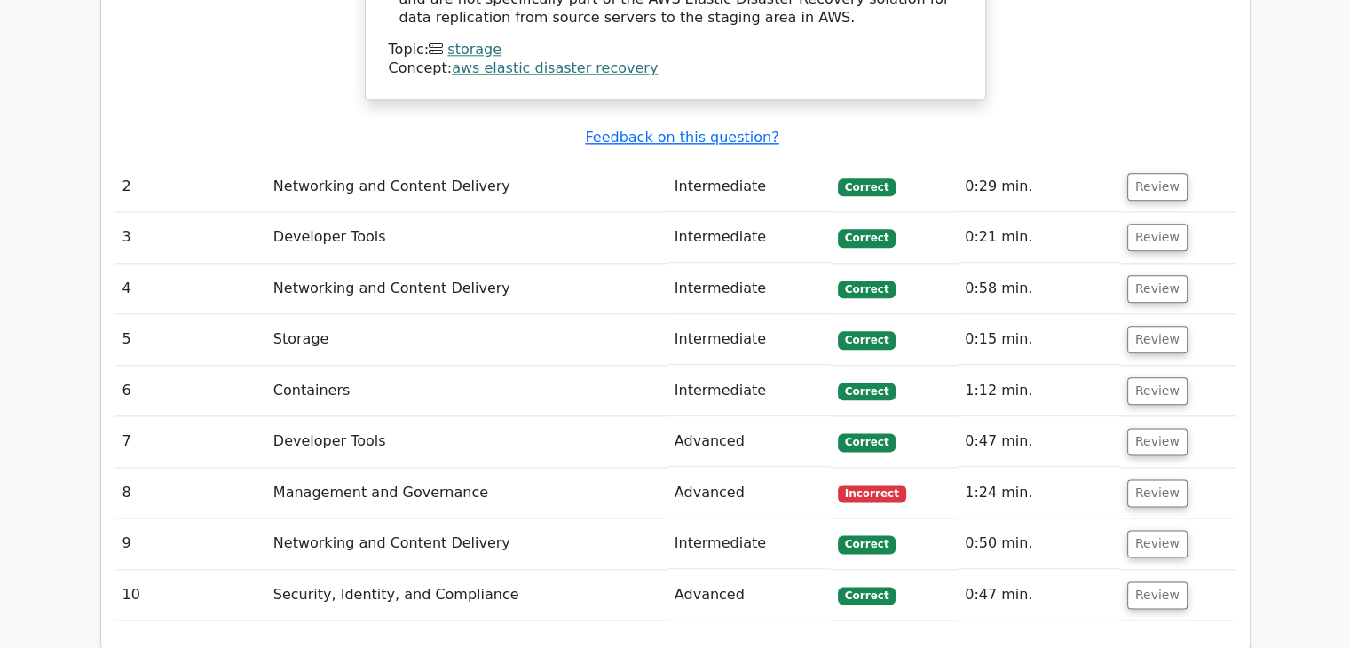
scroll to position [2105, 0]
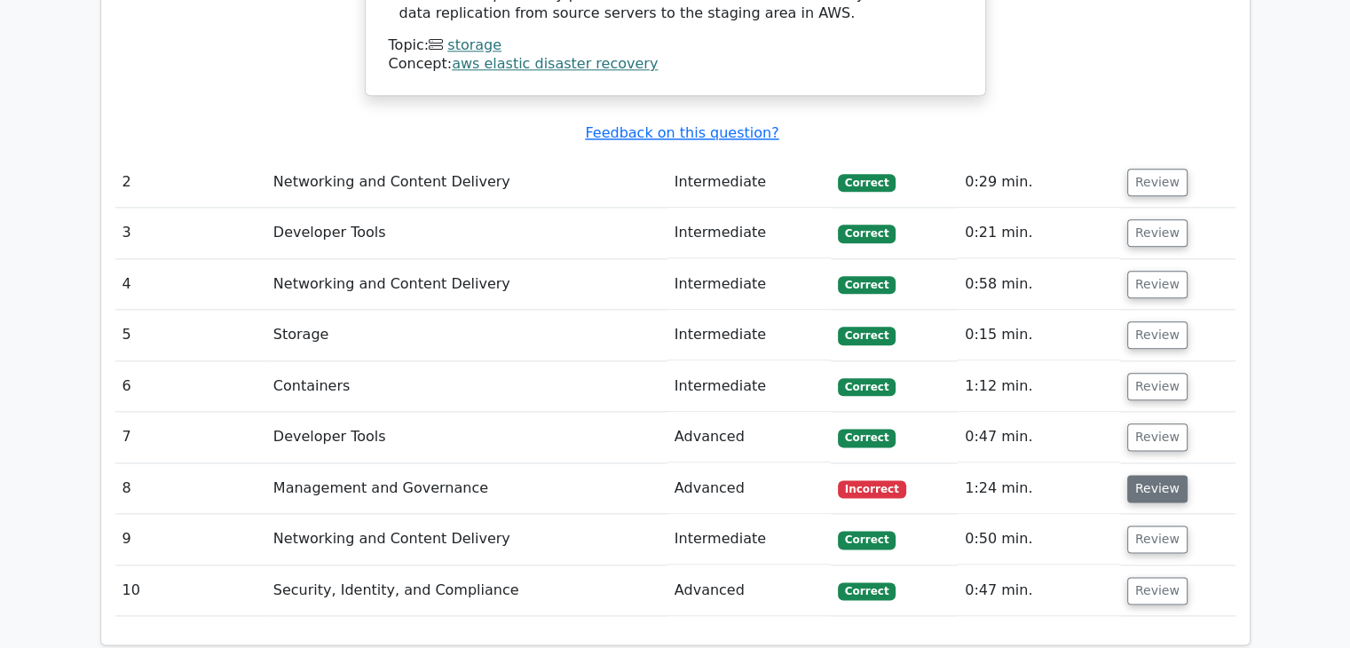
click at [1138, 475] on button "Review" at bounding box center [1157, 489] width 60 height 28
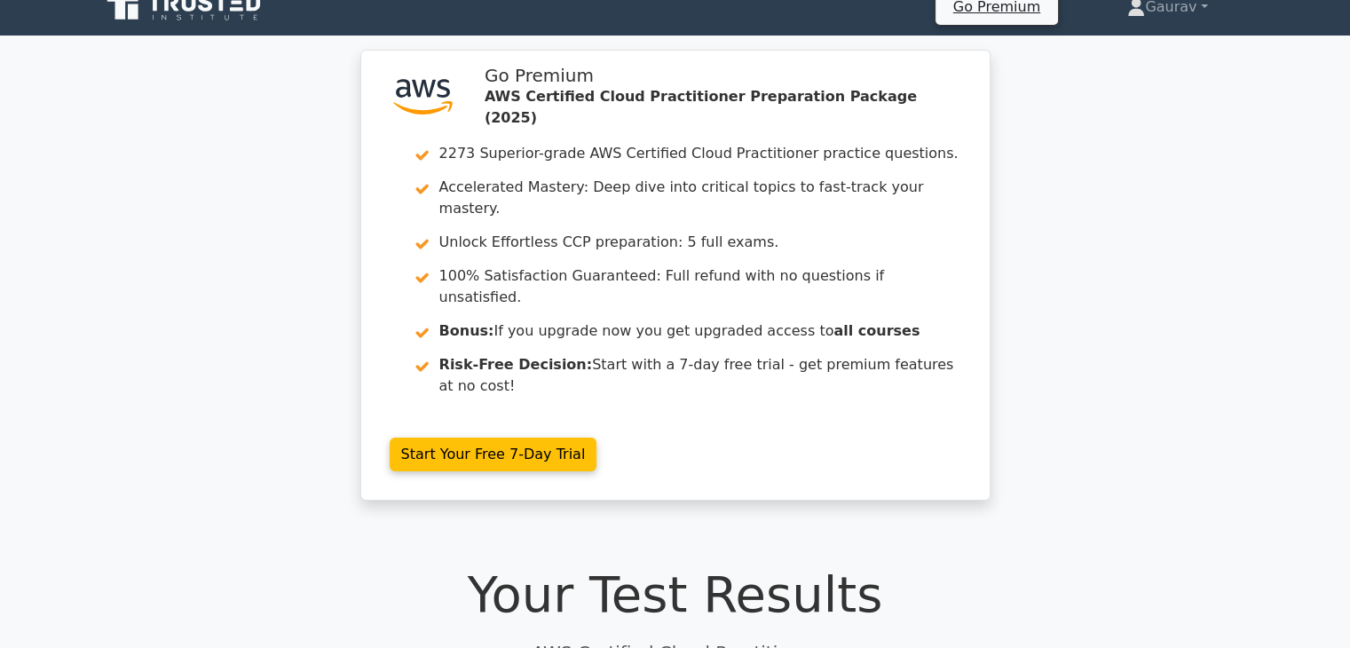
scroll to position [0, 0]
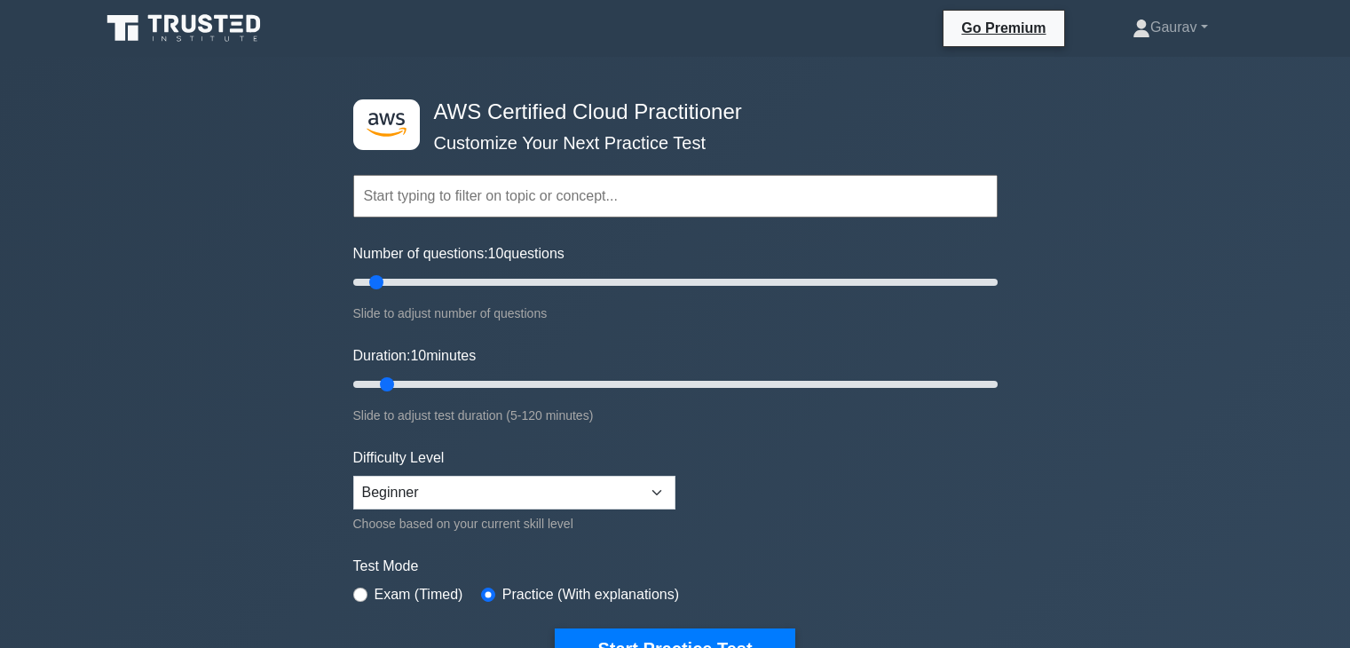
select select "beginner"
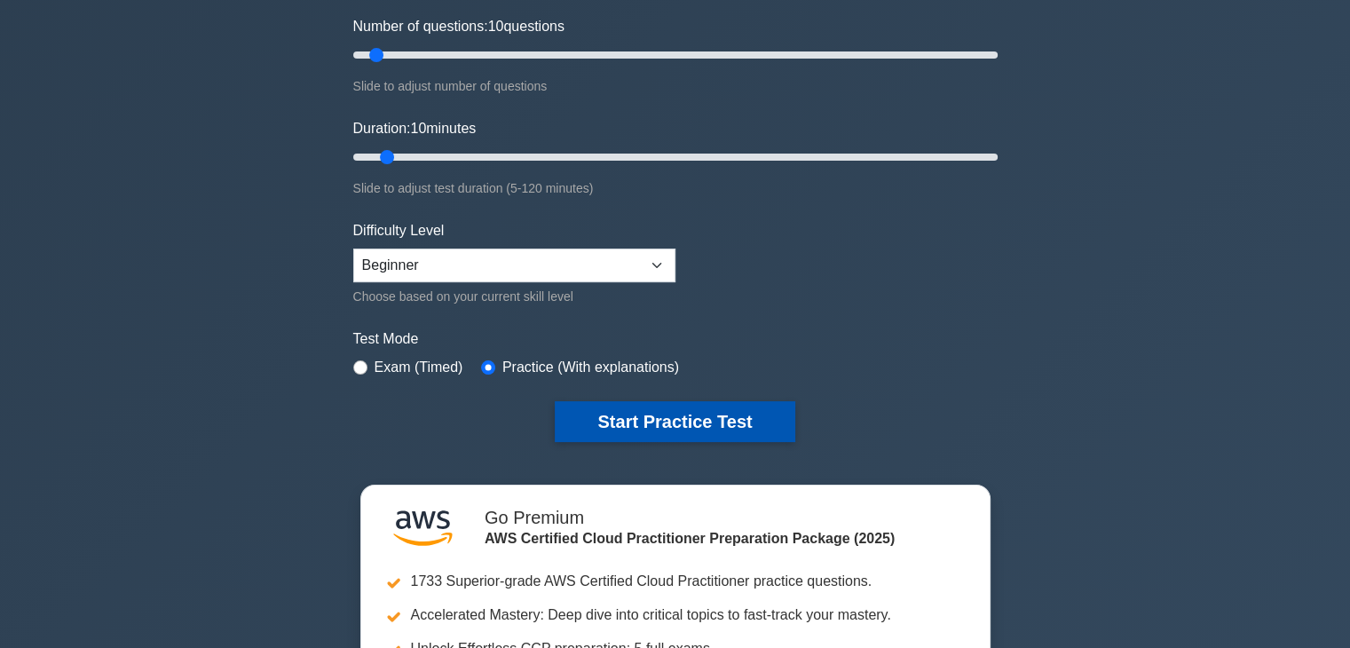
click at [635, 422] on button "Start Practice Test" at bounding box center [675, 421] width 240 height 41
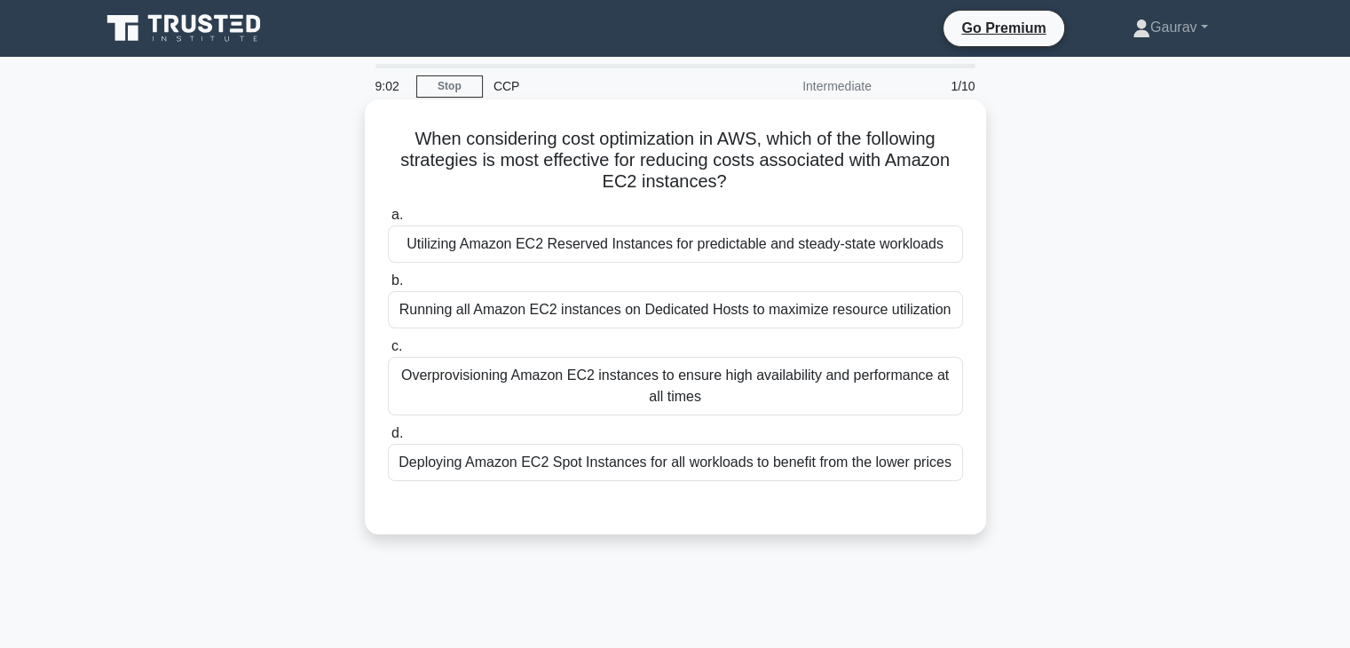
click at [585, 468] on div "Deploying Amazon EC2 Spot Instances for all workloads to benefit from the lower…" at bounding box center [675, 462] width 575 height 37
click at [388, 439] on input "d. Deploying Amazon EC2 Spot Instances for all workloads to benefit from the lo…" at bounding box center [388, 434] width 0 height 12
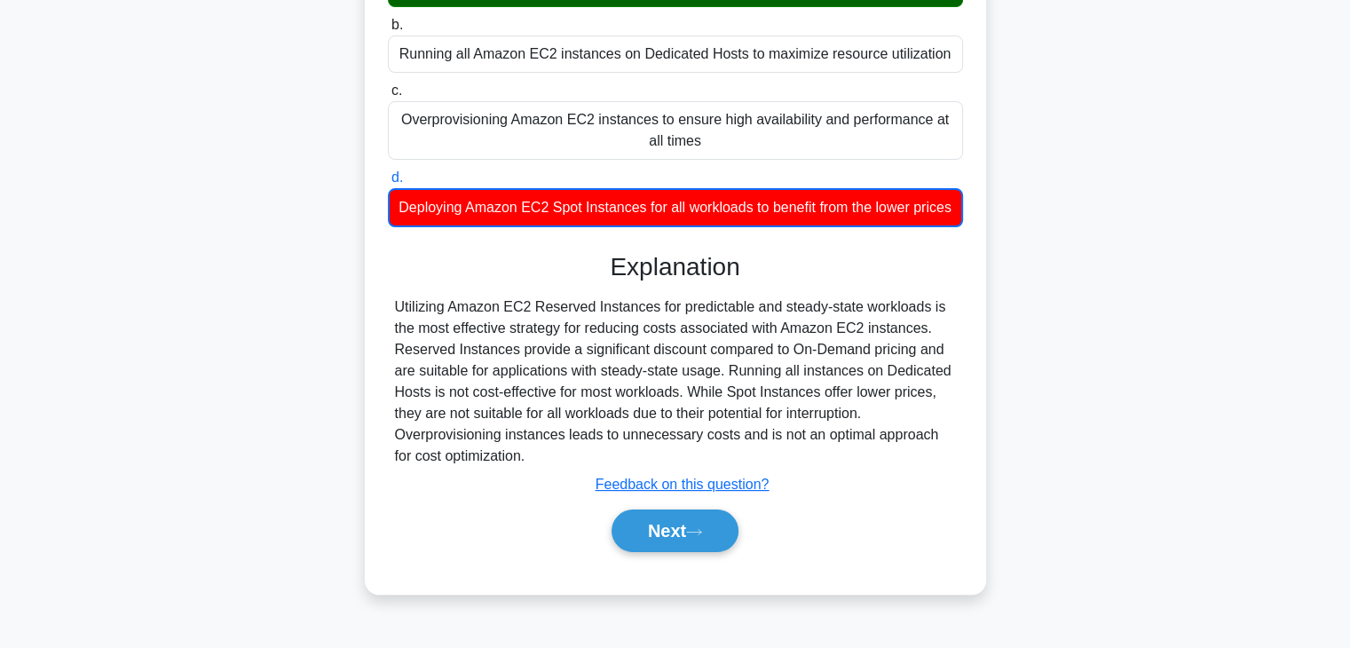
scroll to position [312, 0]
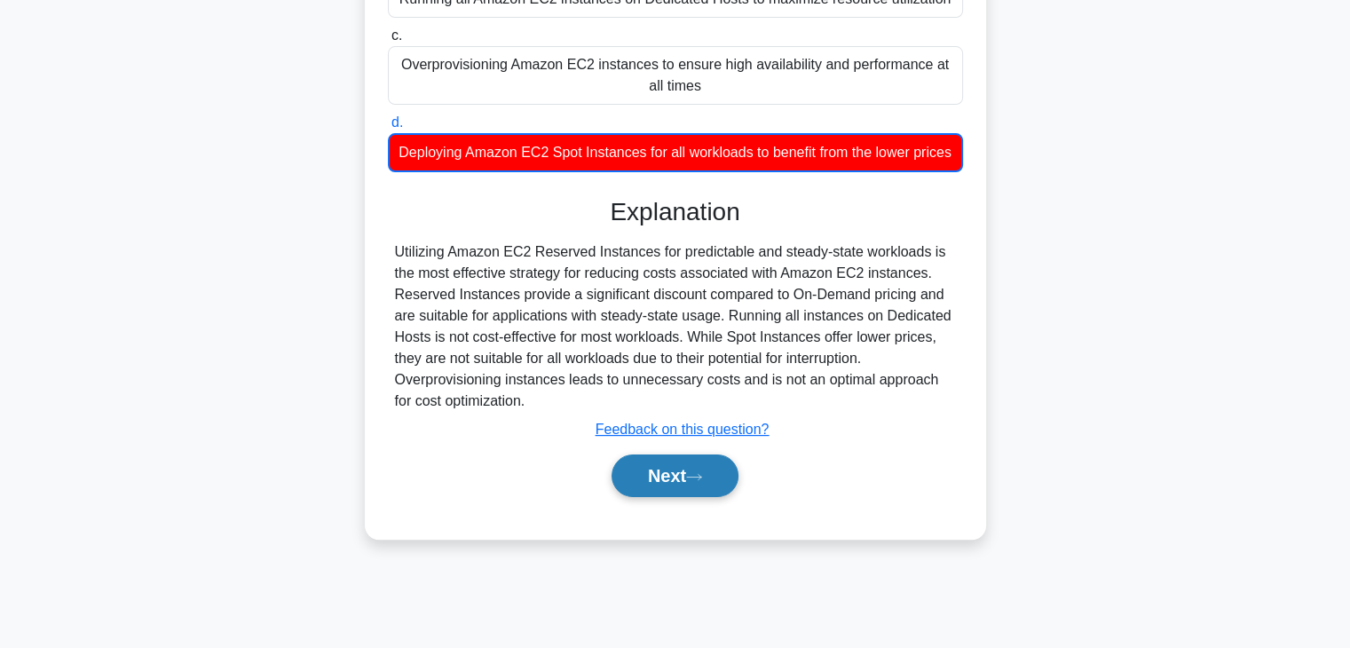
click at [661, 493] on button "Next" at bounding box center [675, 475] width 127 height 43
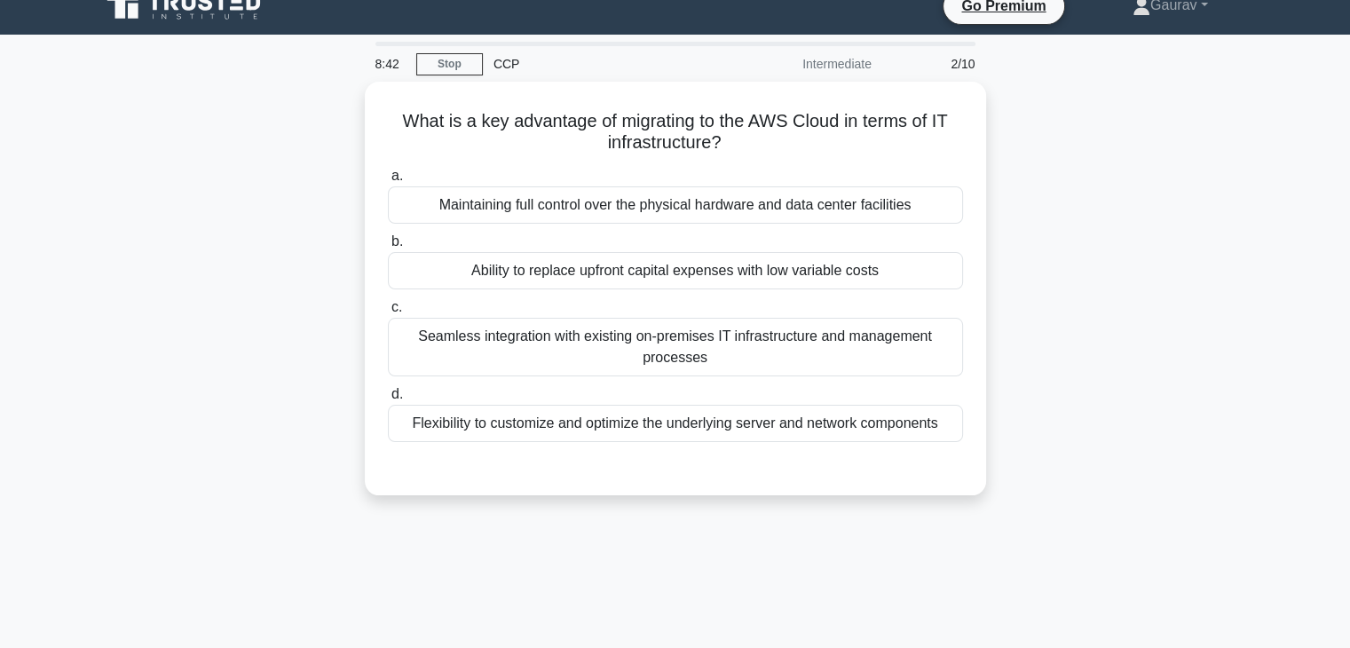
scroll to position [0, 0]
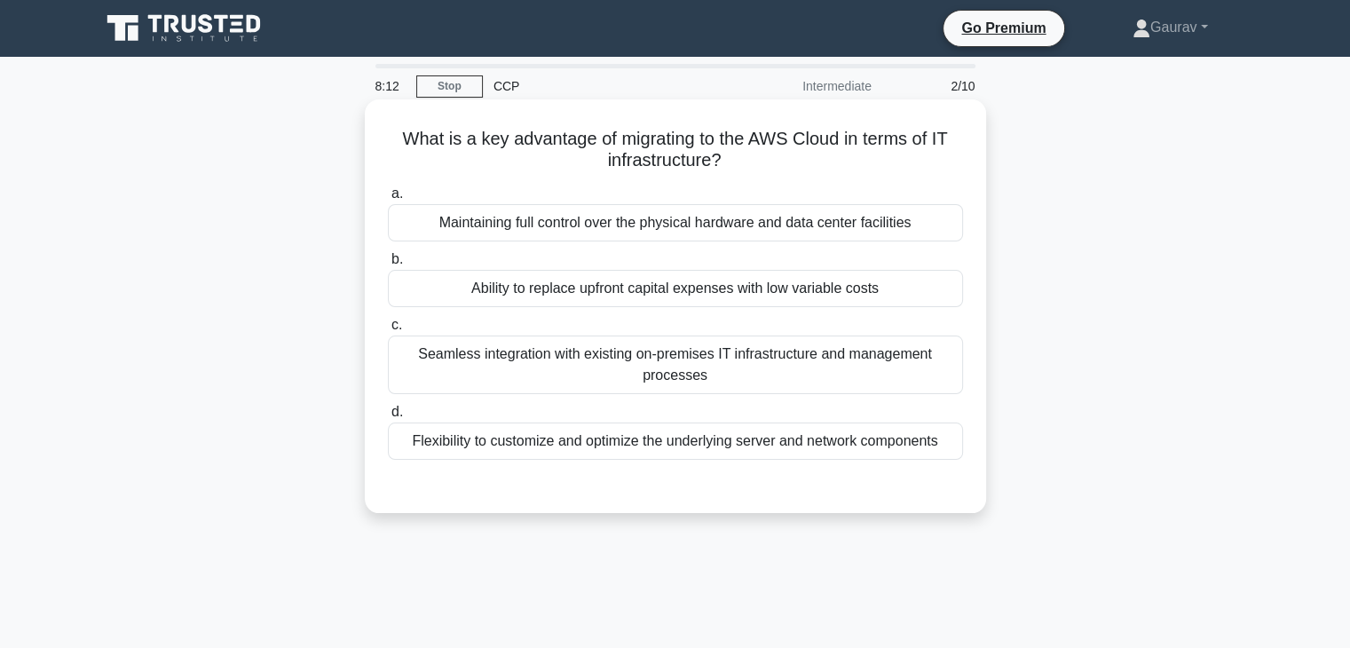
click at [678, 446] on div "Flexibility to customize and optimize the underlying server and network compone…" at bounding box center [675, 440] width 575 height 37
click at [388, 418] on input "d. Flexibility to customize and optimize the underlying server and network comp…" at bounding box center [388, 412] width 0 height 12
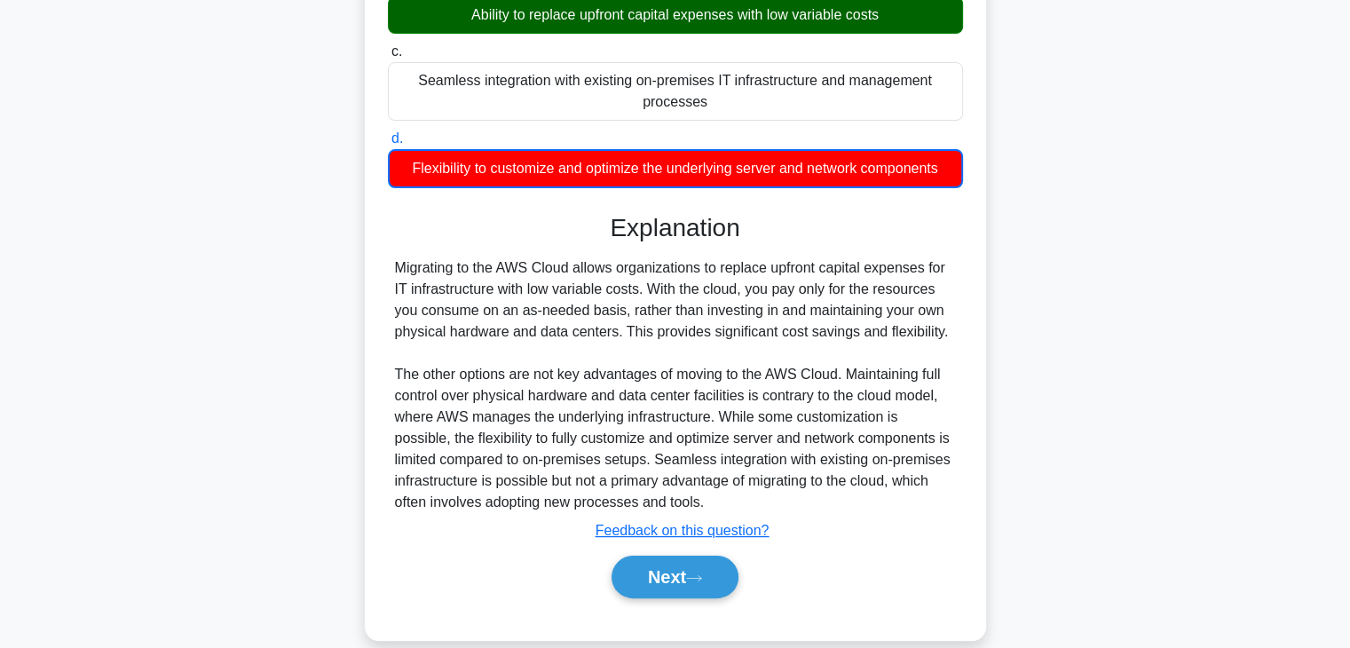
scroll to position [312, 0]
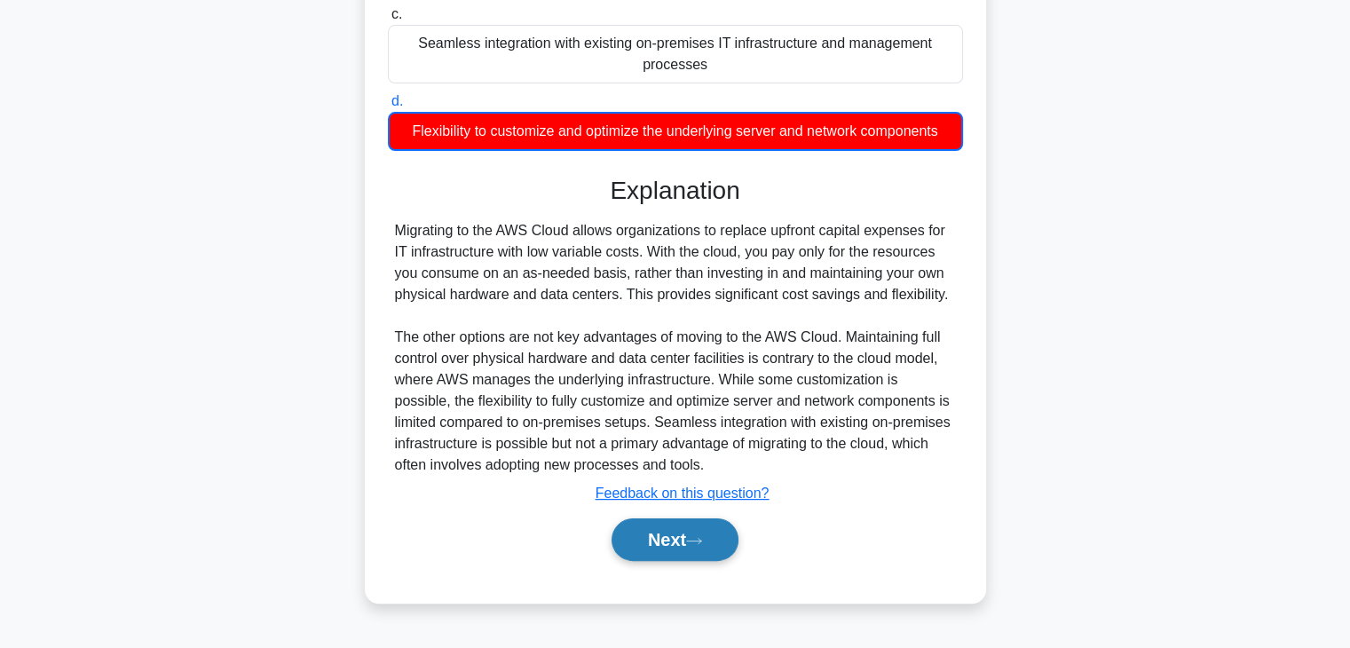
click at [659, 526] on button "Next" at bounding box center [675, 539] width 127 height 43
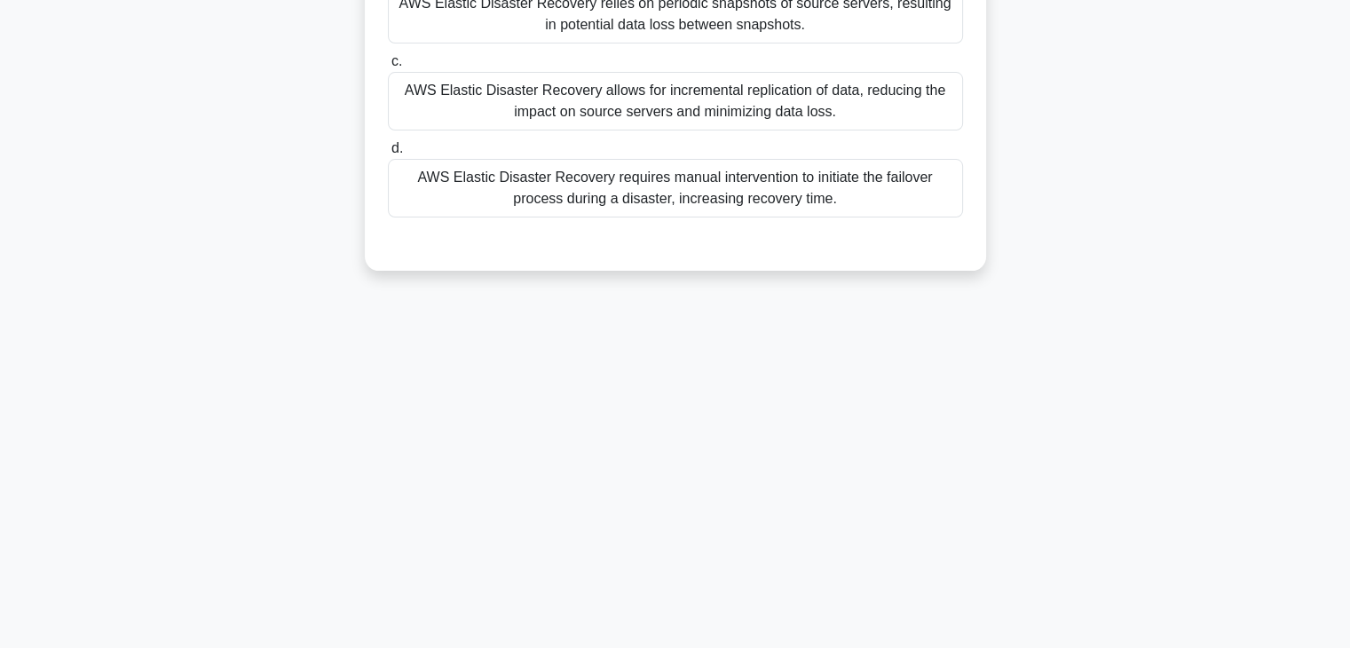
scroll to position [0, 0]
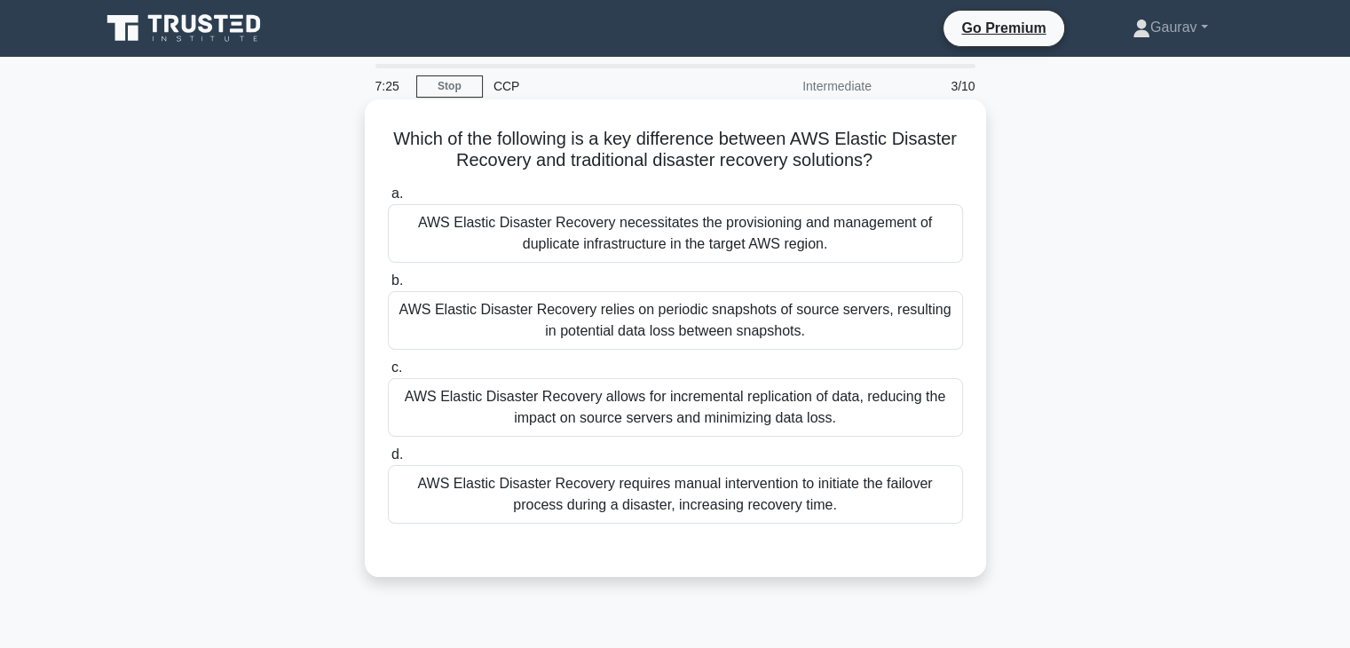
click at [768, 402] on div "AWS Elastic Disaster Recovery allows for incremental replication of data, reduc…" at bounding box center [675, 407] width 575 height 59
click at [388, 374] on input "c. AWS Elastic Disaster Recovery allows for incremental replication of data, re…" at bounding box center [388, 368] width 0 height 12
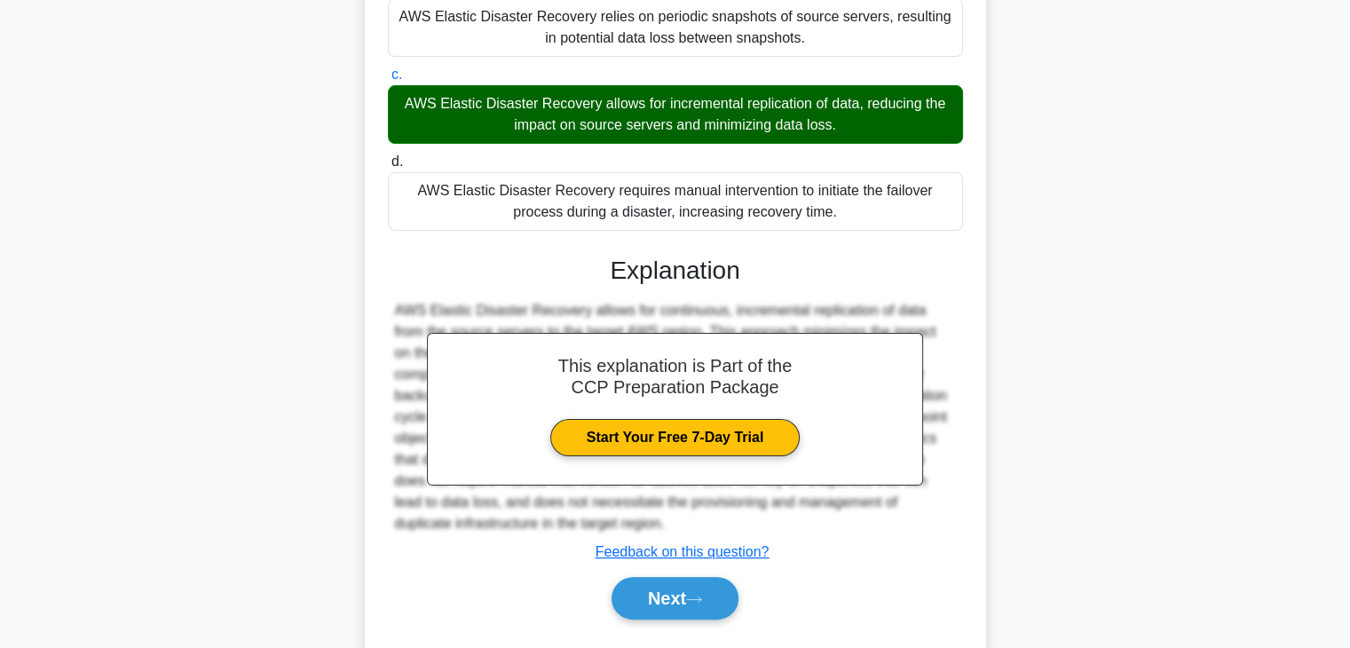
scroll to position [339, 0]
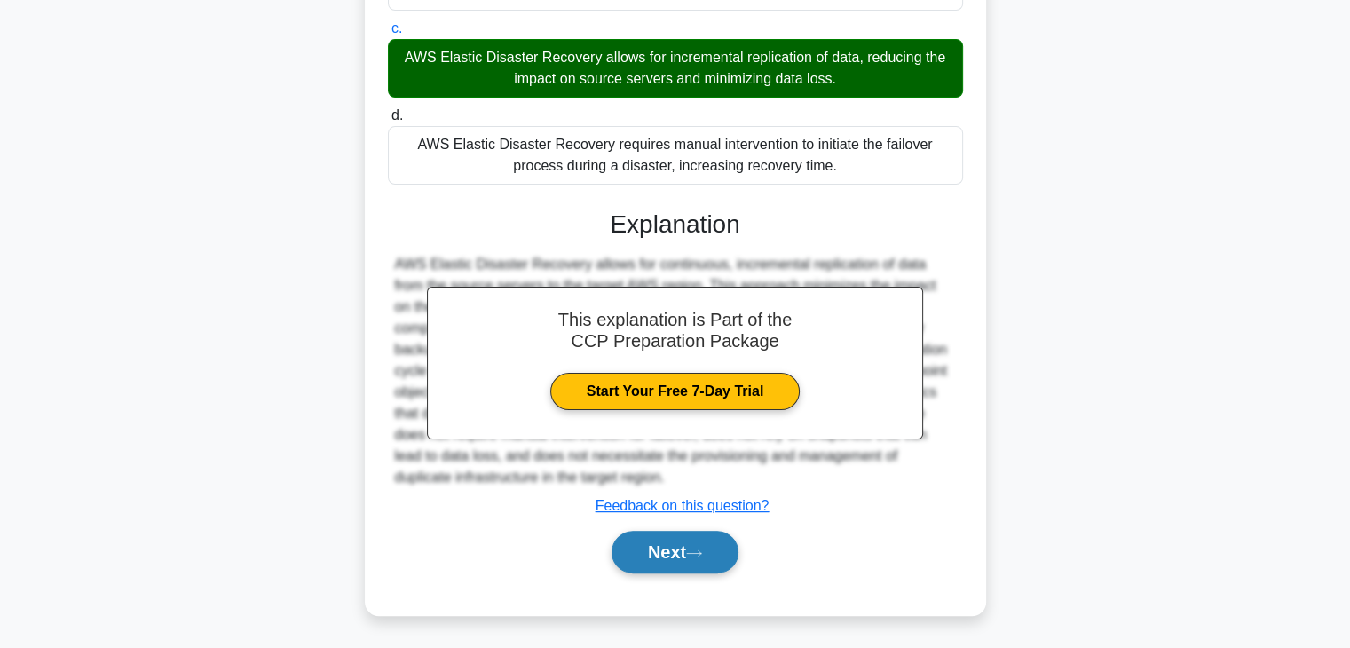
click at [696, 545] on button "Next" at bounding box center [675, 552] width 127 height 43
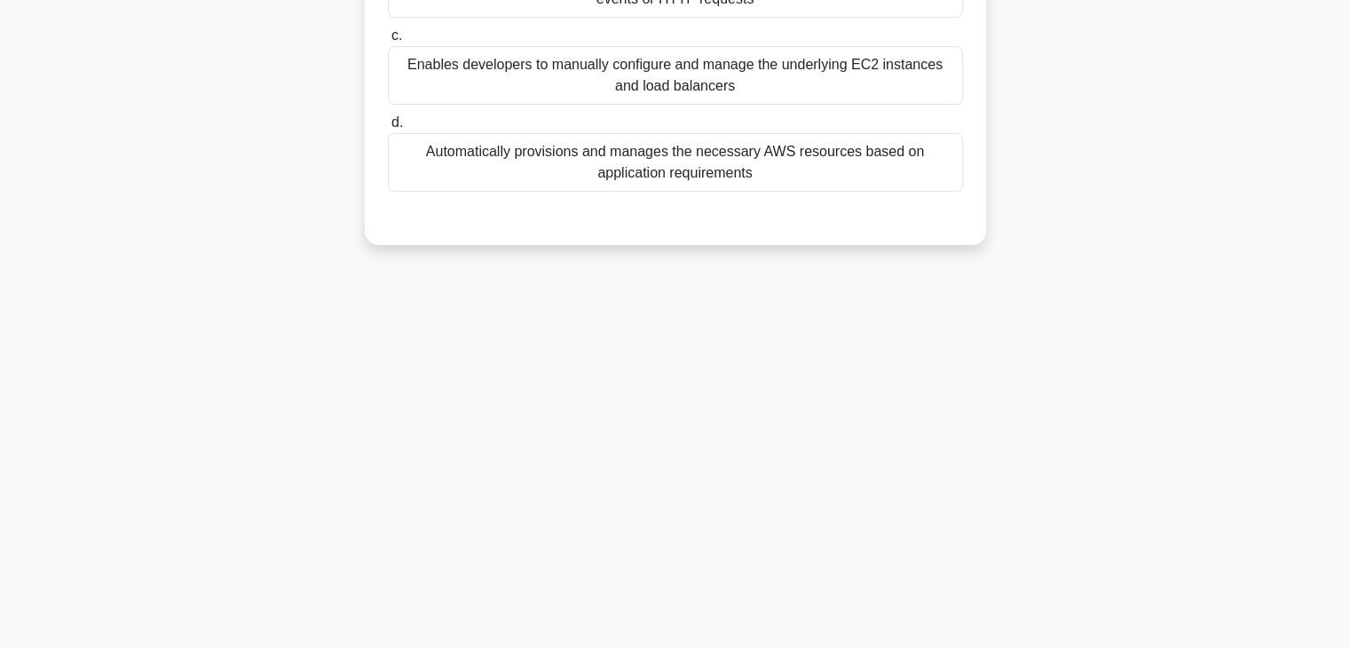
scroll to position [0, 0]
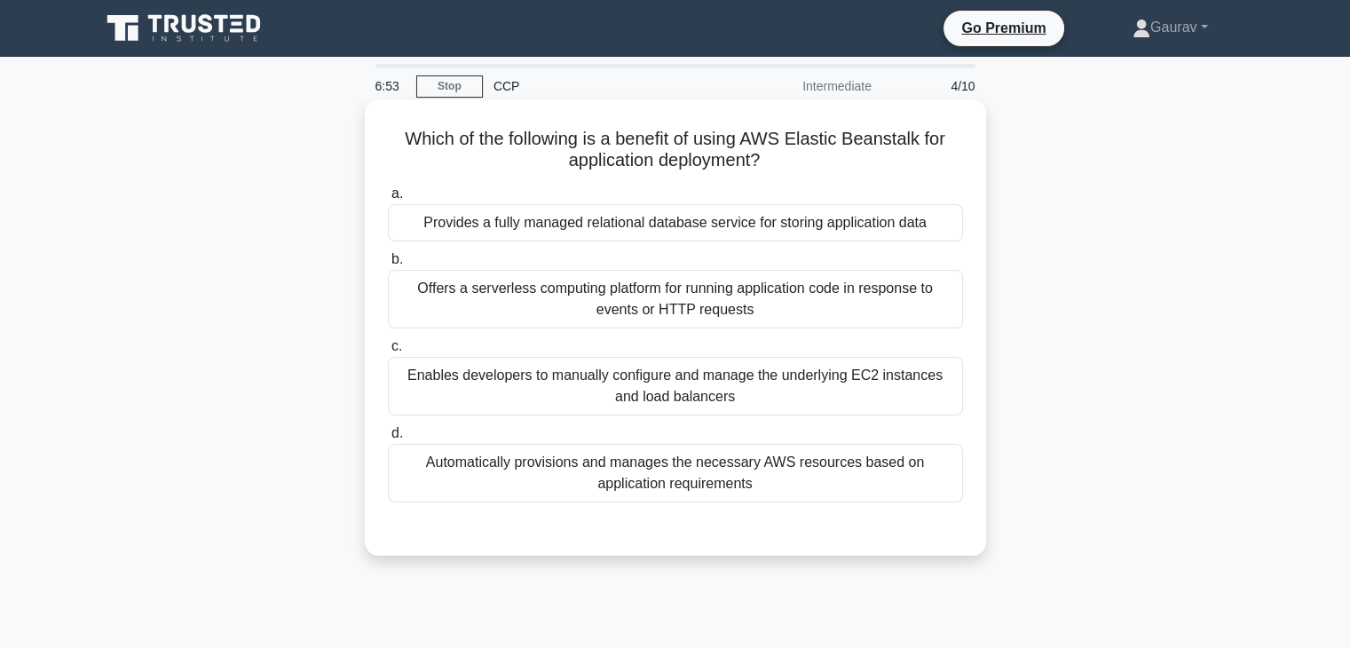
click at [670, 482] on div "Automatically provisions and manages the necessary AWS resources based on appli…" at bounding box center [675, 473] width 575 height 59
click at [388, 439] on input "d. Automatically provisions and manages the necessary AWS resources based on ap…" at bounding box center [388, 434] width 0 height 12
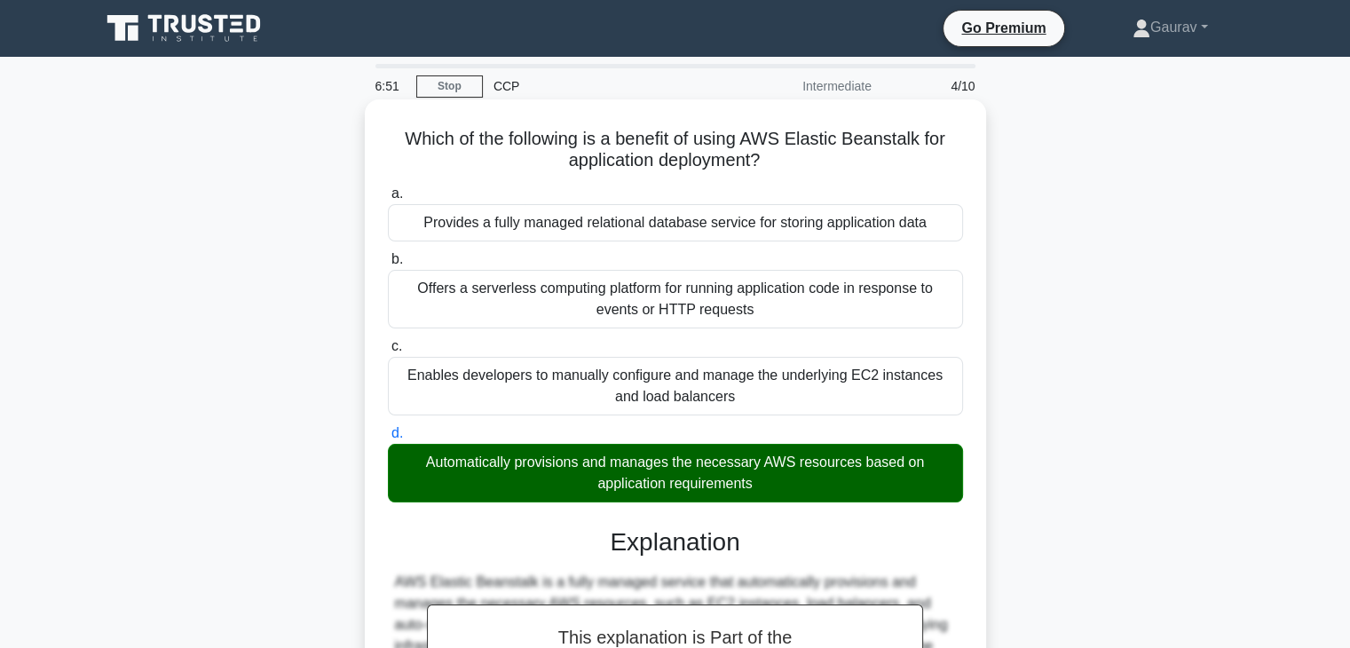
scroll to position [312, 0]
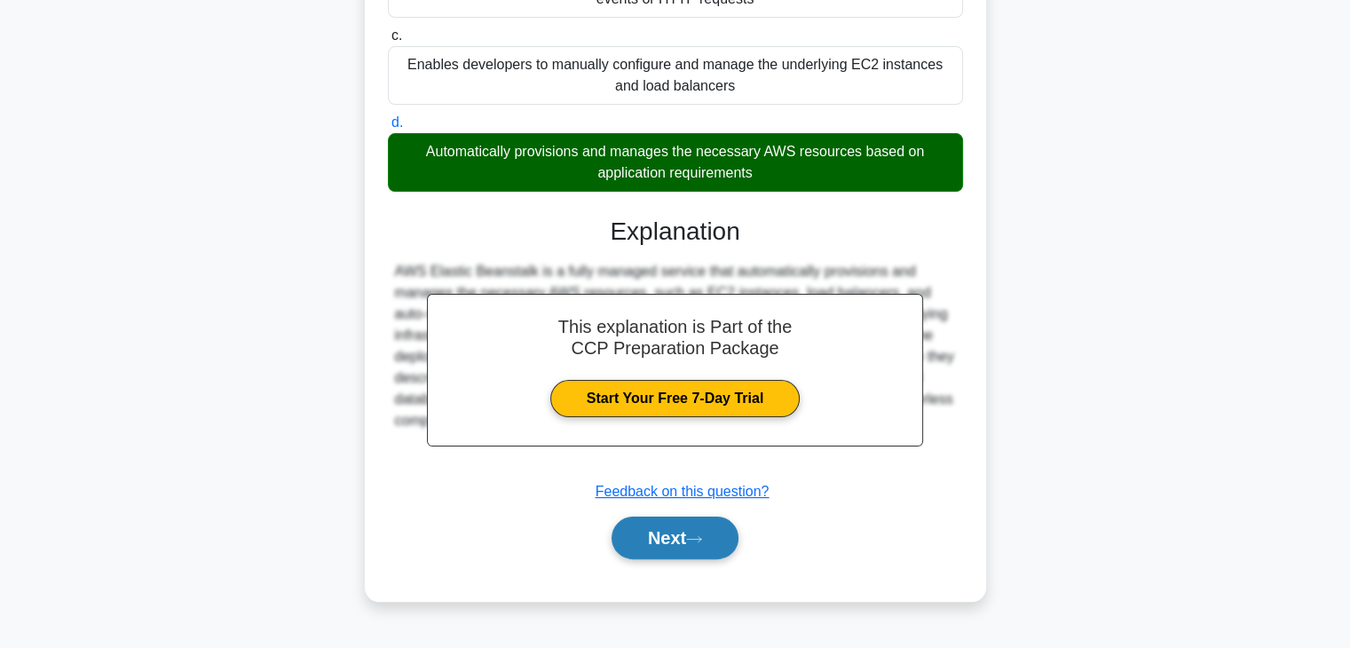
click at [683, 530] on button "Next" at bounding box center [675, 538] width 127 height 43
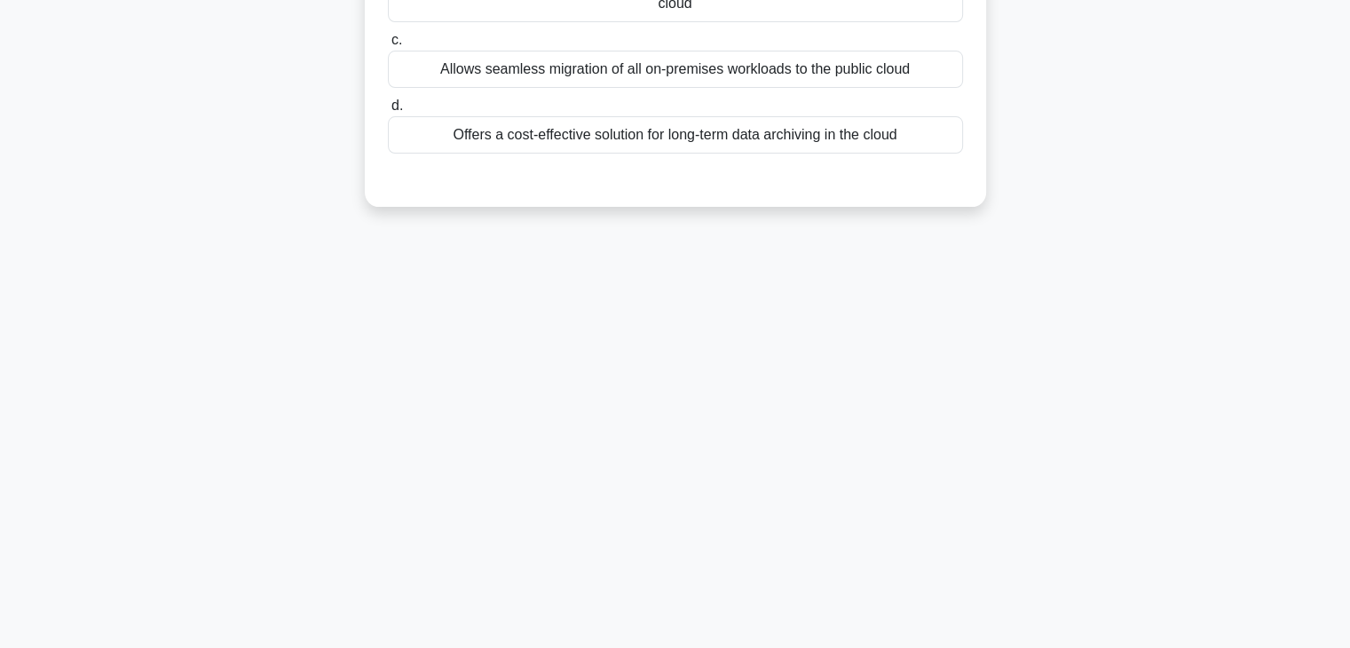
scroll to position [0, 0]
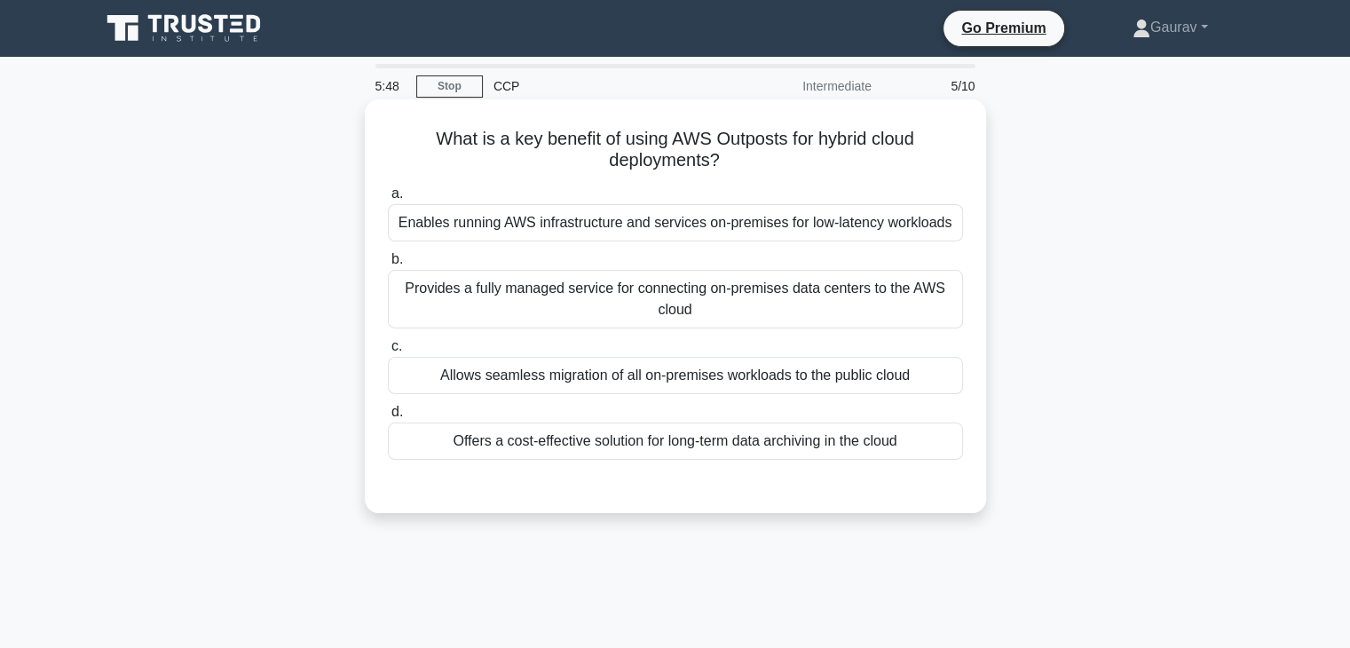
click at [667, 448] on div "Offers a cost-effective solution for long-term data archiving in the cloud" at bounding box center [675, 440] width 575 height 37
click at [388, 418] on input "d. Offers a cost-effective solution for long-term data archiving in the cloud" at bounding box center [388, 412] width 0 height 12
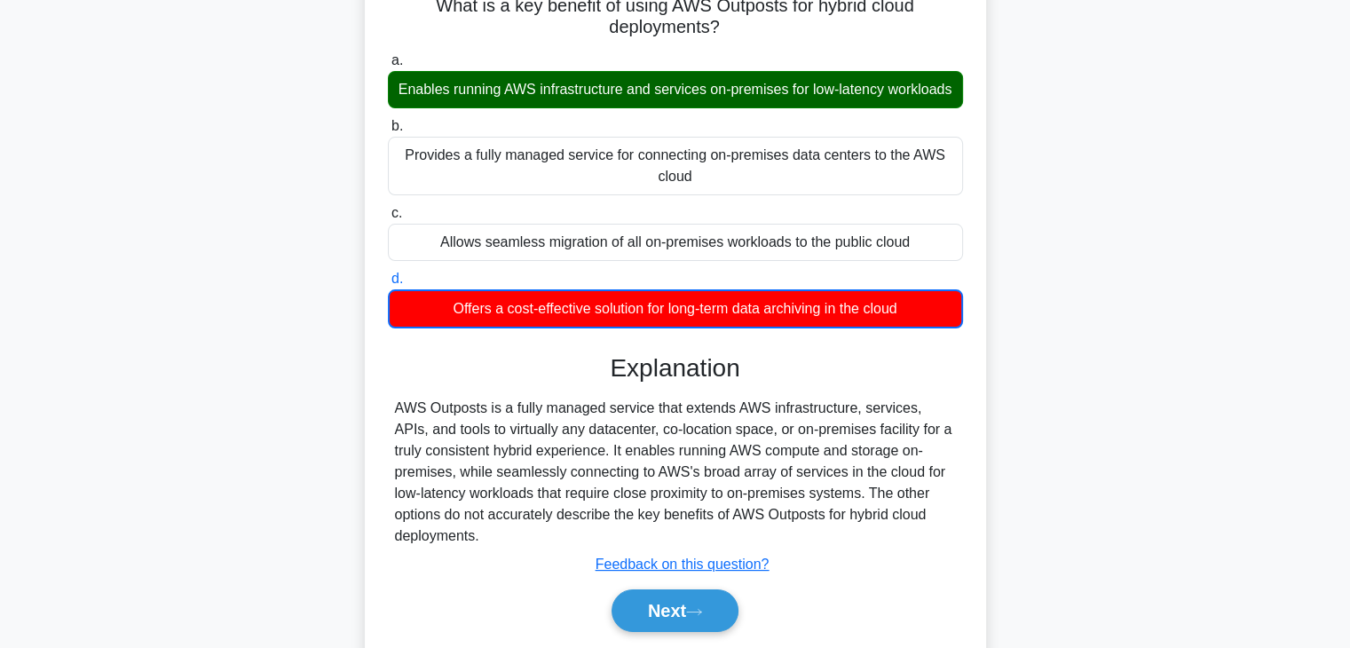
scroll to position [134, 0]
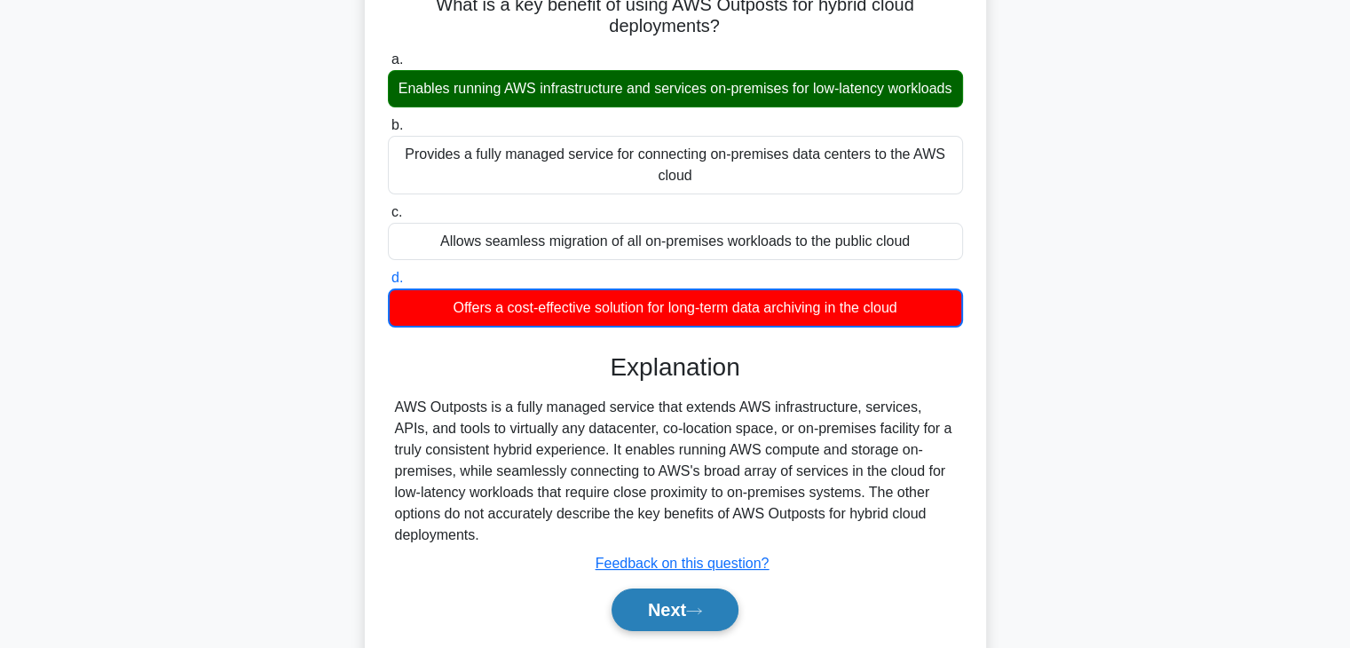
click at [728, 601] on button "Next" at bounding box center [675, 609] width 127 height 43
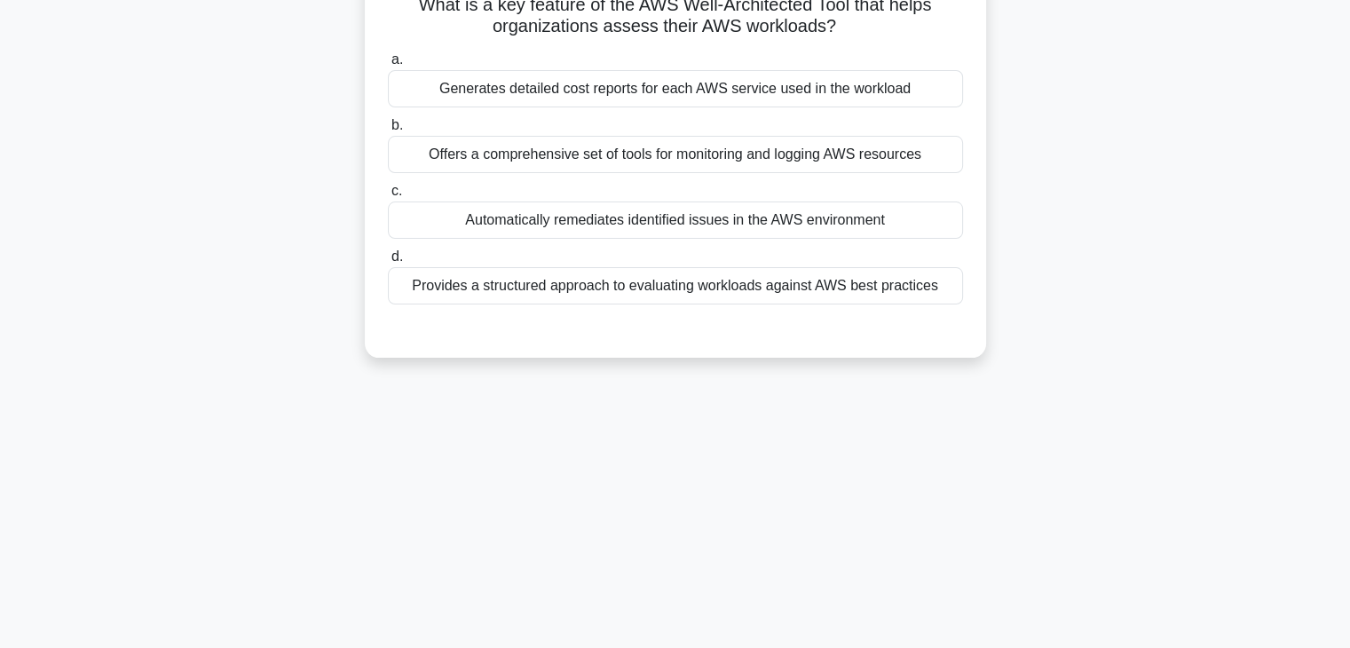
scroll to position [0, 0]
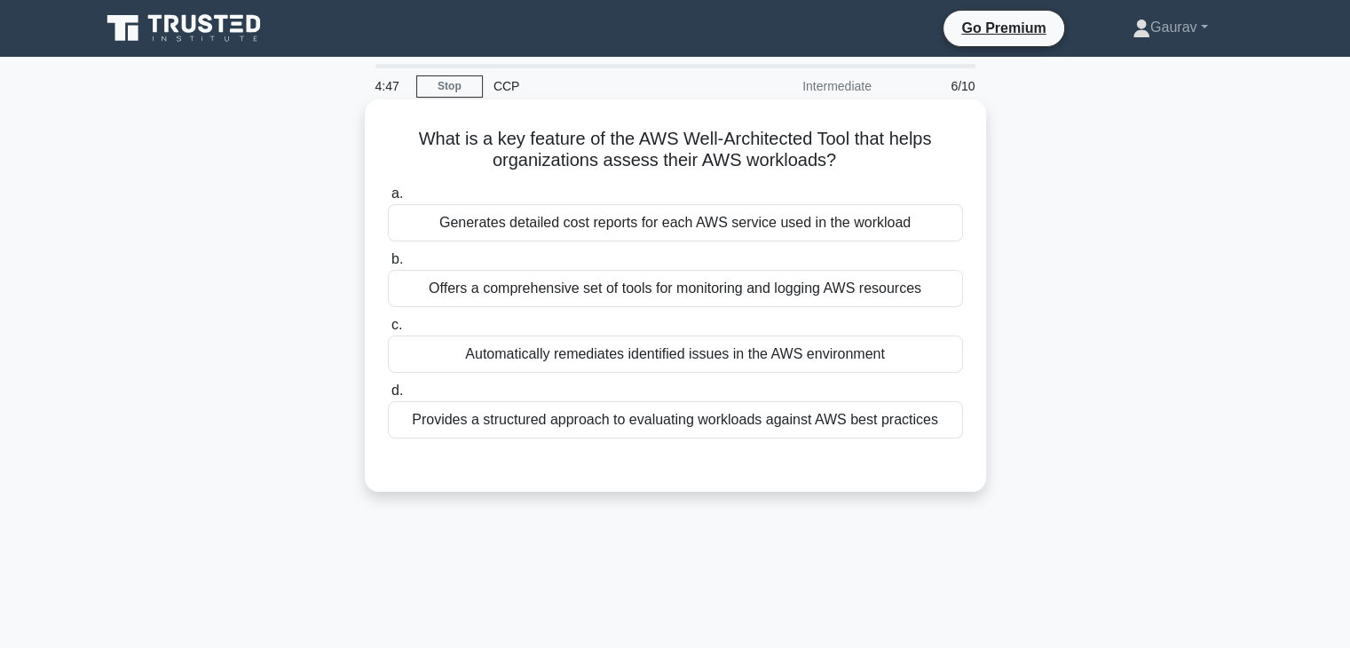
click at [543, 422] on div "Provides a structured approach to evaluating workloads against AWS best practic…" at bounding box center [675, 419] width 575 height 37
click at [388, 397] on input "d. Provides a structured approach to evaluating workloads against AWS best prac…" at bounding box center [388, 391] width 0 height 12
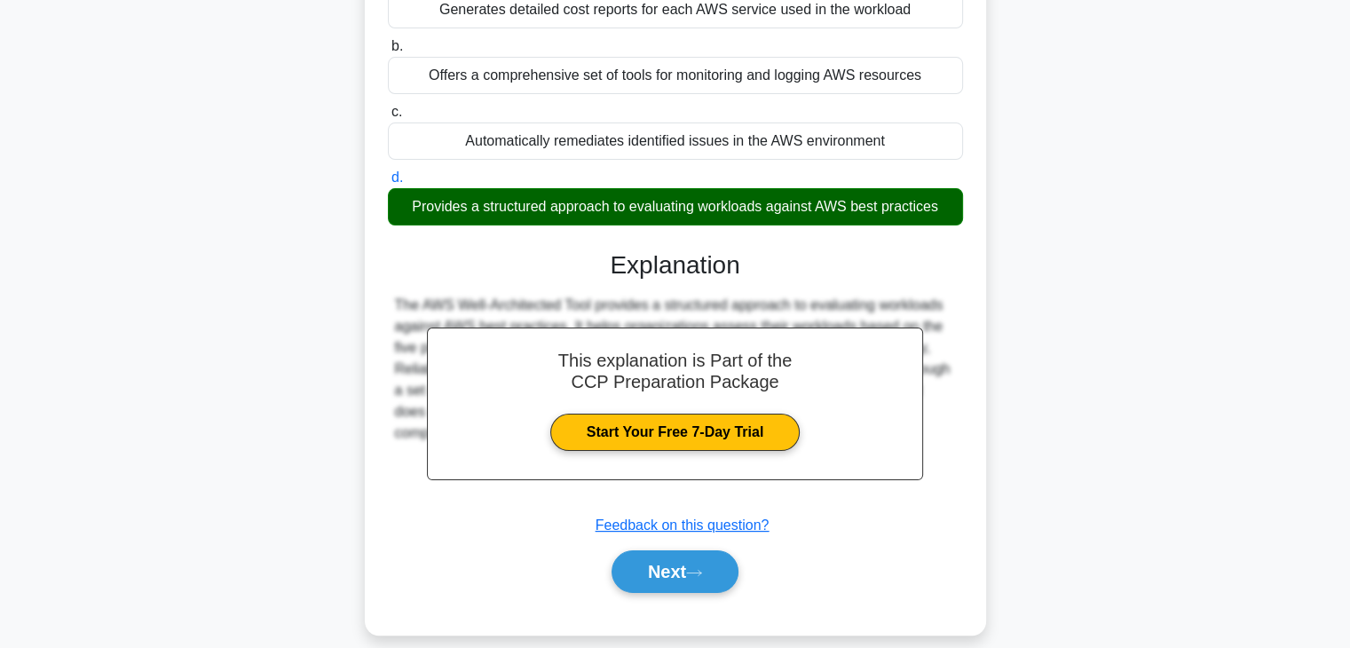
scroll to position [251, 0]
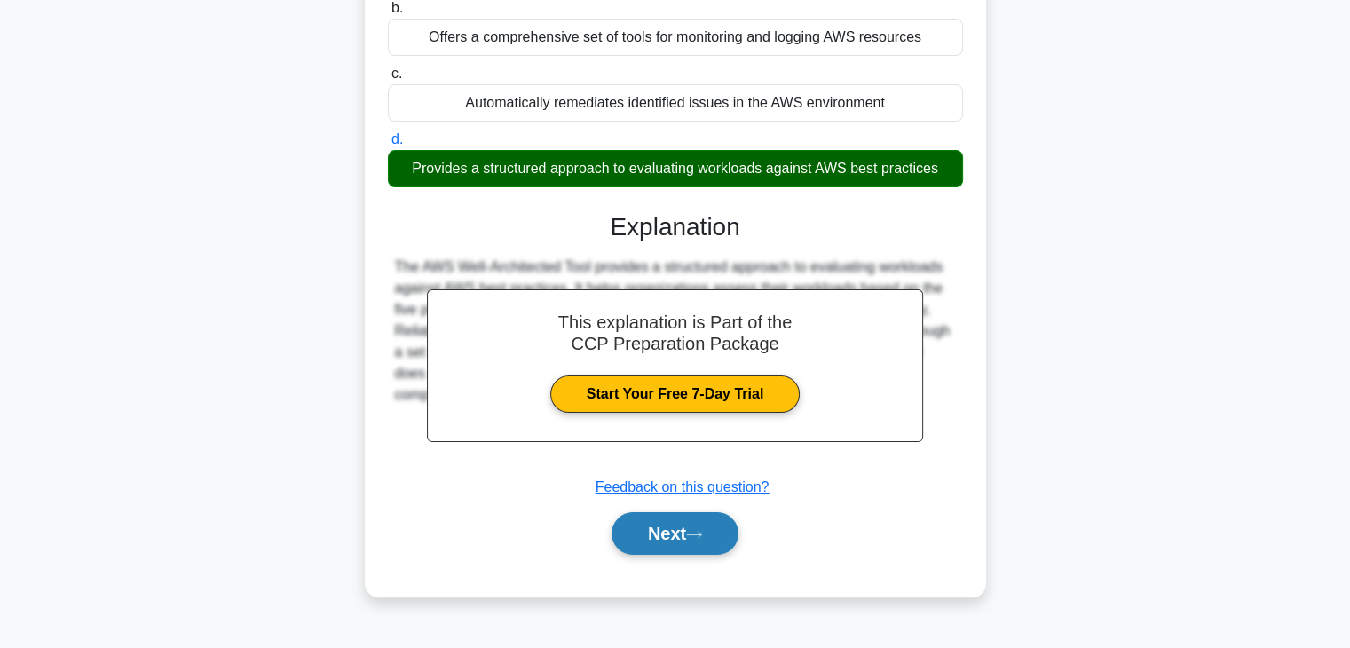
click at [660, 526] on button "Next" at bounding box center [675, 533] width 127 height 43
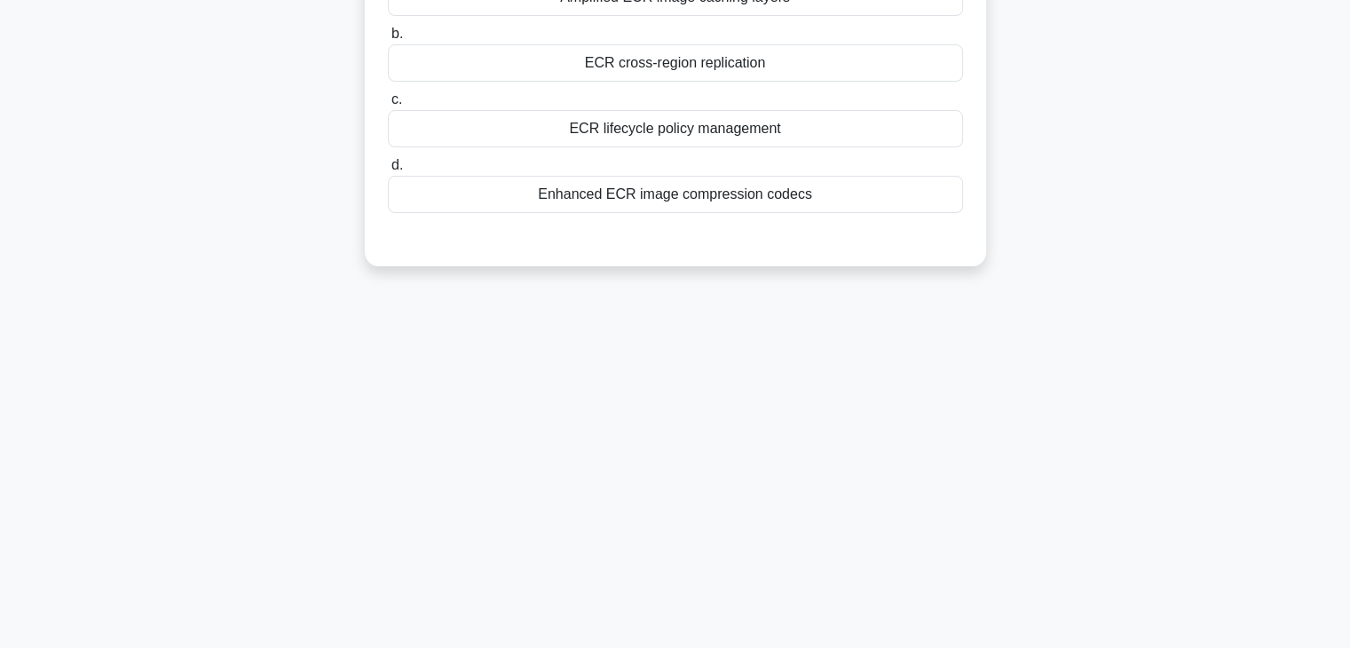
scroll to position [0, 0]
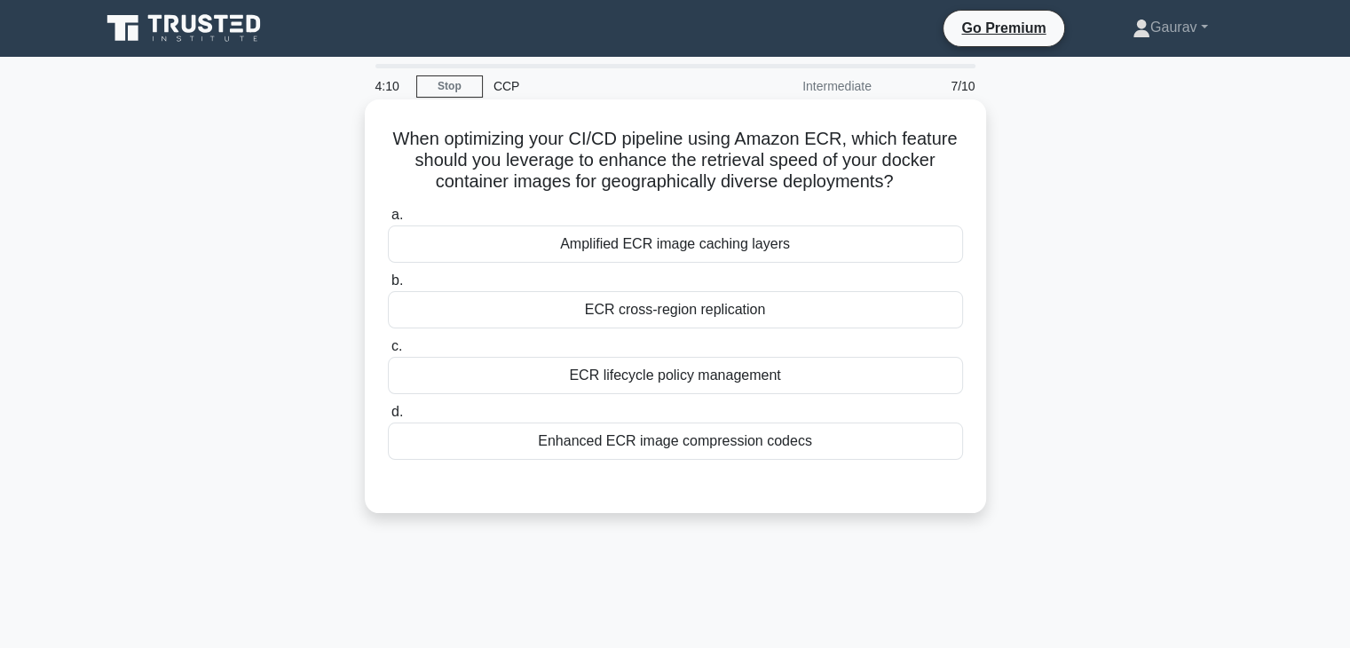
click at [651, 309] on div "ECR cross-region replication" at bounding box center [675, 309] width 575 height 37
click at [388, 287] on input "b. ECR cross-region replication" at bounding box center [388, 281] width 0 height 12
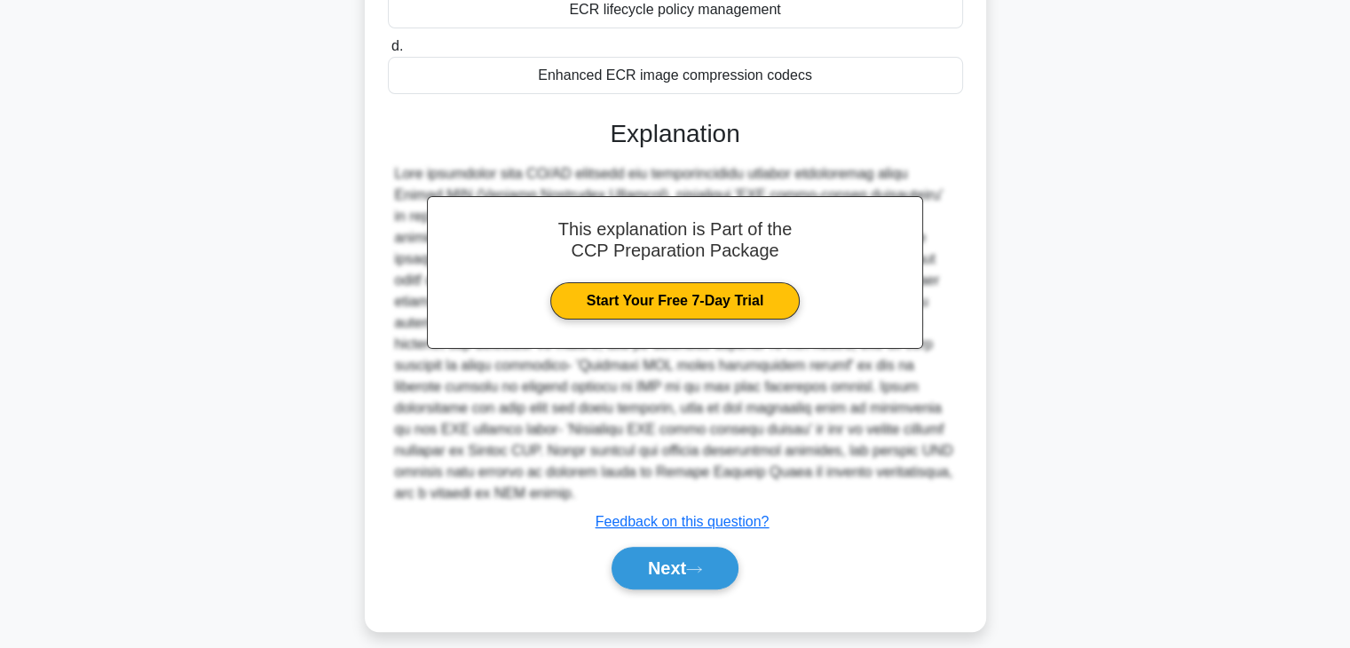
scroll to position [382, 0]
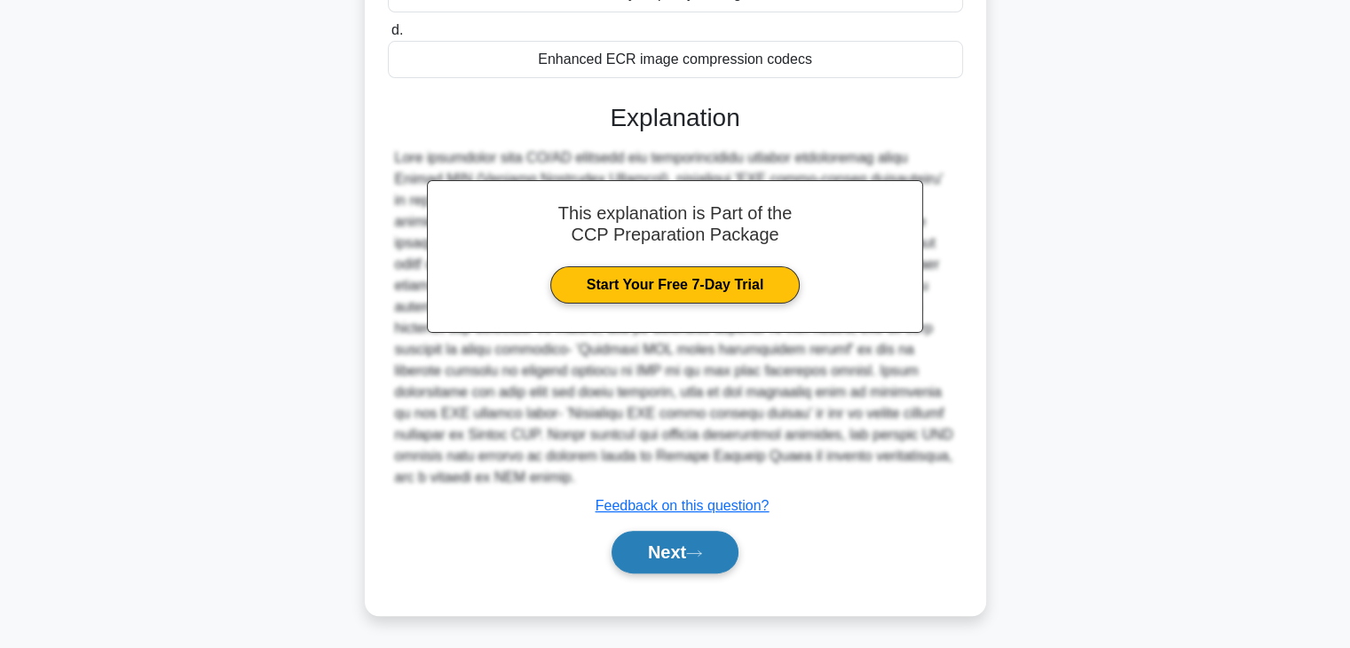
click at [644, 545] on button "Next" at bounding box center [675, 552] width 127 height 43
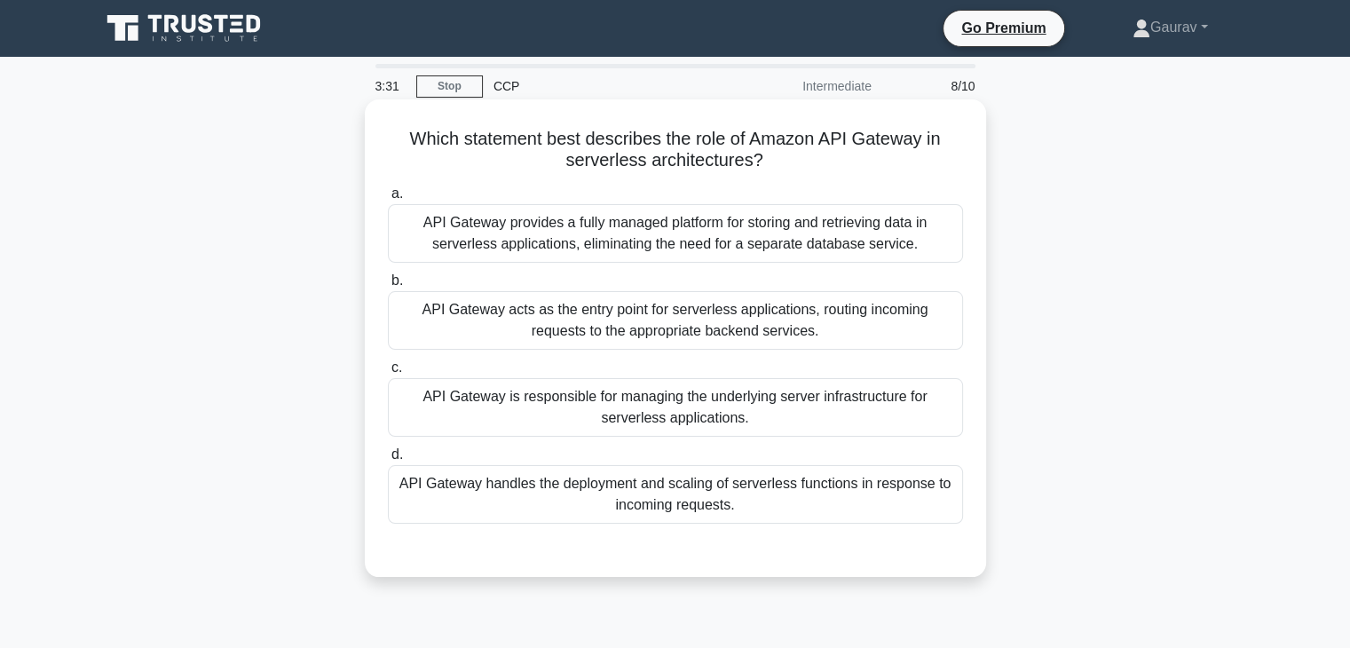
scroll to position [67, 0]
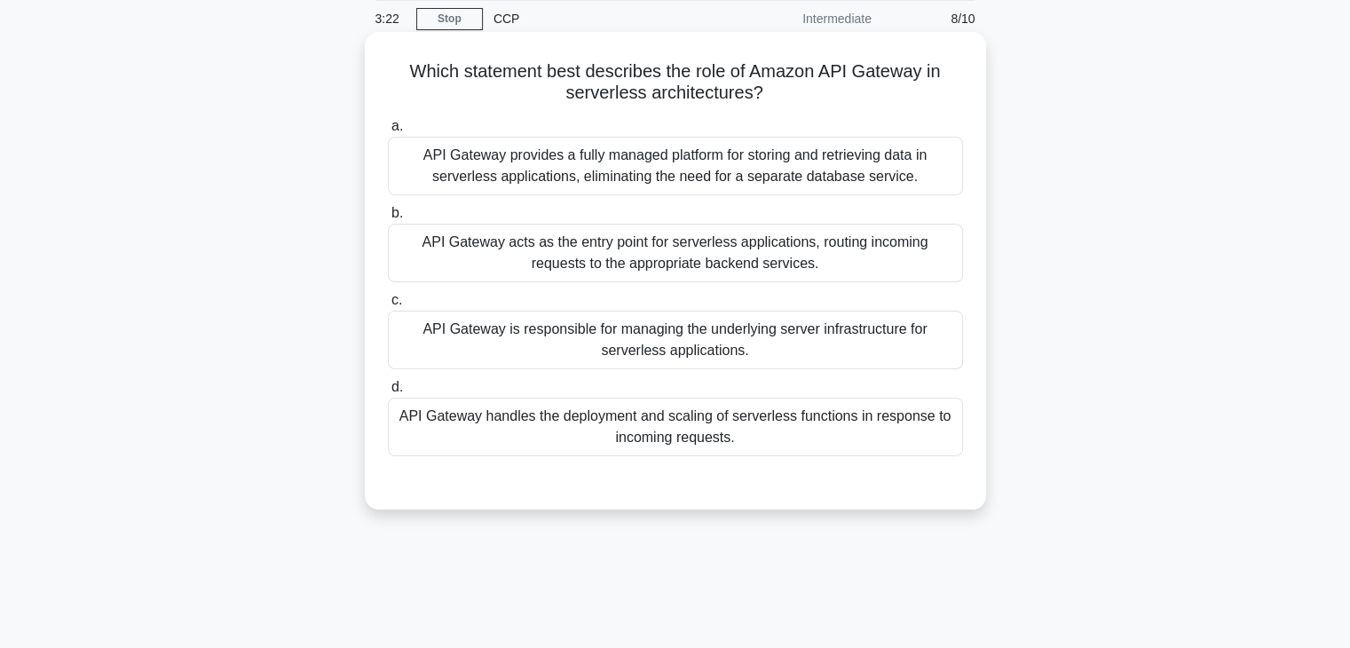
click at [614, 251] on div "API Gateway acts as the entry point for serverless applications, routing incomi…" at bounding box center [675, 253] width 575 height 59
click at [388, 219] on input "b. API Gateway acts as the entry point for serverless applications, routing inc…" at bounding box center [388, 214] width 0 height 12
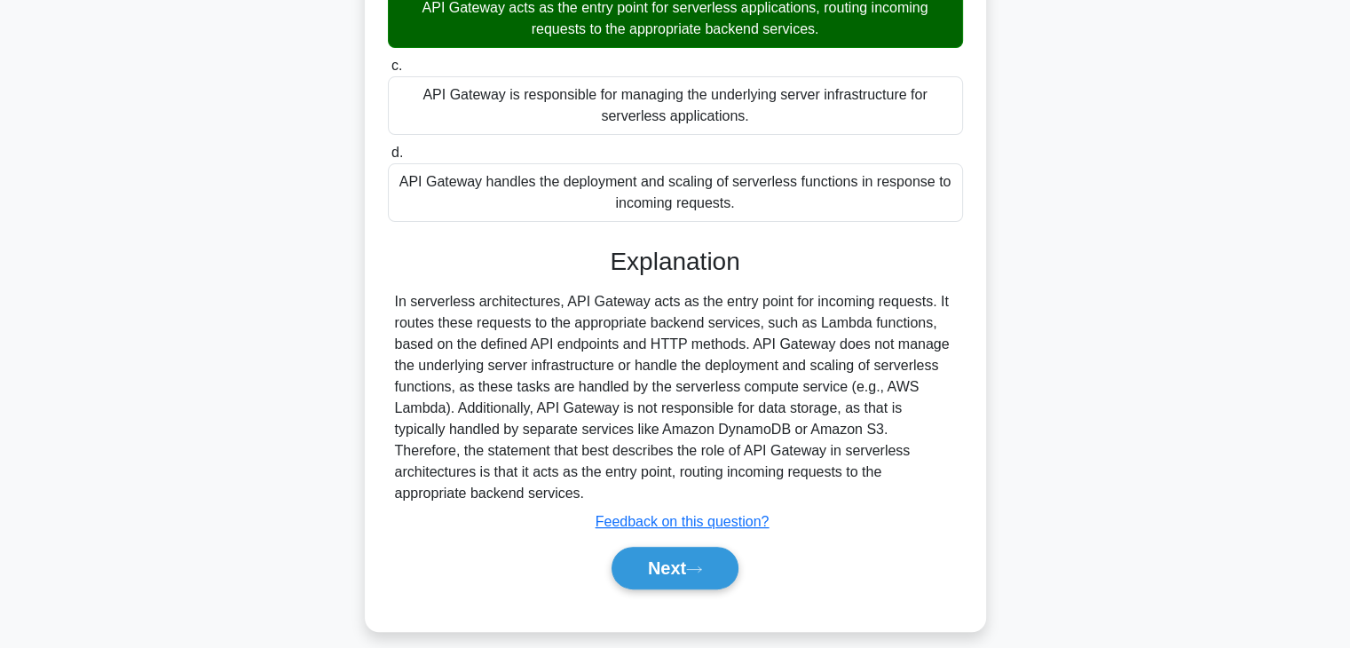
scroll to position [312, 0]
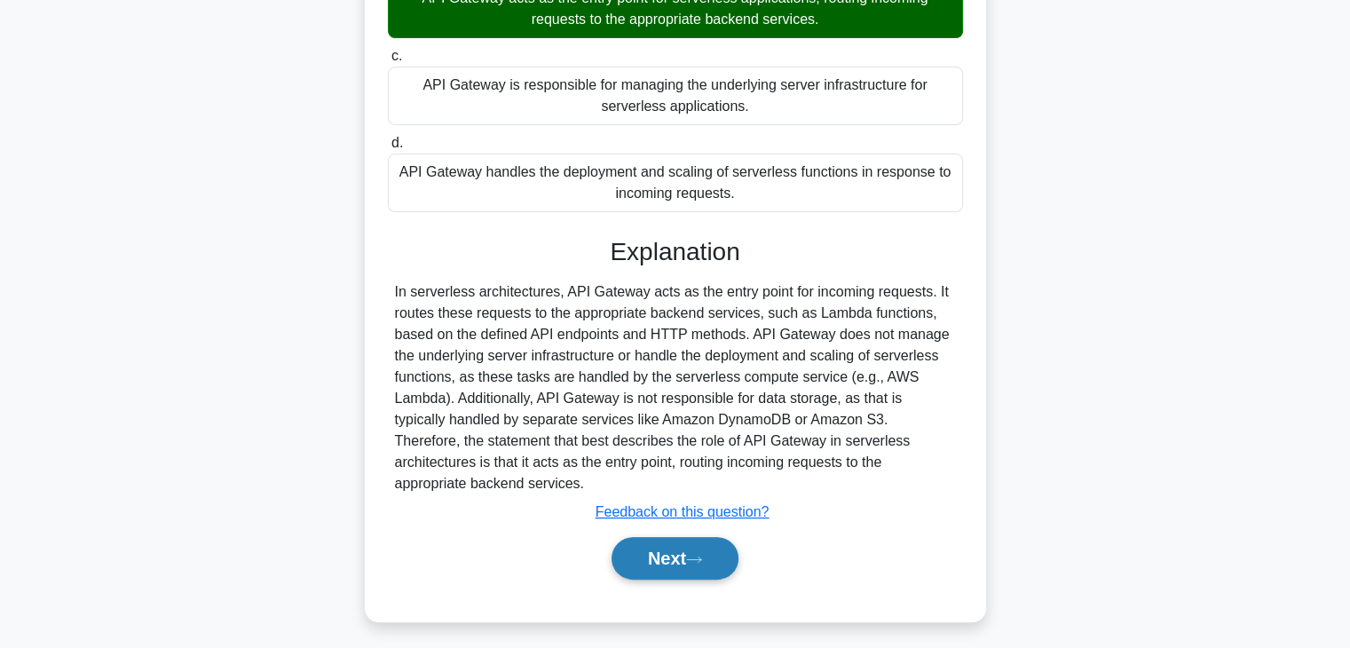
click at [694, 555] on icon at bounding box center [694, 560] width 16 height 10
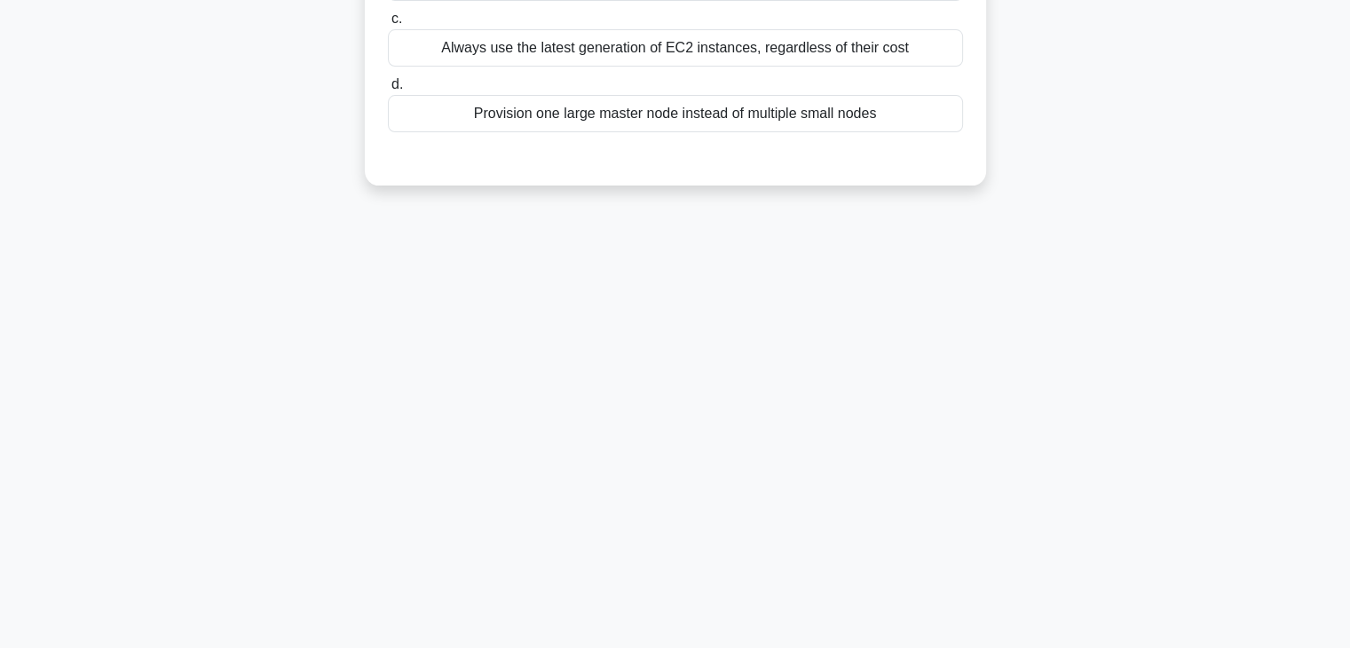
scroll to position [0, 0]
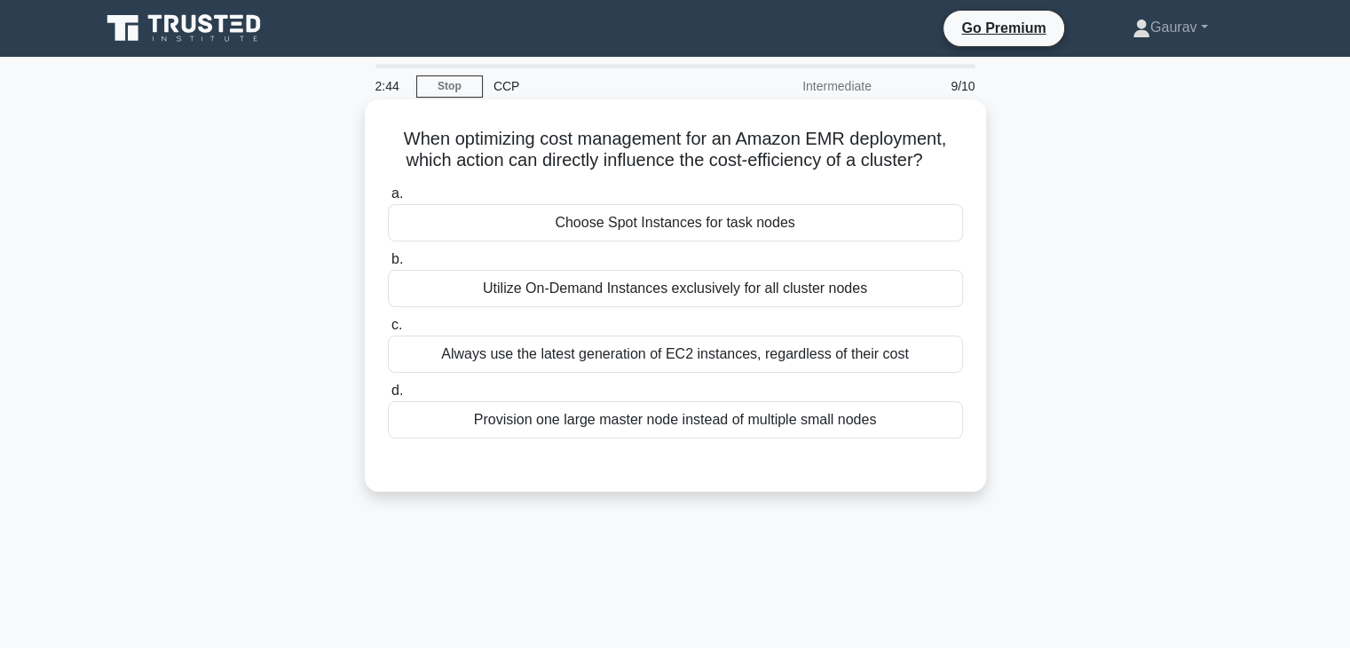
click at [576, 232] on div "Choose Spot Instances for task nodes" at bounding box center [675, 222] width 575 height 37
click at [388, 200] on input "a. Choose Spot Instances for task nodes" at bounding box center [388, 194] width 0 height 12
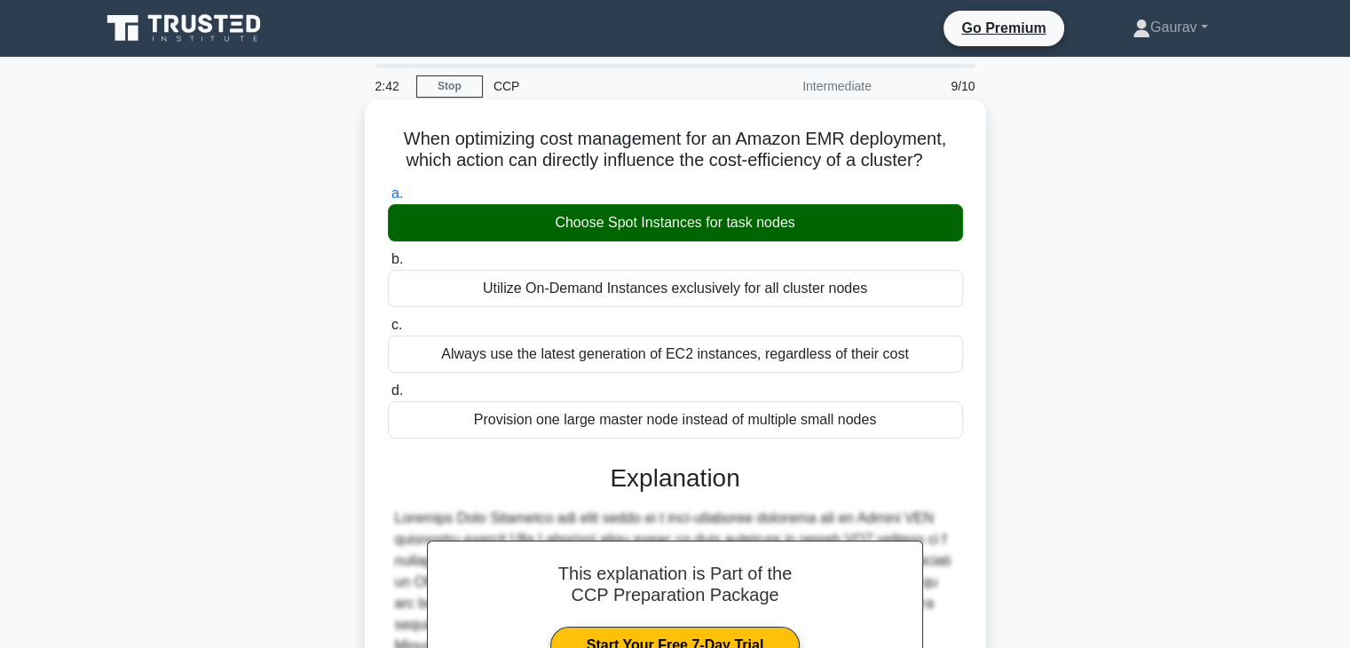
scroll to position [360, 0]
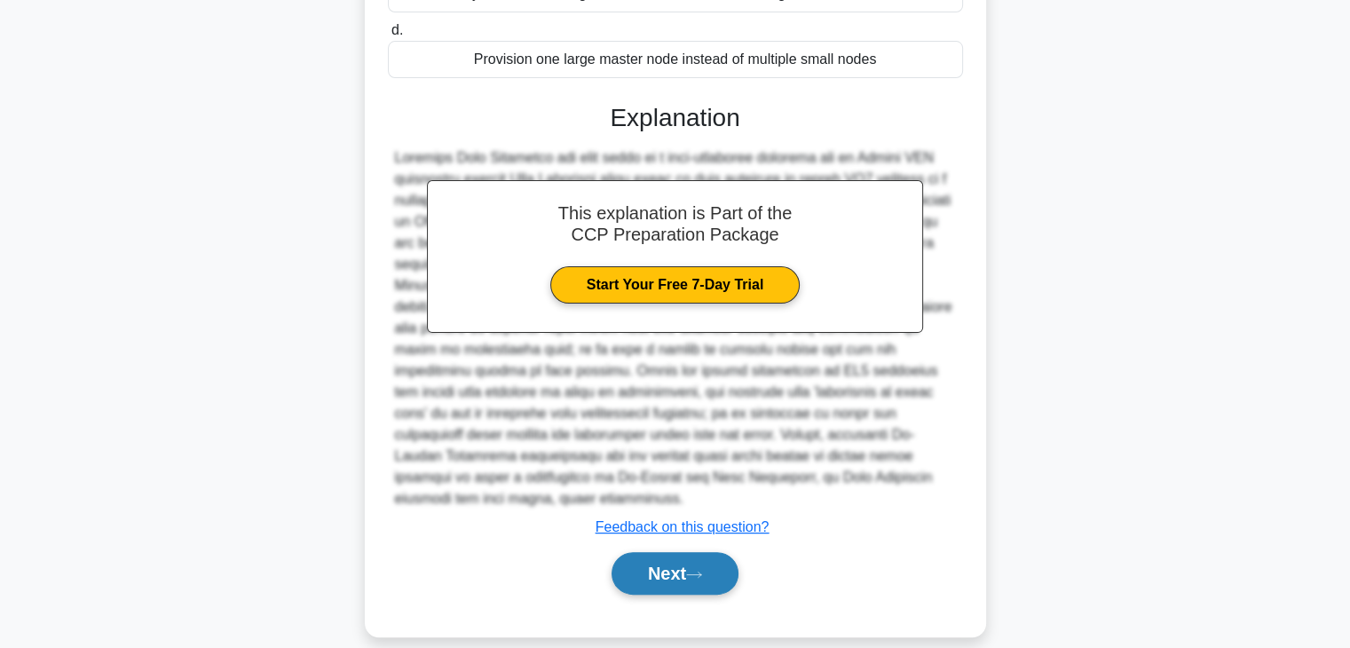
click at [659, 552] on button "Next" at bounding box center [675, 573] width 127 height 43
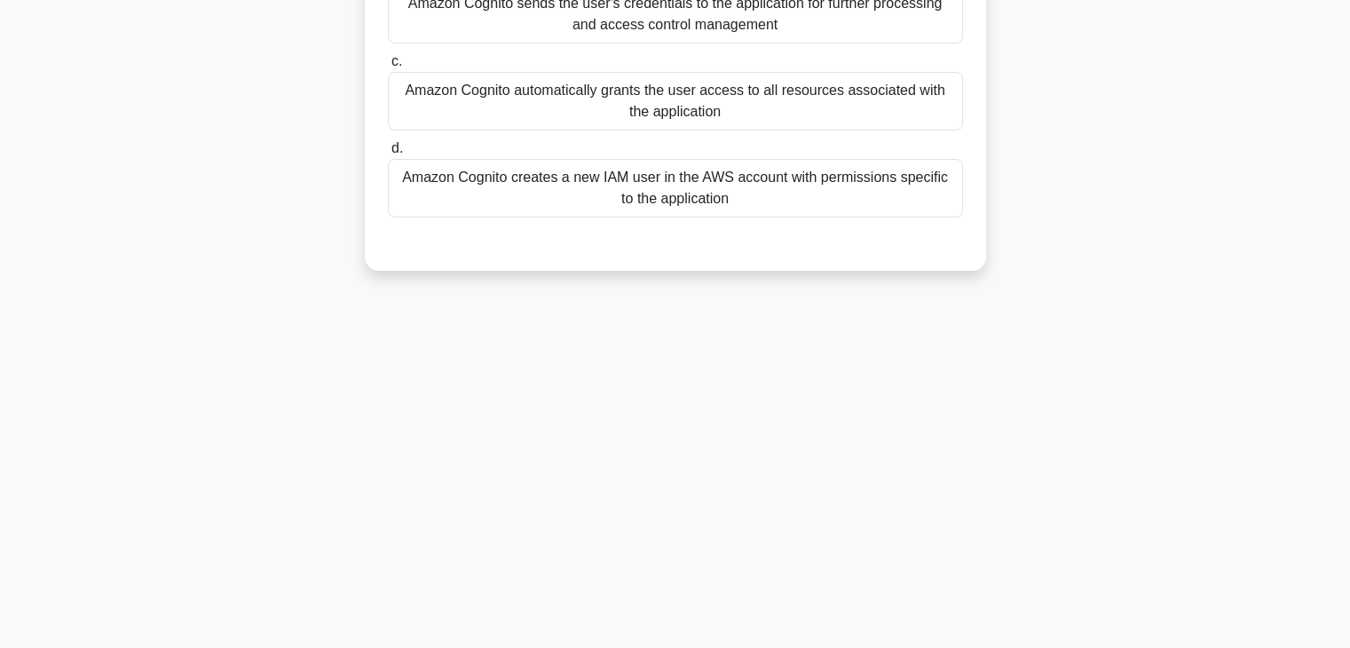
scroll to position [0, 0]
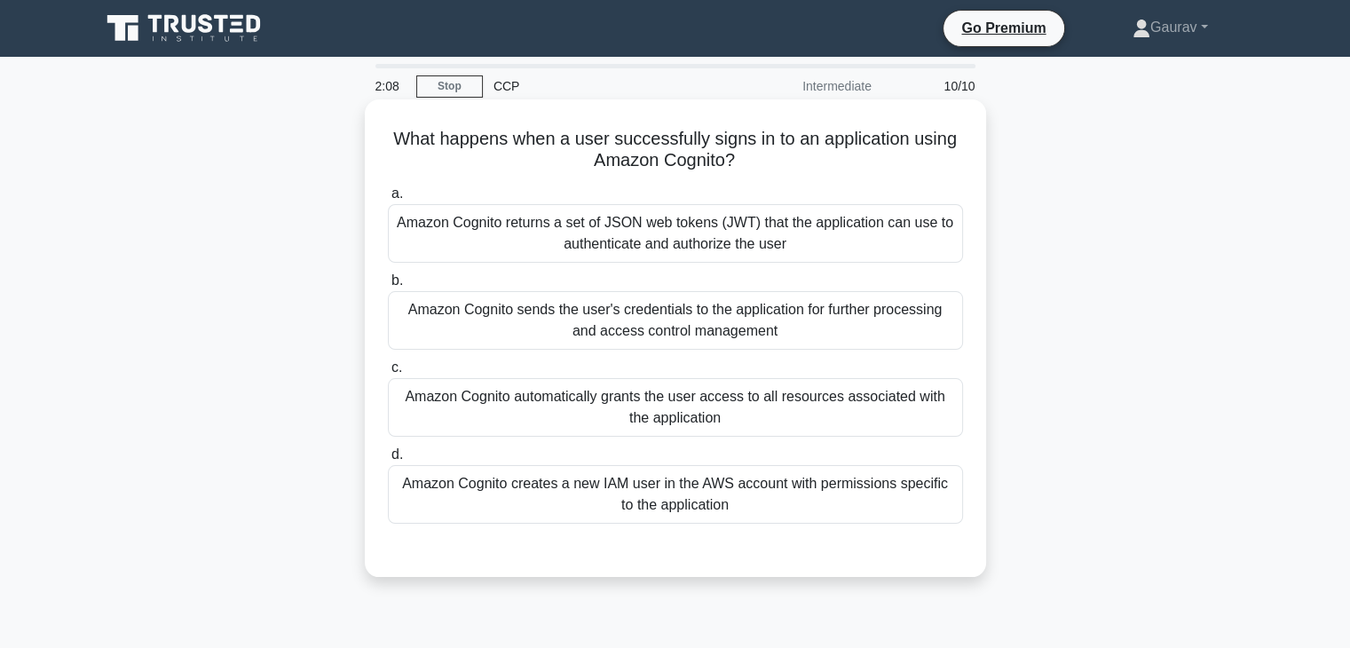
click at [613, 221] on div "Amazon Cognito returns a set of JSON web tokens (JWT) that the application can …" at bounding box center [675, 233] width 575 height 59
click at [388, 200] on input "a. Amazon Cognito returns a set of JSON web tokens (JWT) that the application c…" at bounding box center [388, 194] width 0 height 12
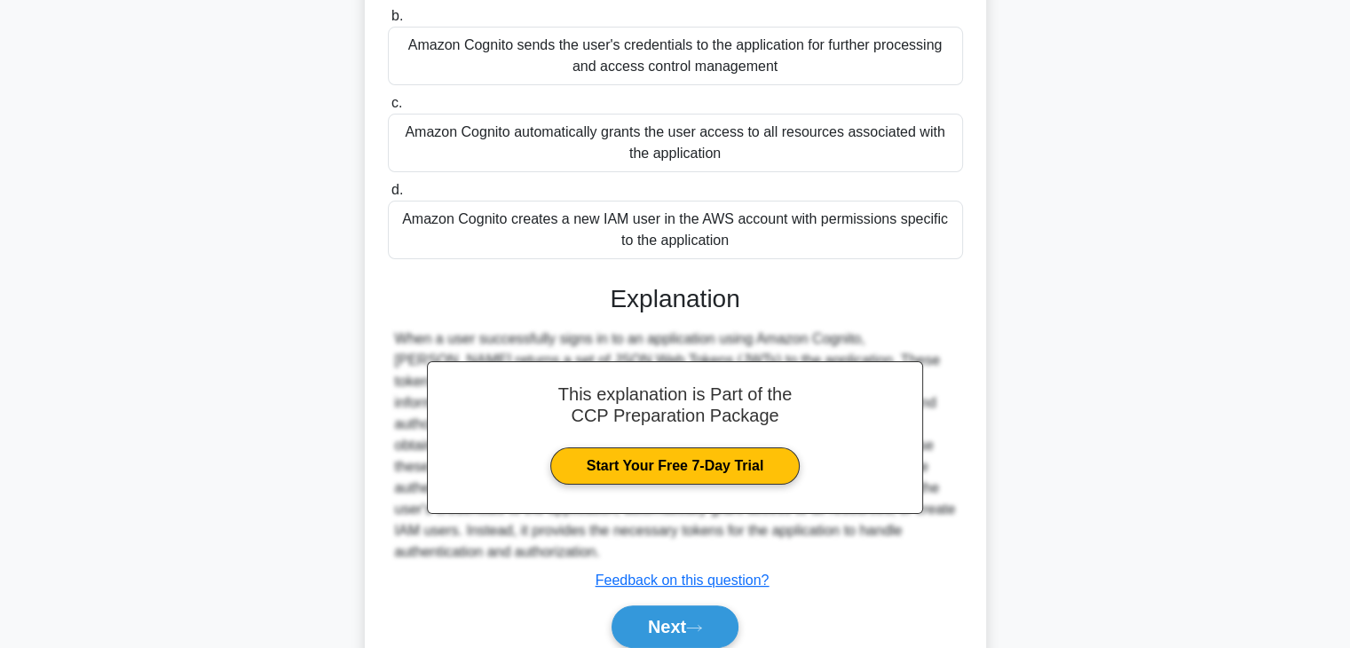
scroll to position [339, 0]
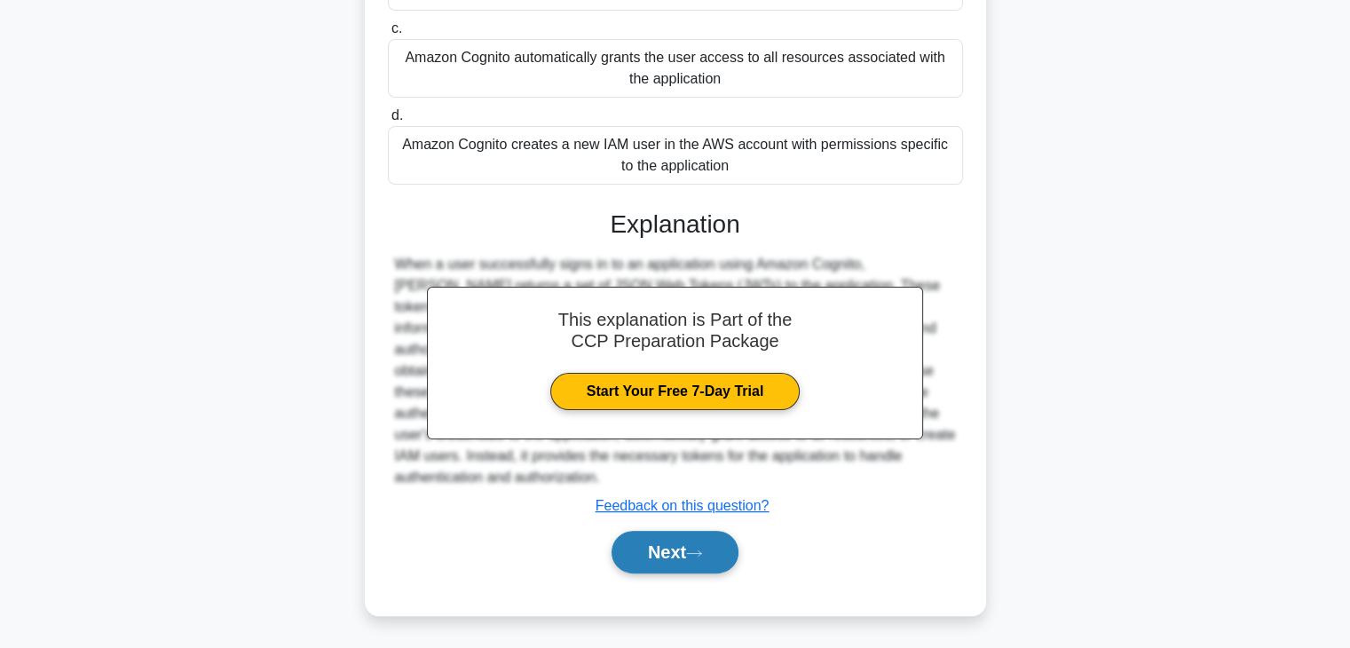
click at [684, 550] on button "Next" at bounding box center [675, 552] width 127 height 43
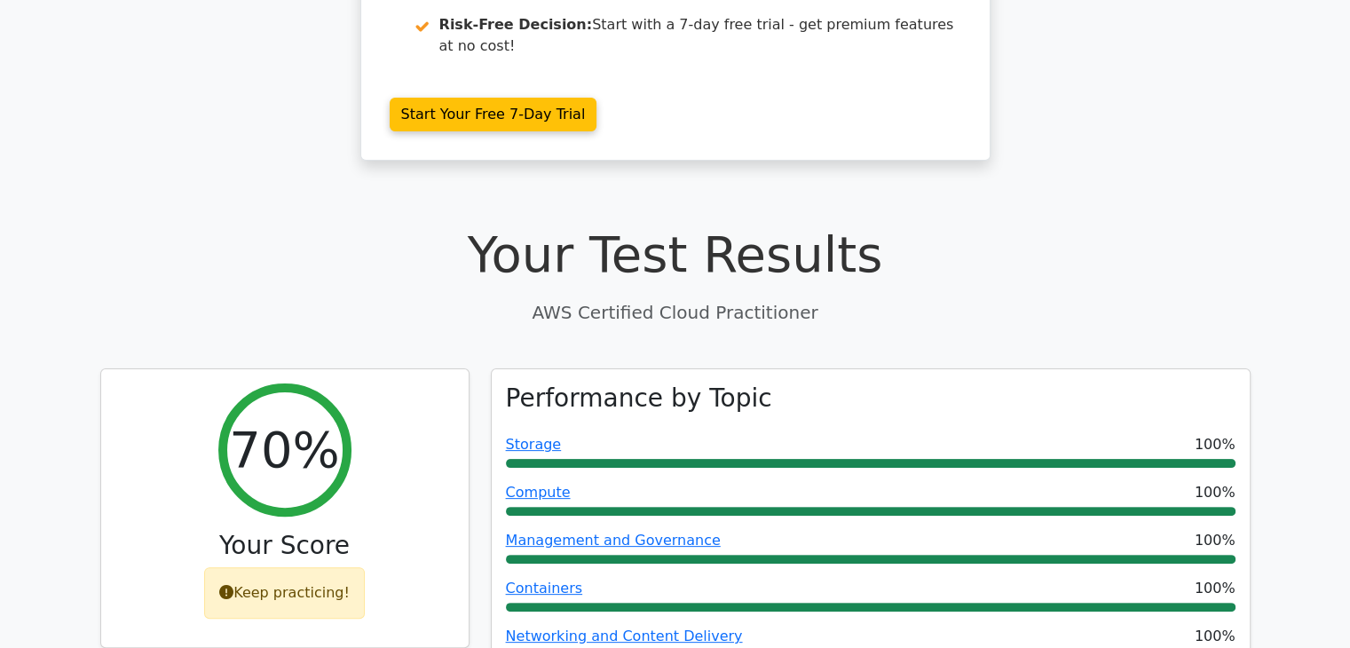
scroll to position [362, 0]
